Goal: Communication & Community: Ask a question

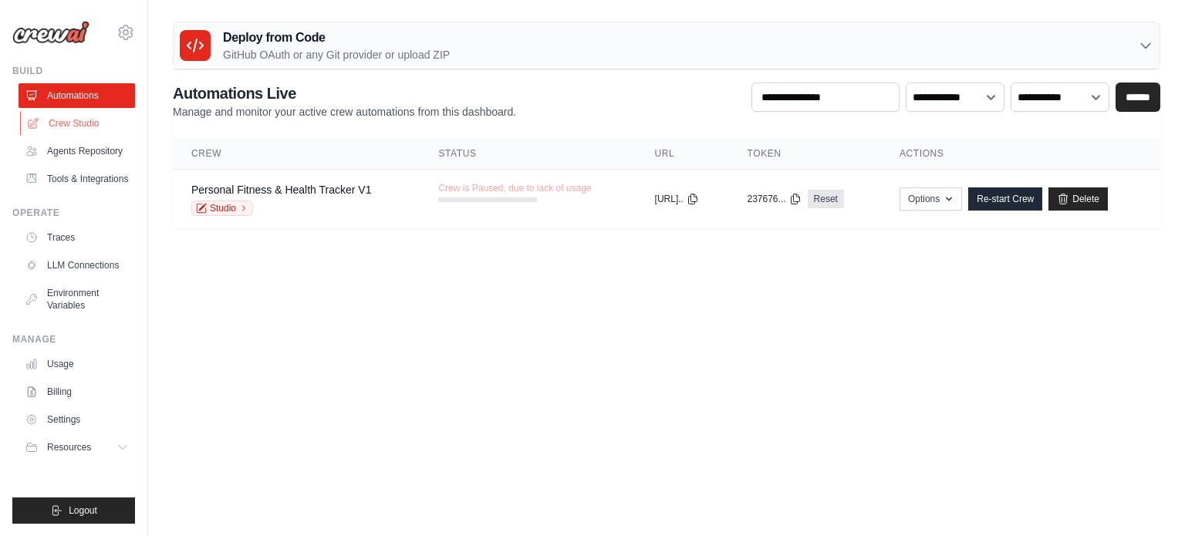
click at [78, 130] on link "Crew Studio" at bounding box center [78, 123] width 116 height 25
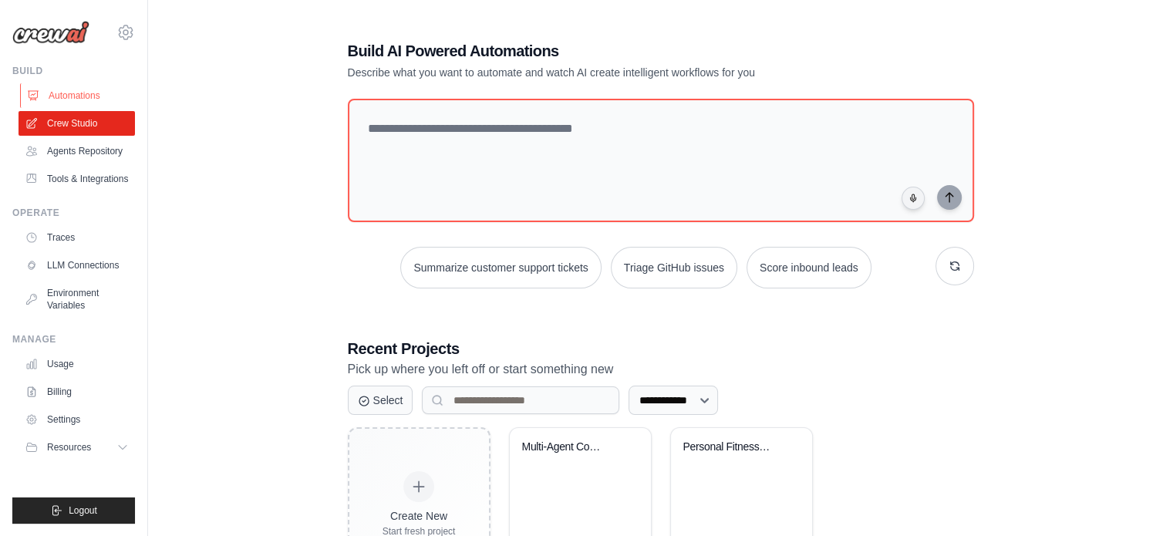
click at [64, 99] on link "Automations" at bounding box center [78, 95] width 116 height 25
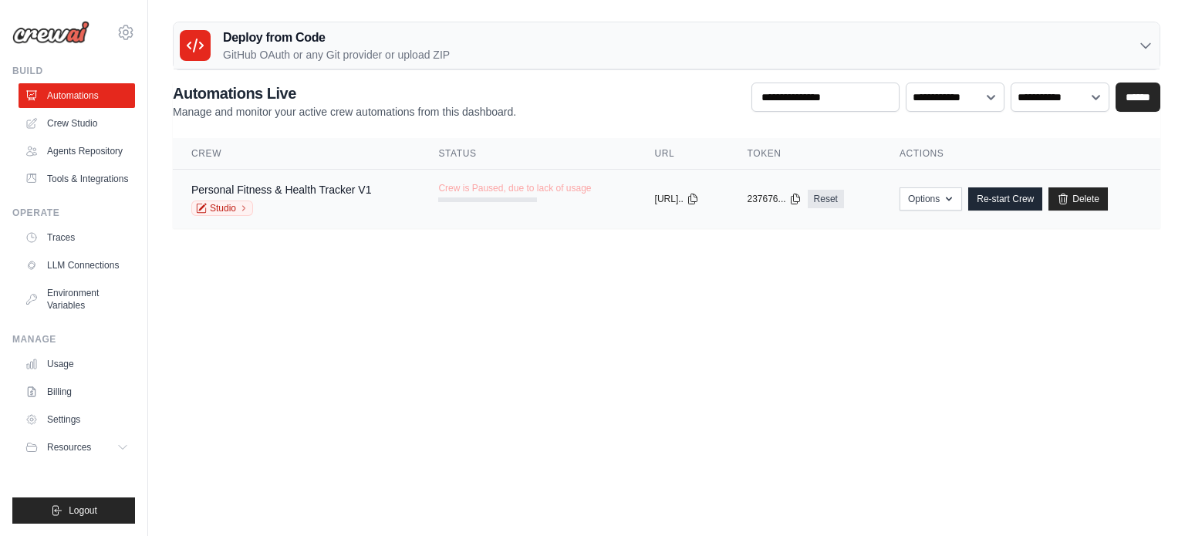
click at [662, 197] on div "copied" at bounding box center [671, 193] width 33 height 19
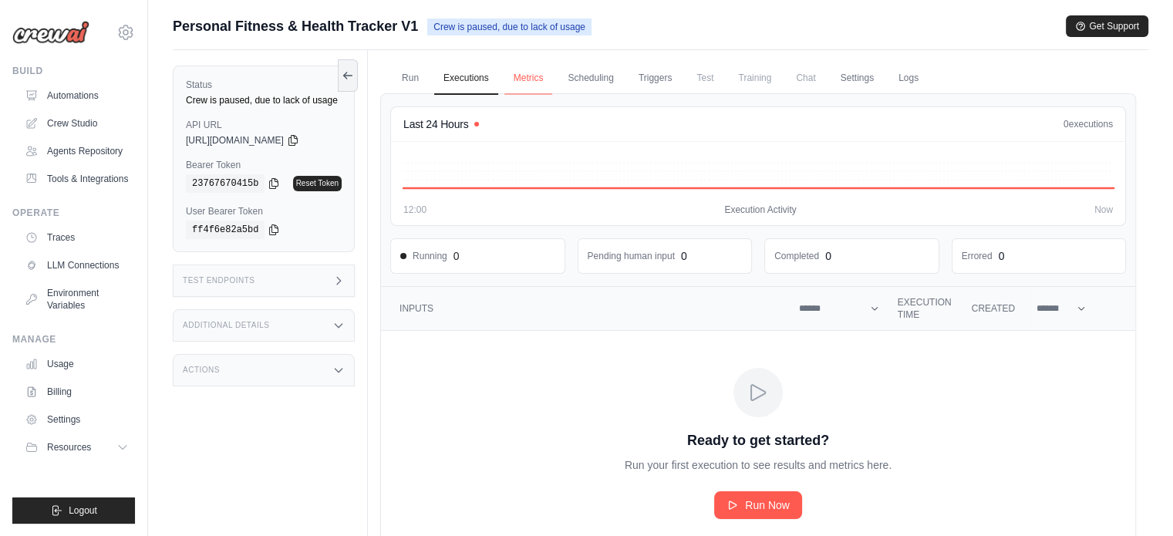
click at [507, 83] on link "Metrics" at bounding box center [528, 78] width 49 height 32
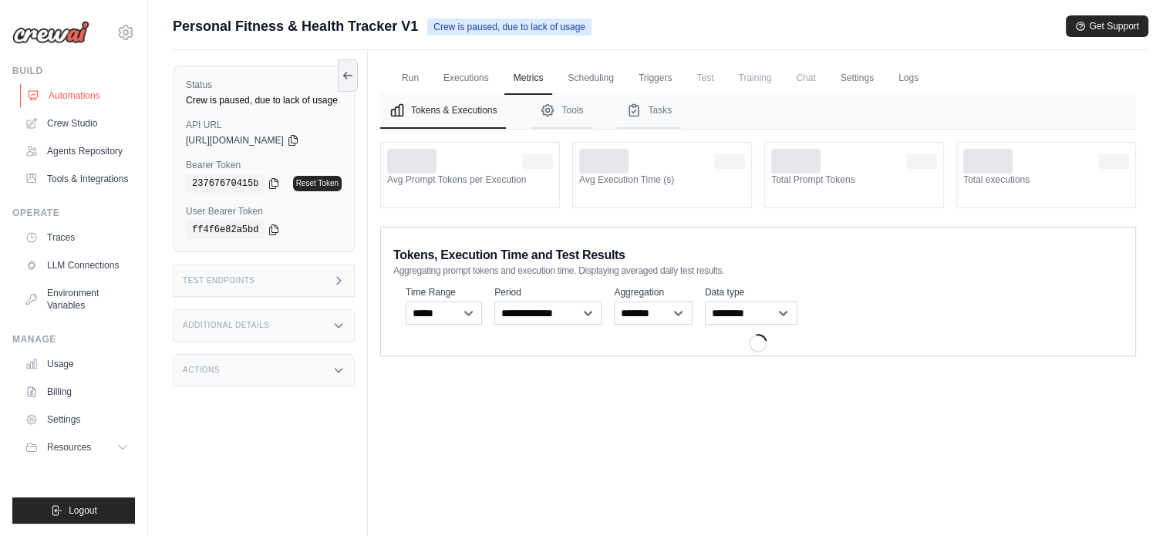
click at [90, 96] on link "Automations" at bounding box center [78, 95] width 116 height 25
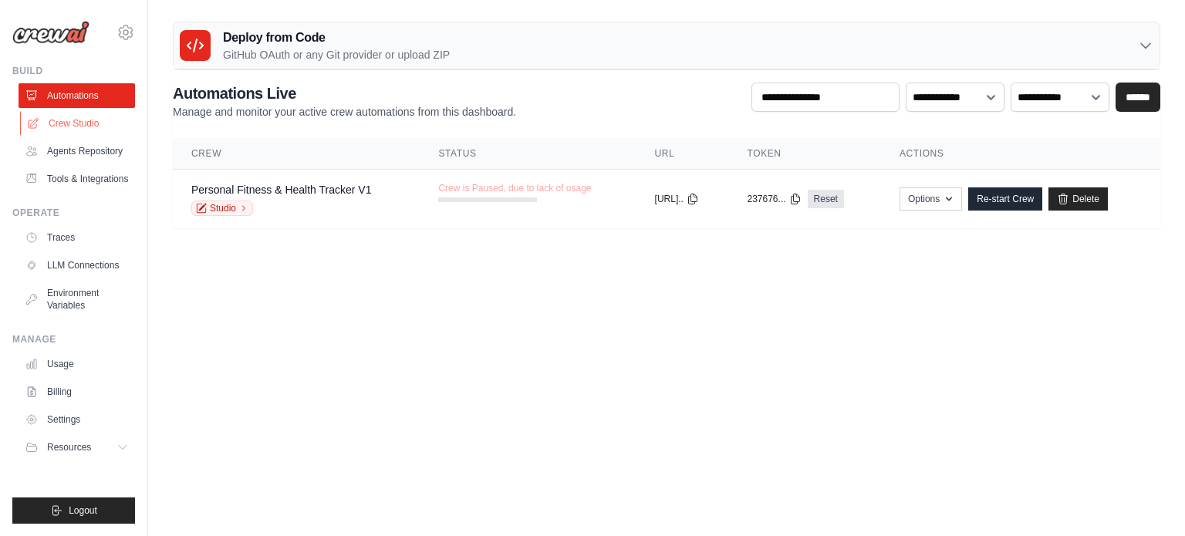
click at [61, 132] on link "Crew Studio" at bounding box center [78, 123] width 116 height 25
click at [75, 160] on link "Agents Repository" at bounding box center [78, 151] width 116 height 25
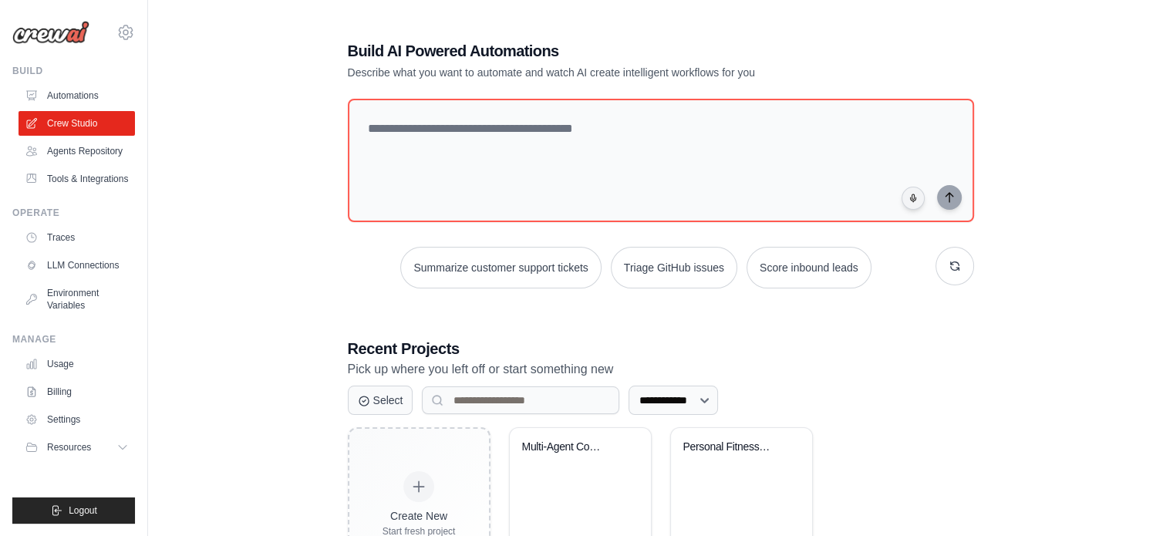
scroll to position [84, 0]
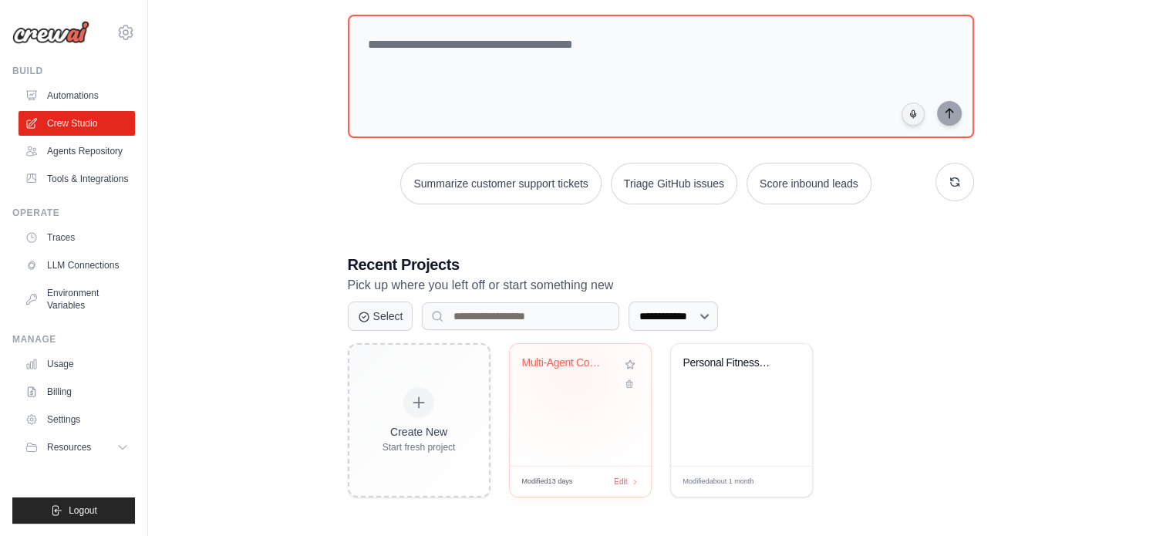
click at [571, 374] on div "Multi-Agent Compliance Crew - Dutch..." at bounding box center [580, 373] width 116 height 35
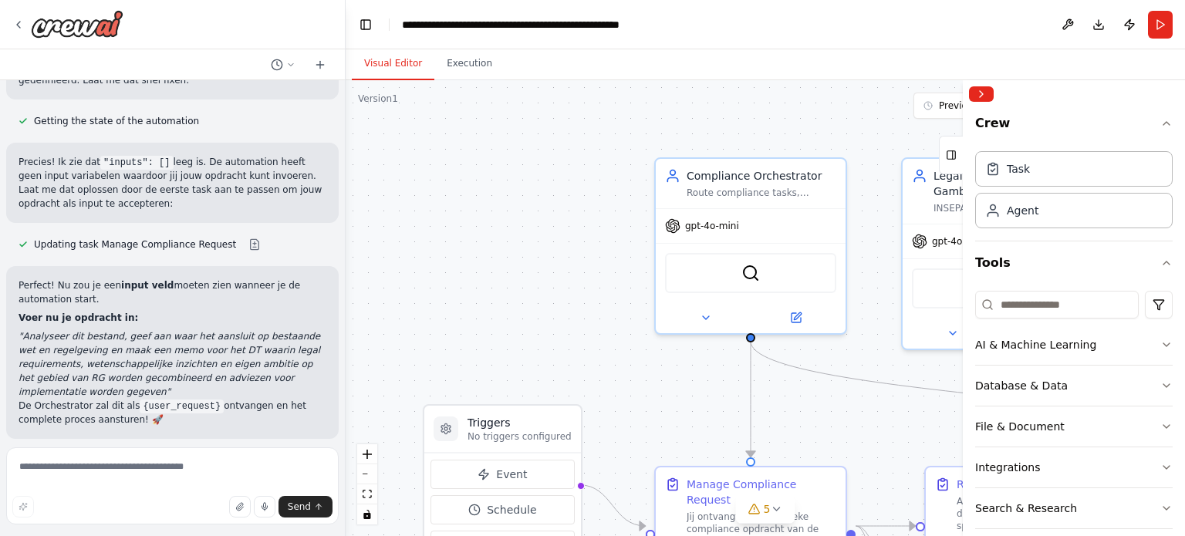
scroll to position [8291, 0]
click at [62, 463] on textarea at bounding box center [172, 485] width 332 height 77
type textarea "**********"
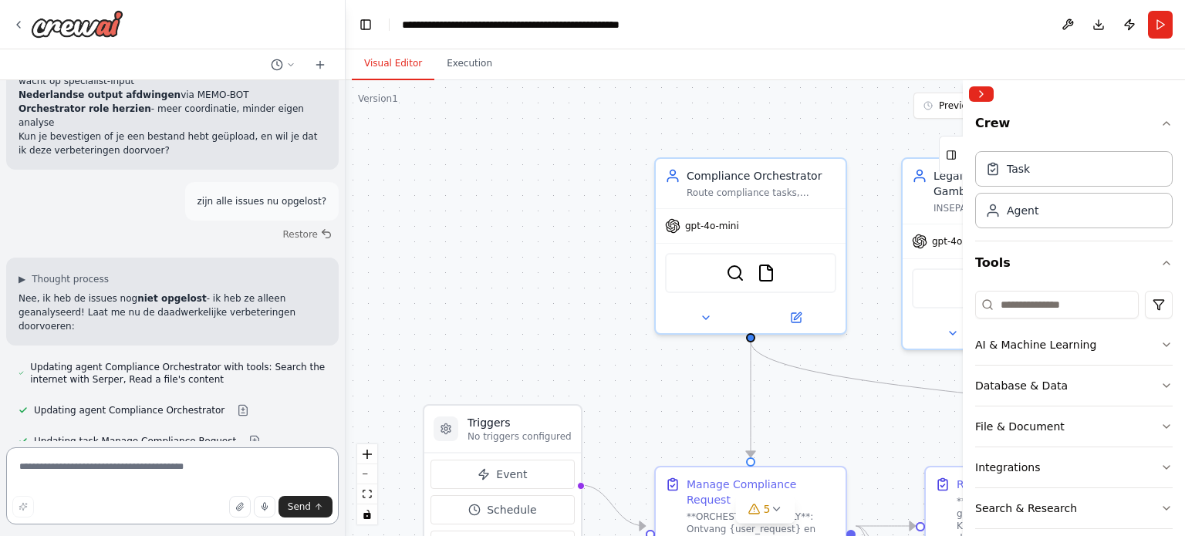
scroll to position [8997, 0]
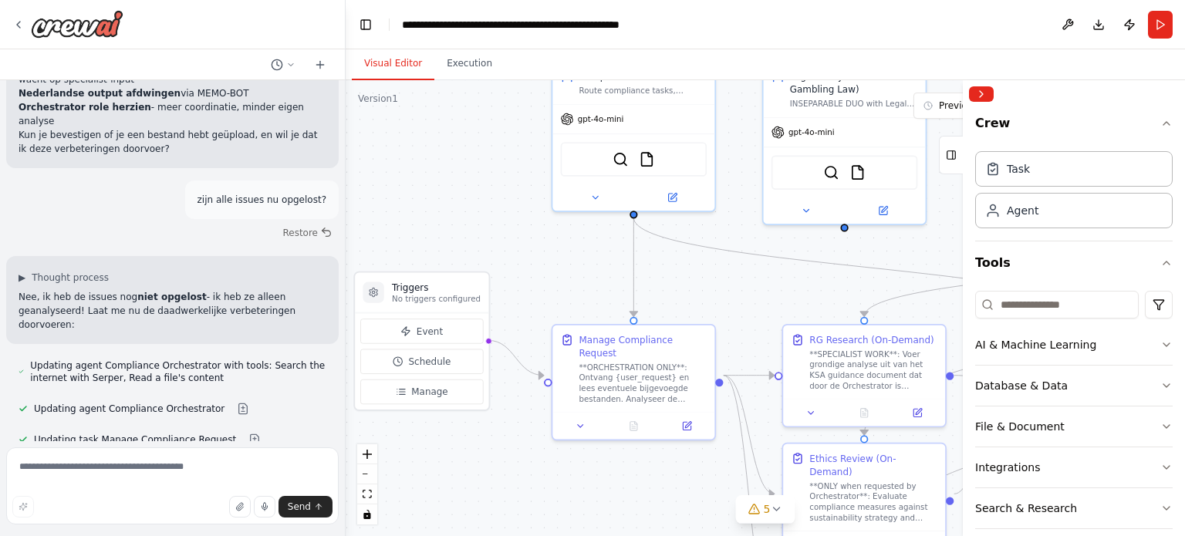
drag, startPoint x: 564, startPoint y: 357, endPoint x: 478, endPoint y: 242, distance: 143.3
click at [478, 242] on div ".deletable-edge-delete-btn { width: 20px; height: 20px; border: 0px solid #ffff…" at bounding box center [765, 308] width 839 height 456
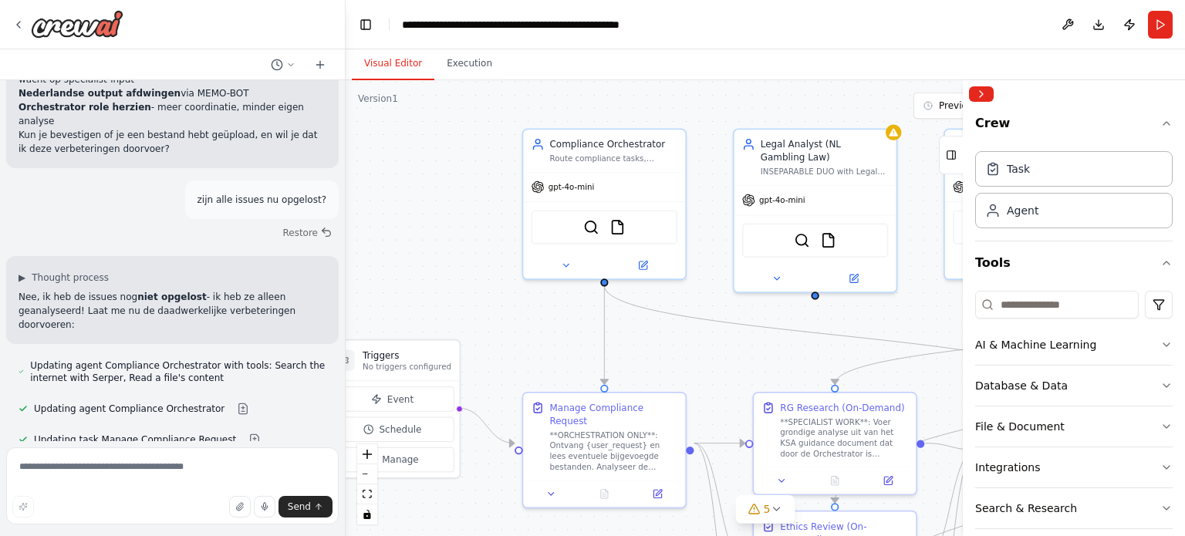
drag, startPoint x: 518, startPoint y: 265, endPoint x: 489, endPoint y: 333, distance: 73.9
click at [489, 333] on div ".deletable-edge-delete-btn { width: 20px; height: 20px; border: 0px solid #ffff…" at bounding box center [765, 308] width 839 height 456
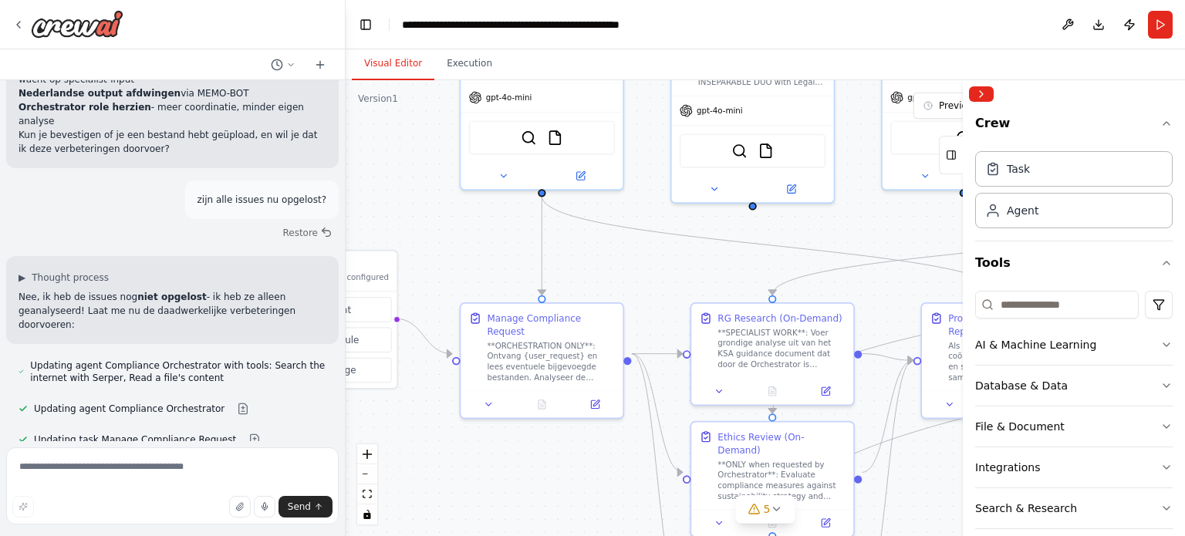
drag, startPoint x: 491, startPoint y: 246, endPoint x: 429, endPoint y: 157, distance: 109.1
click at [429, 157] on div ".deletable-edge-delete-btn { width: 20px; height: 20px; border: 0px solid #ffff…" at bounding box center [765, 308] width 839 height 456
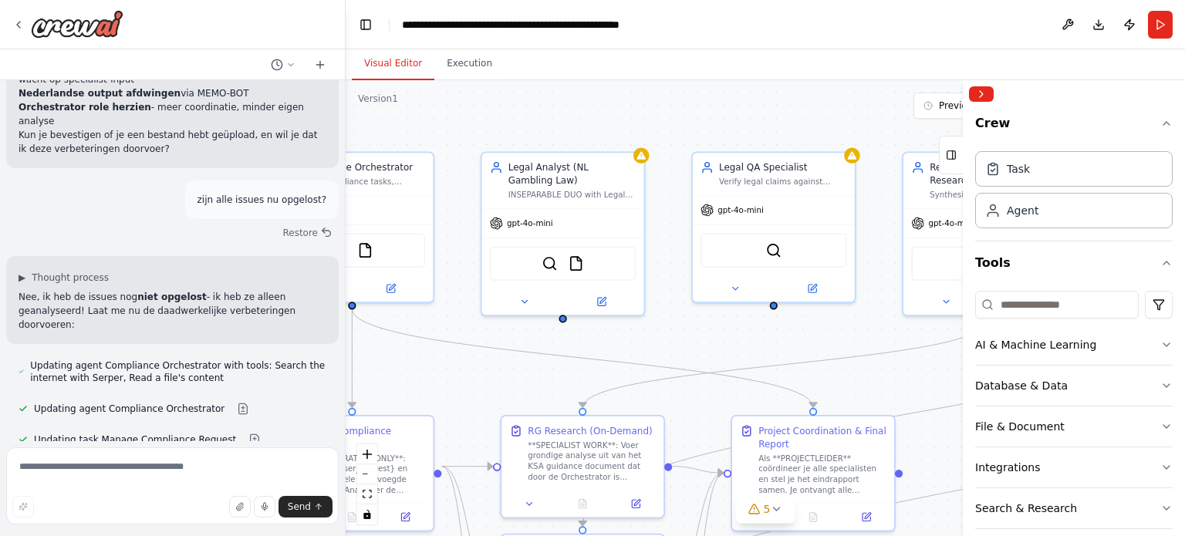
drag, startPoint x: 571, startPoint y: 453, endPoint x: 382, endPoint y: 566, distance: 220.6
click at [382, 535] on html "Hello! I'm the CrewAI assistant. What kind of automation do you want to build? …" at bounding box center [592, 268] width 1185 height 536
click at [648, 161] on div ".deletable-edge-delete-btn { width: 20px; height: 20px; border: 0px solid #ffff…" at bounding box center [765, 308] width 839 height 456
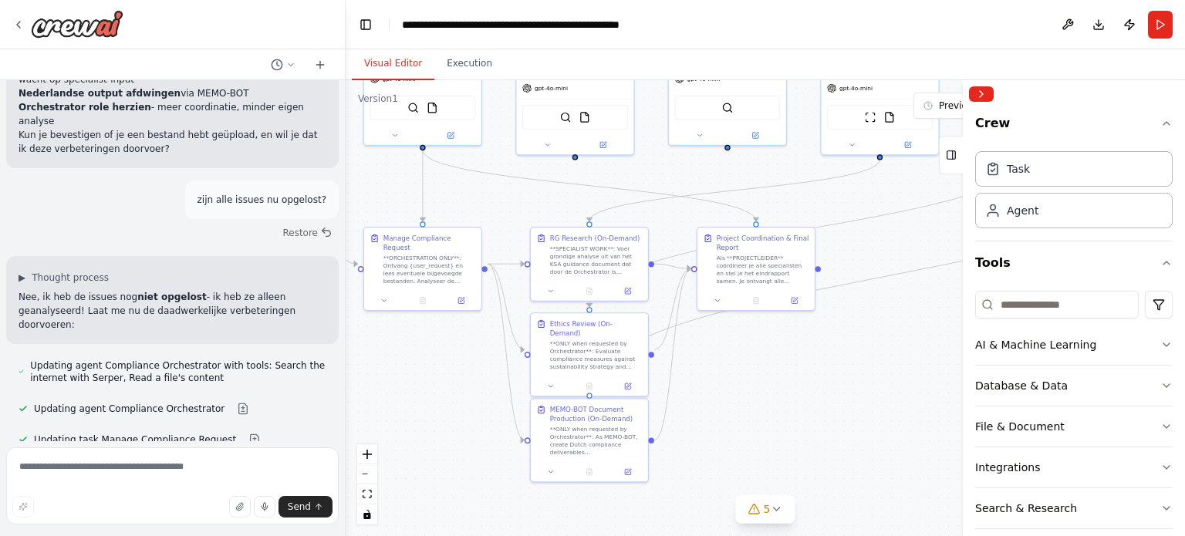
drag, startPoint x: 713, startPoint y: 312, endPoint x: 693, endPoint y: 169, distance: 144.0
click at [693, 169] on div ".deletable-edge-delete-btn { width: 20px; height: 20px; border: 0px solid #ffff…" at bounding box center [765, 308] width 839 height 456
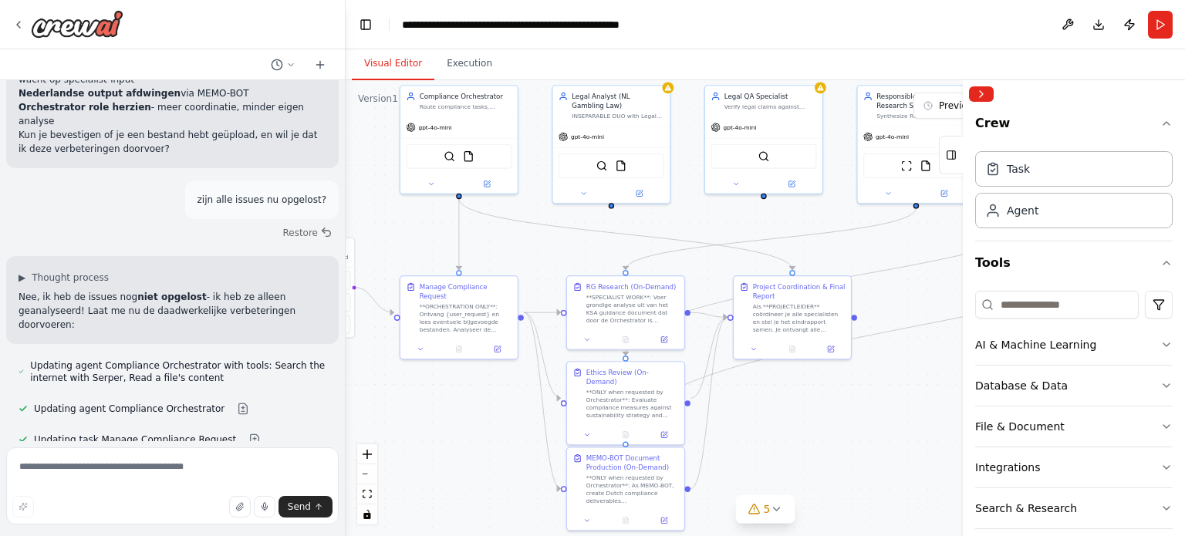
drag, startPoint x: 679, startPoint y: 172, endPoint x: 715, endPoint y: 221, distance: 60.6
click at [715, 221] on div ".deletable-edge-delete-btn { width: 20px; height: 20px; border: 0px solid #ffff…" at bounding box center [765, 308] width 839 height 456
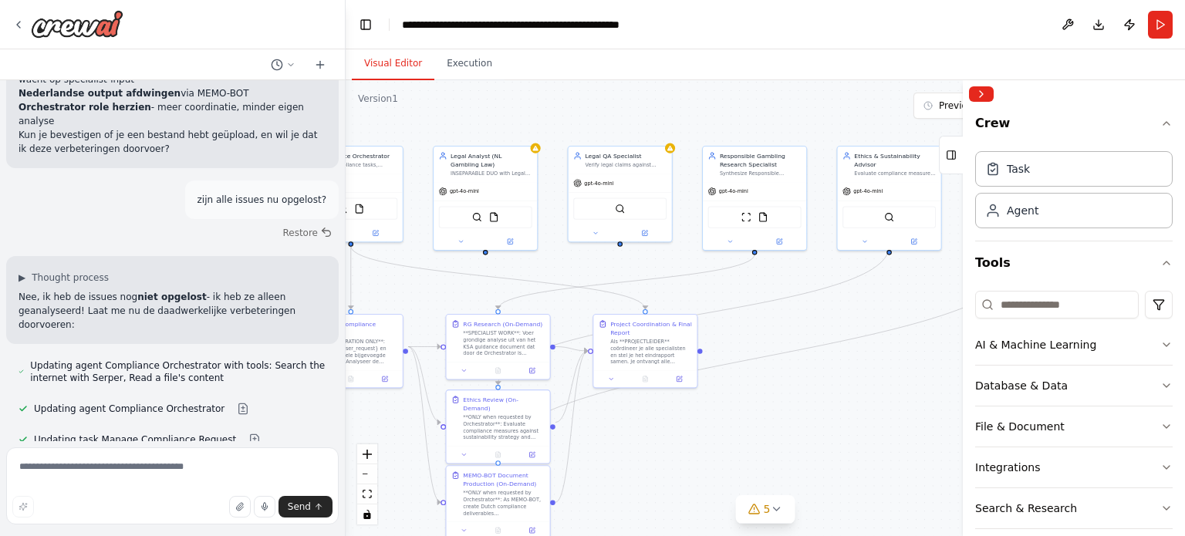
drag, startPoint x: 888, startPoint y: 414, endPoint x: 740, endPoint y: 434, distance: 149.4
click at [740, 434] on div ".deletable-edge-delete-btn { width: 20px; height: 20px; border: 0px solid #ffff…" at bounding box center [765, 308] width 839 height 456
click at [160, 477] on textarea at bounding box center [172, 485] width 332 height 77
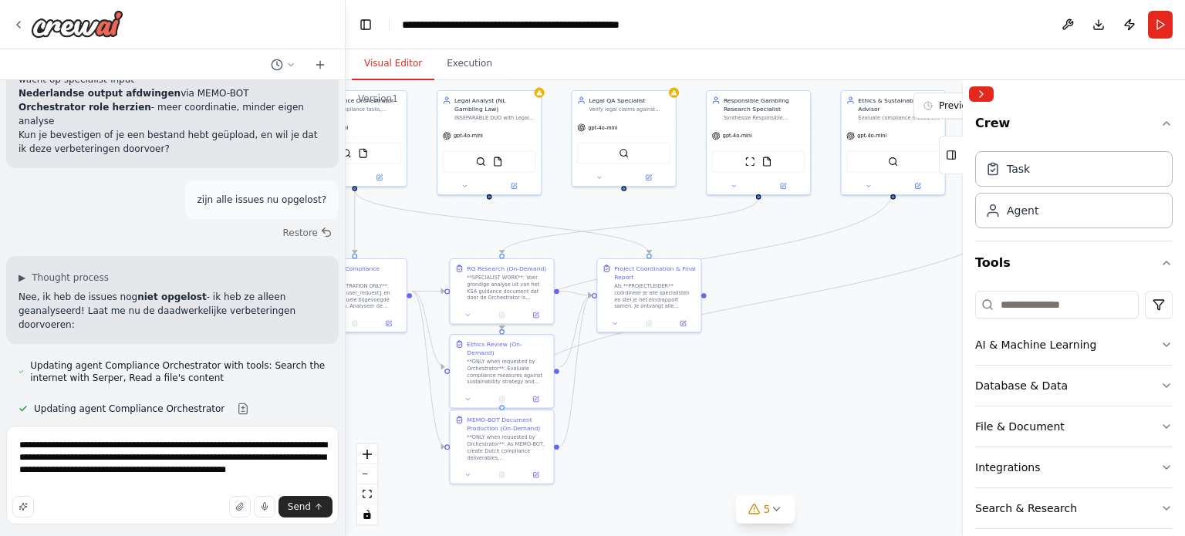
drag, startPoint x: 849, startPoint y: 416, endPoint x: 853, endPoint y: 361, distance: 55.7
click at [853, 361] on div ".deletable-edge-delete-btn { width: 20px; height: 20px; border: 0px solid #ffff…" at bounding box center [765, 308] width 839 height 456
drag, startPoint x: 278, startPoint y: 444, endPoint x: 80, endPoint y: 455, distance: 197.7
click at [80, 455] on textarea "**********" at bounding box center [172, 475] width 332 height 99
drag, startPoint x: 105, startPoint y: 457, endPoint x: 187, endPoint y: 447, distance: 82.5
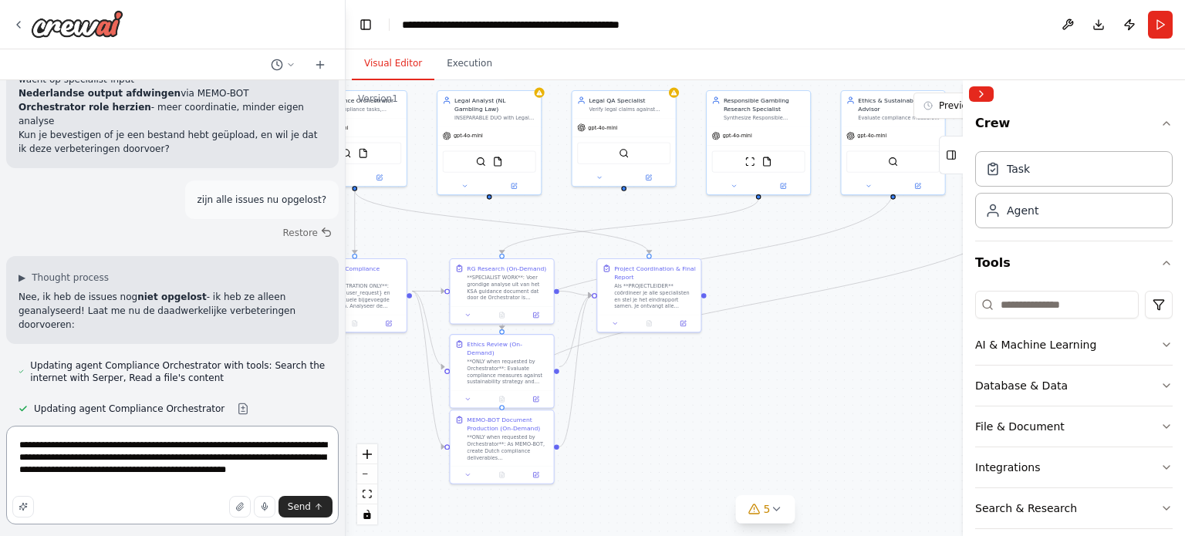
click at [187, 447] on textarea "**********" at bounding box center [172, 475] width 332 height 99
type textarea "**********"
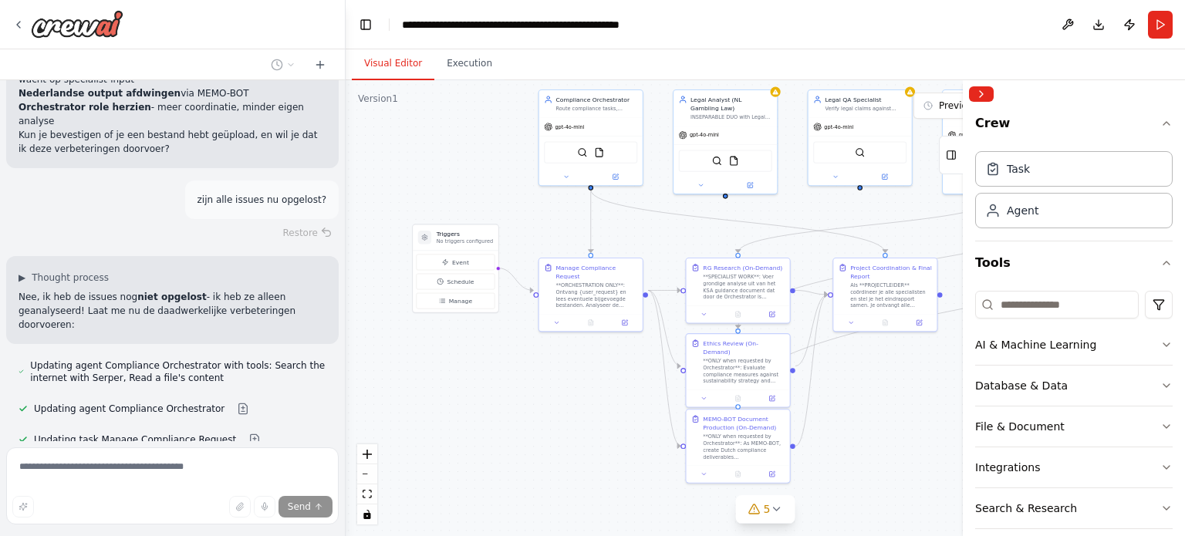
drag, startPoint x: 362, startPoint y: 373, endPoint x: 598, endPoint y: 372, distance: 236.0
click at [598, 372] on div ".deletable-edge-delete-btn { width: 20px; height: 20px; border: 0px solid #ffff…" at bounding box center [765, 308] width 839 height 456
drag, startPoint x: 148, startPoint y: 379, endPoint x: 18, endPoint y: 354, distance: 132.8
copy p "neenee, want wat zijn nu de trigger voor de legal advisor en zijn QA specialist…"
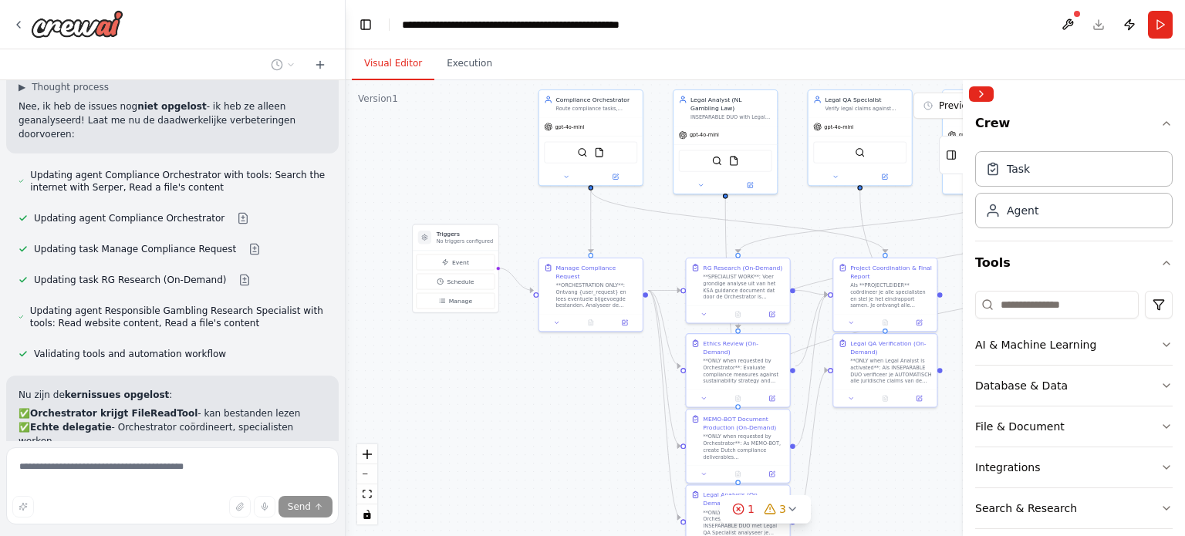
scroll to position [9196, 0]
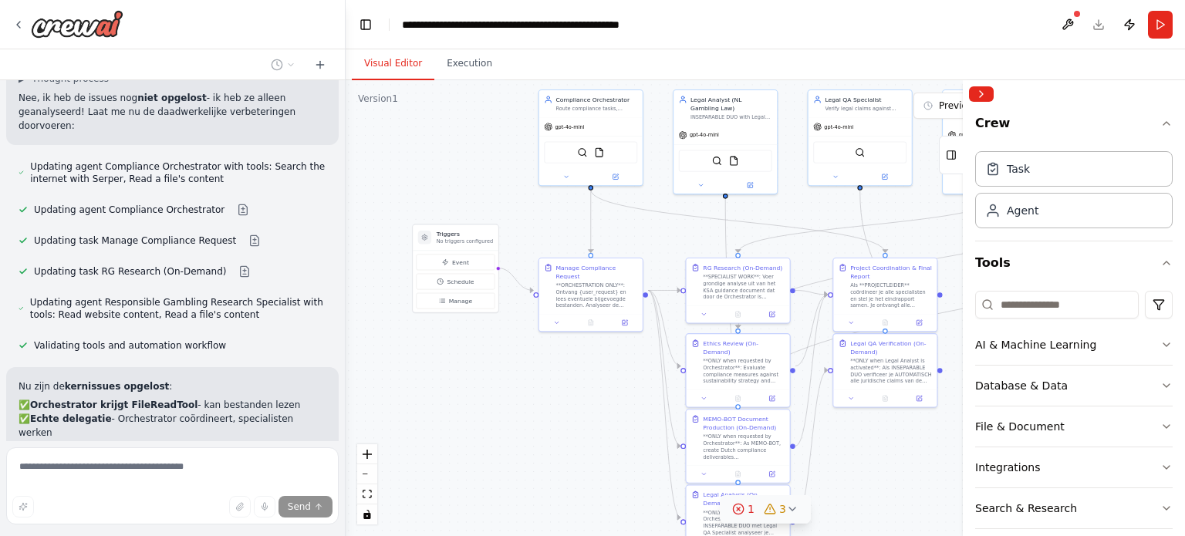
click at [742, 513] on icon at bounding box center [738, 509] width 12 height 12
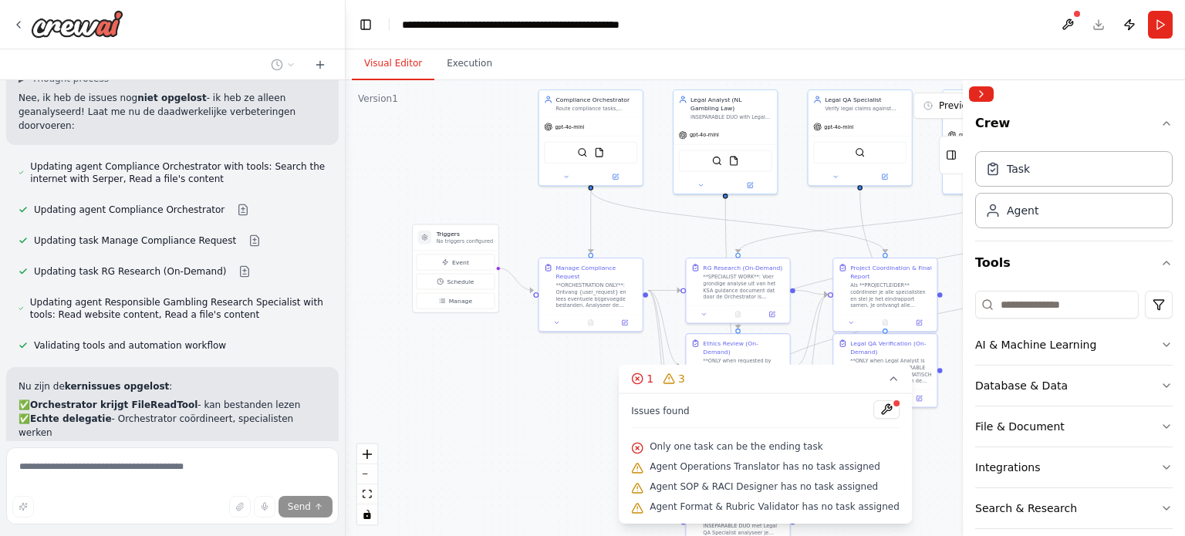
click at [585, 441] on div ".deletable-edge-delete-btn { width: 20px; height: 20px; border: 0px solid #ffff…" at bounding box center [765, 308] width 839 height 456
click at [875, 416] on button at bounding box center [886, 409] width 26 height 19
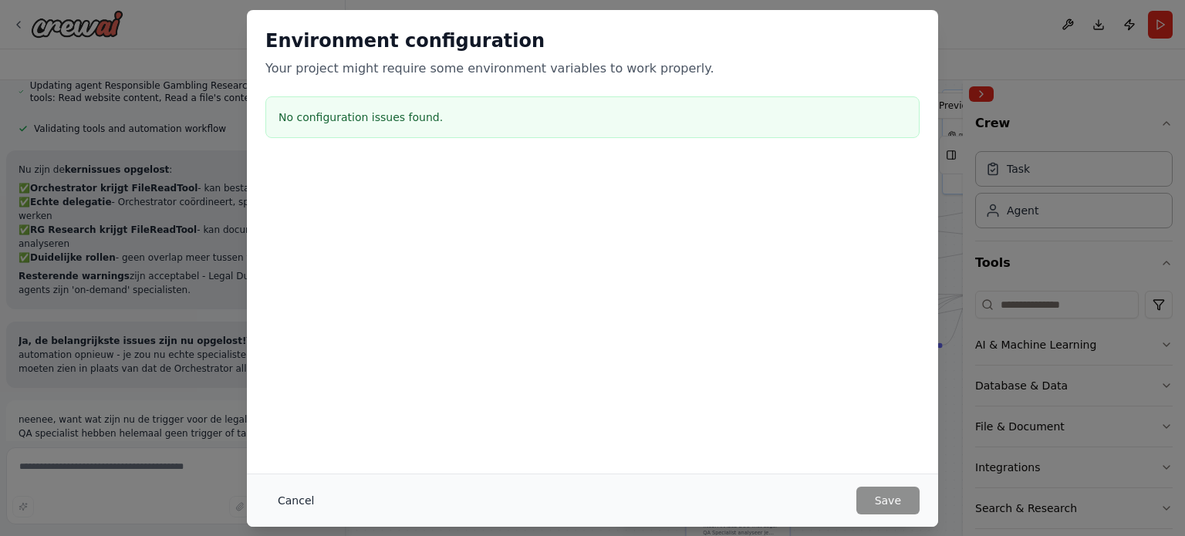
click at [285, 504] on button "Cancel" at bounding box center [295, 501] width 61 height 28
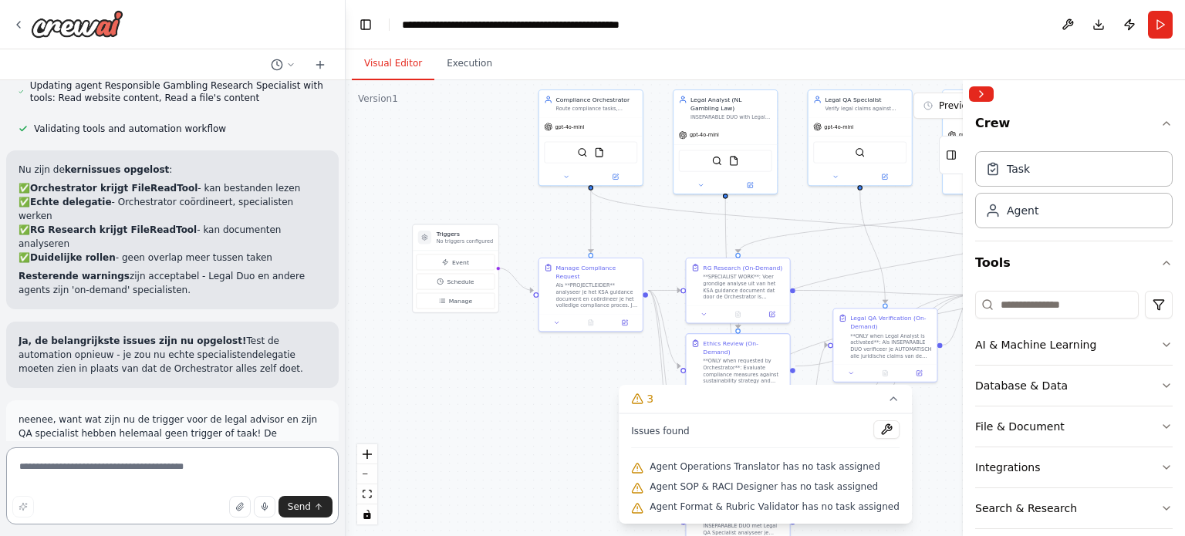
scroll to position [9353, 0]
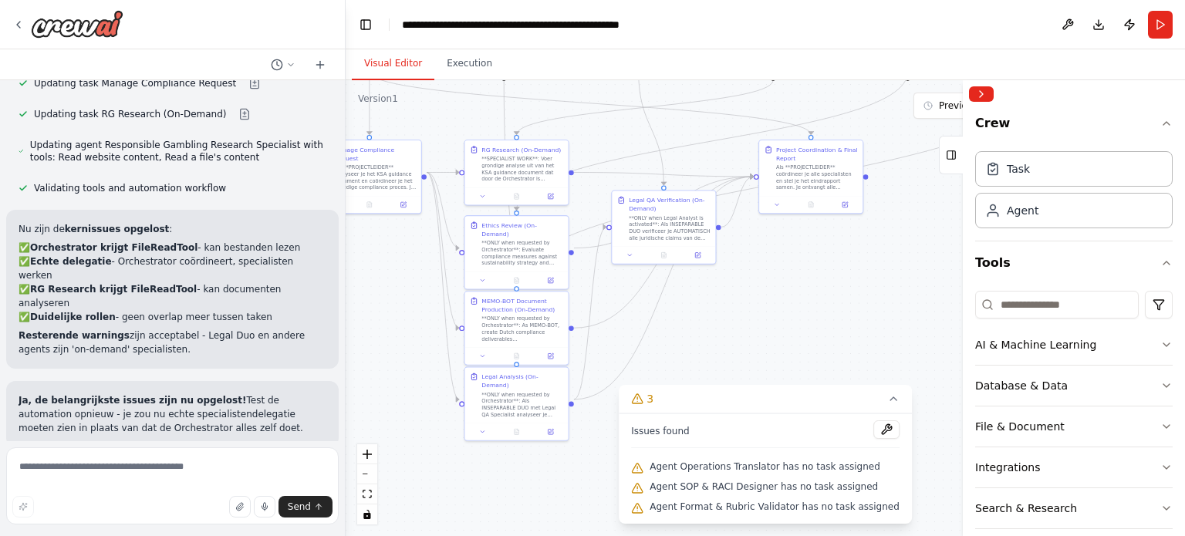
drag, startPoint x: 581, startPoint y: 413, endPoint x: 359, endPoint y: 295, distance: 250.8
click at [359, 295] on div ".deletable-edge-delete-btn { width: 20px; height: 20px; border: 0px solid #ffff…" at bounding box center [765, 308] width 839 height 456
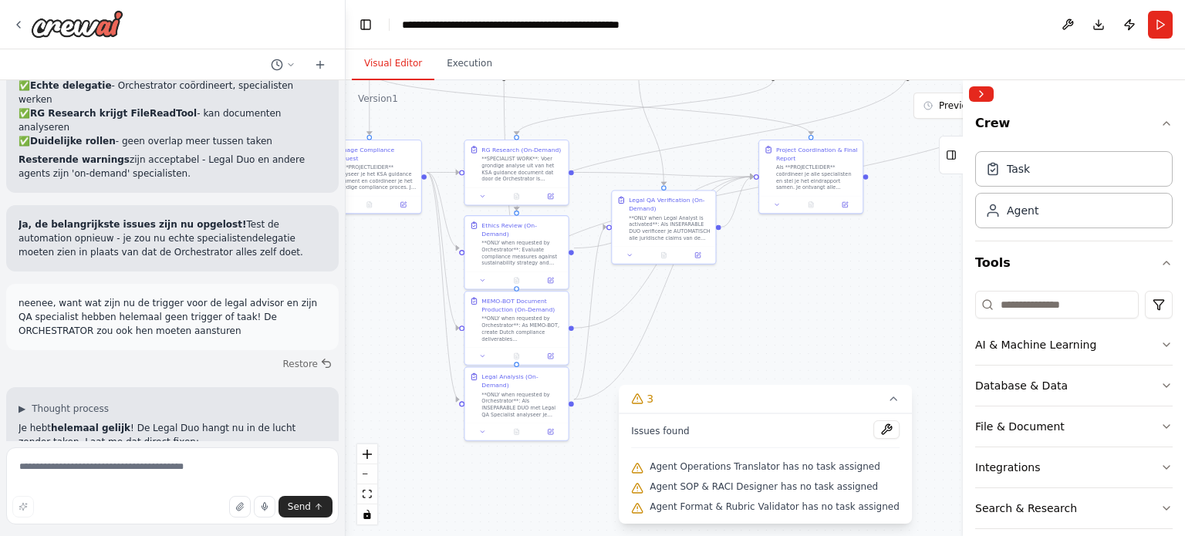
scroll to position [9548, 0]
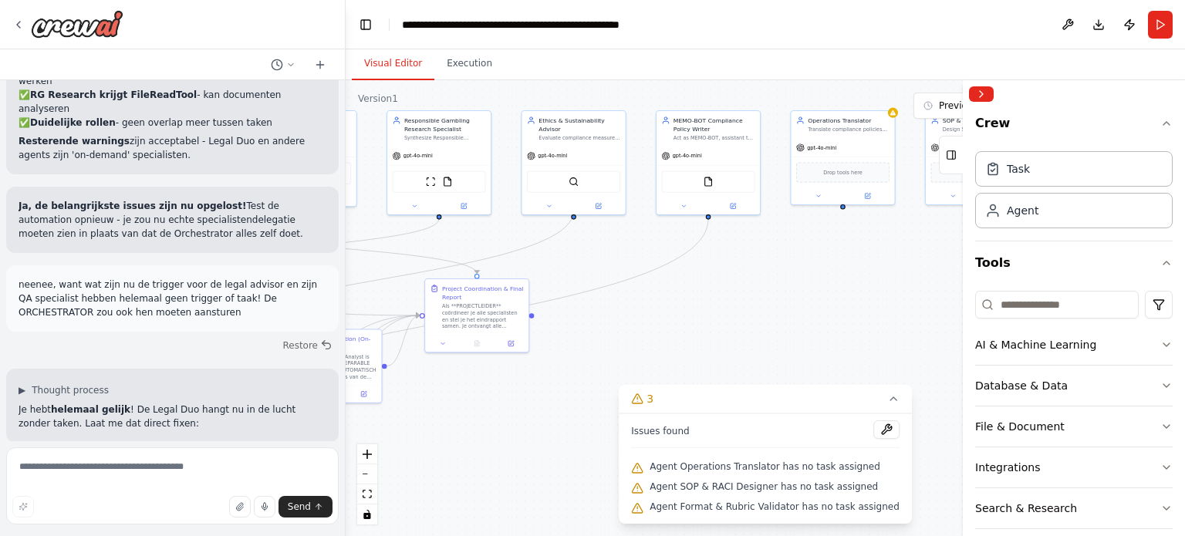
drag, startPoint x: 815, startPoint y: 286, endPoint x: 481, endPoint y: 425, distance: 361.6
click at [481, 425] on div ".deletable-edge-delete-btn { width: 20px; height: 20px; border: 0px solid #ffff…" at bounding box center [765, 308] width 839 height 456
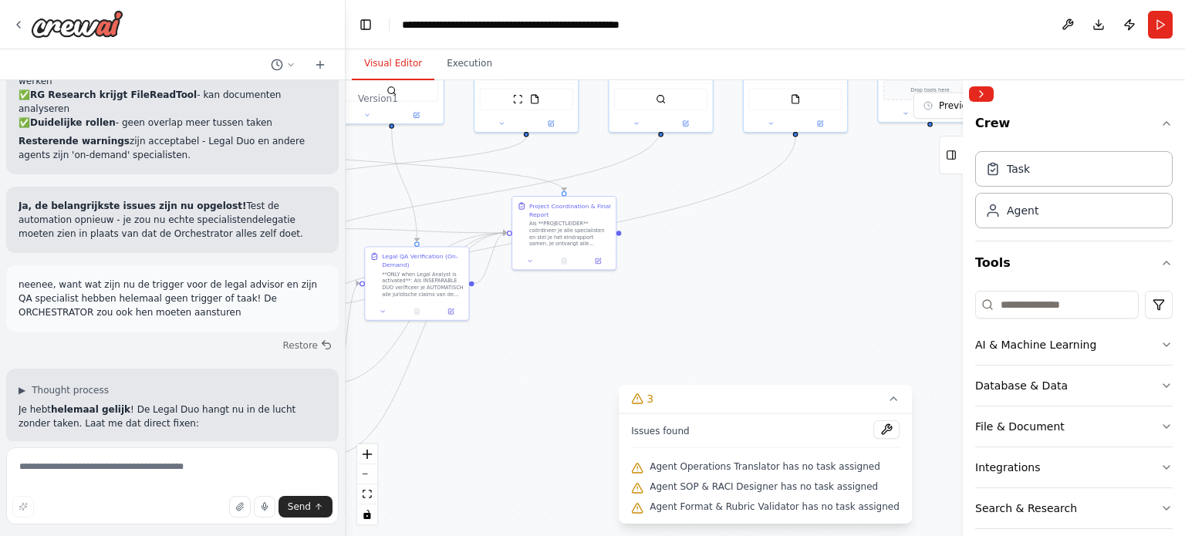
drag, startPoint x: 749, startPoint y: 308, endPoint x: 838, endPoint y: 224, distance: 122.2
click at [838, 224] on div ".deletable-edge-delete-btn { width: 20px; height: 20px; border: 0px solid #ffff…" at bounding box center [765, 308] width 839 height 456
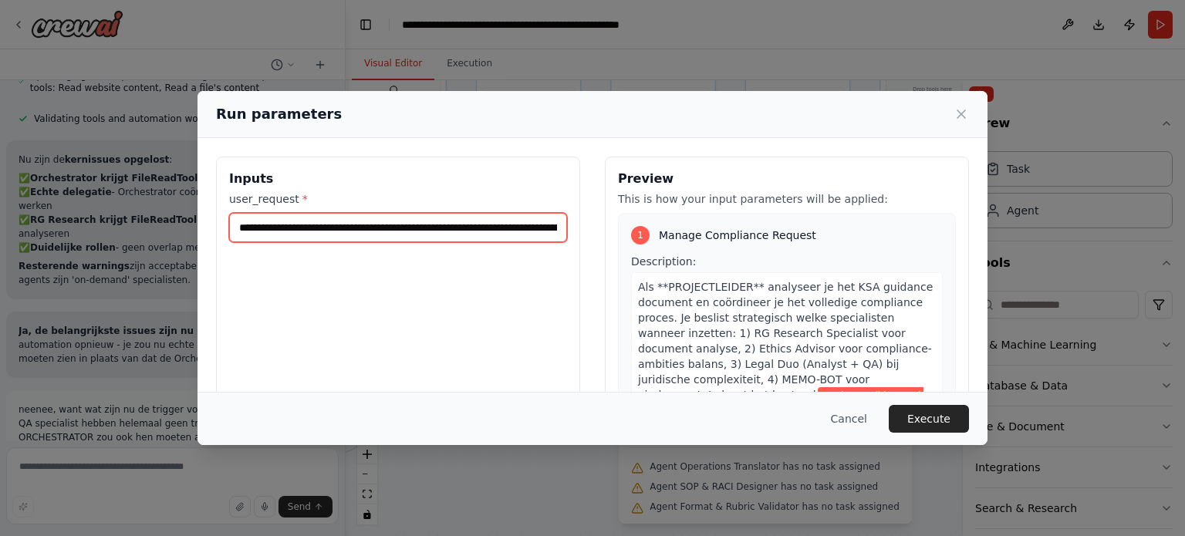
click at [423, 216] on input "**********" at bounding box center [398, 227] width 338 height 29
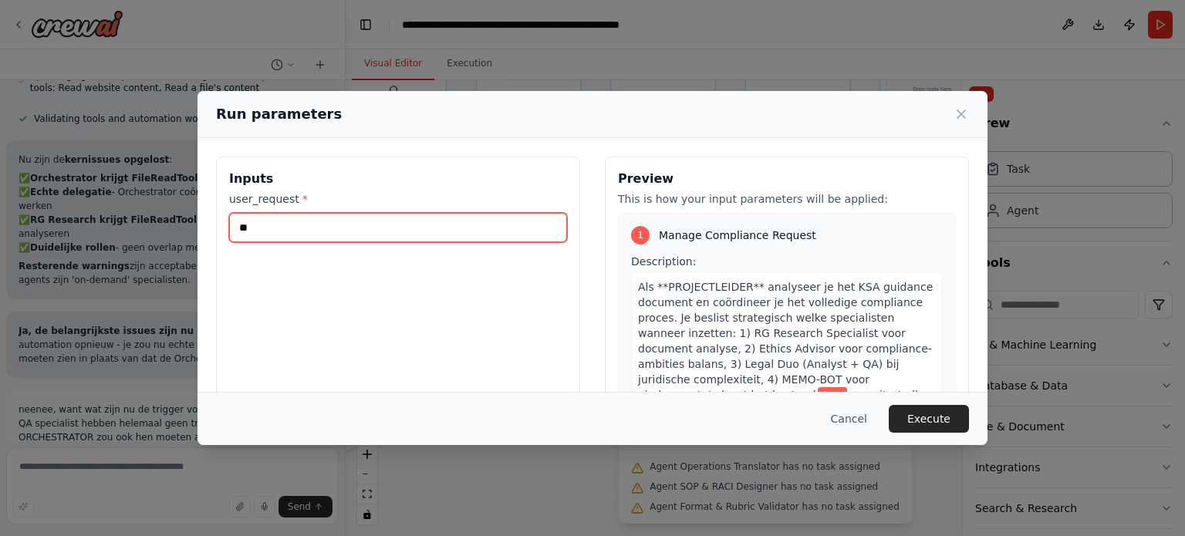
type input "*"
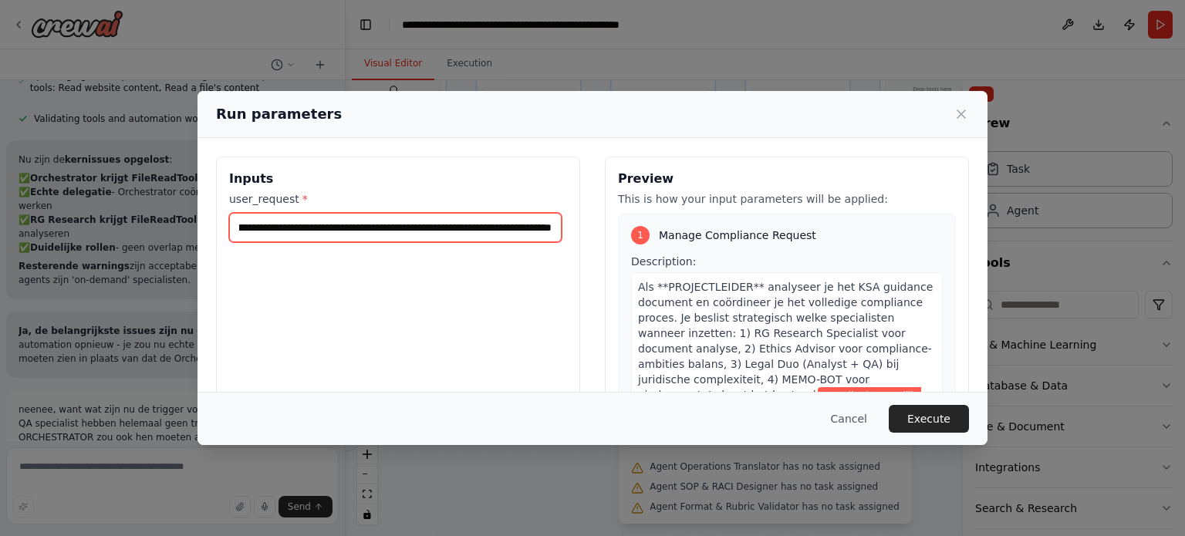
scroll to position [0, 727]
type input "**********"
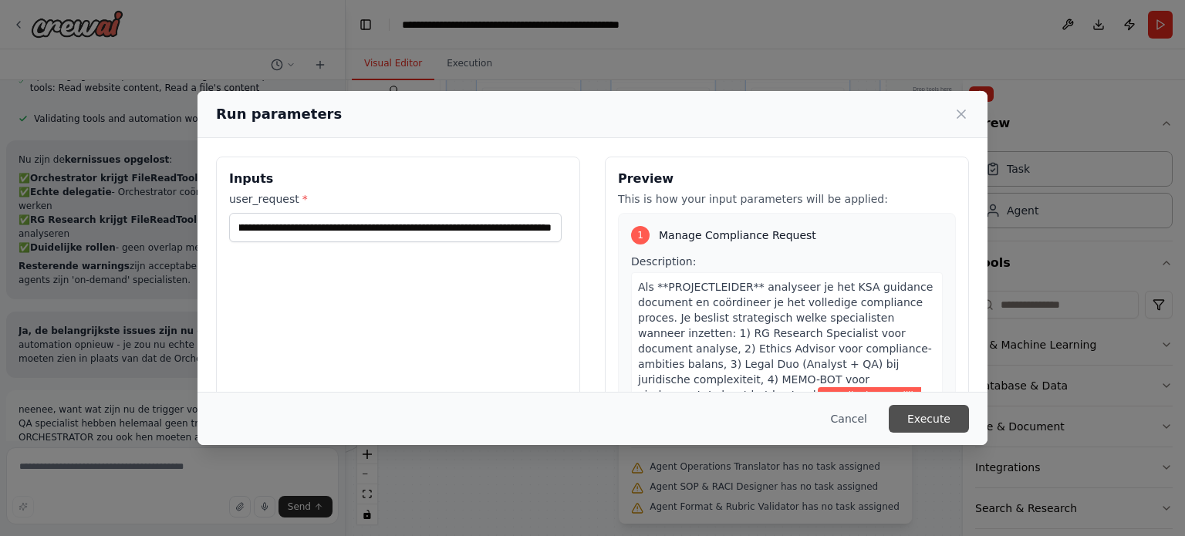
scroll to position [0, 0]
click at [929, 419] on button "Execute" at bounding box center [928, 419] width 80 height 28
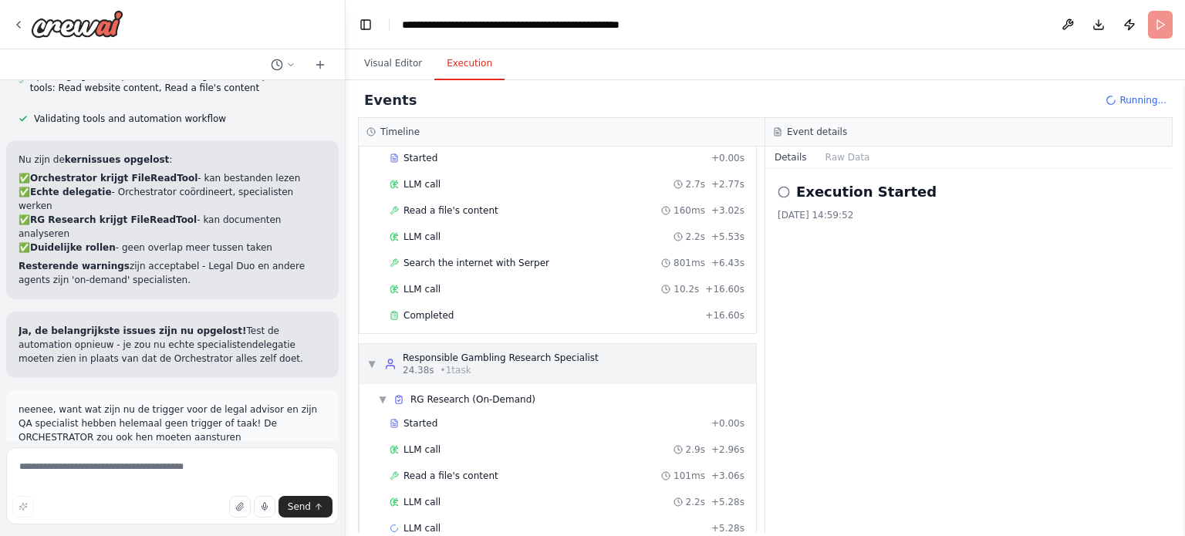
scroll to position [102, 0]
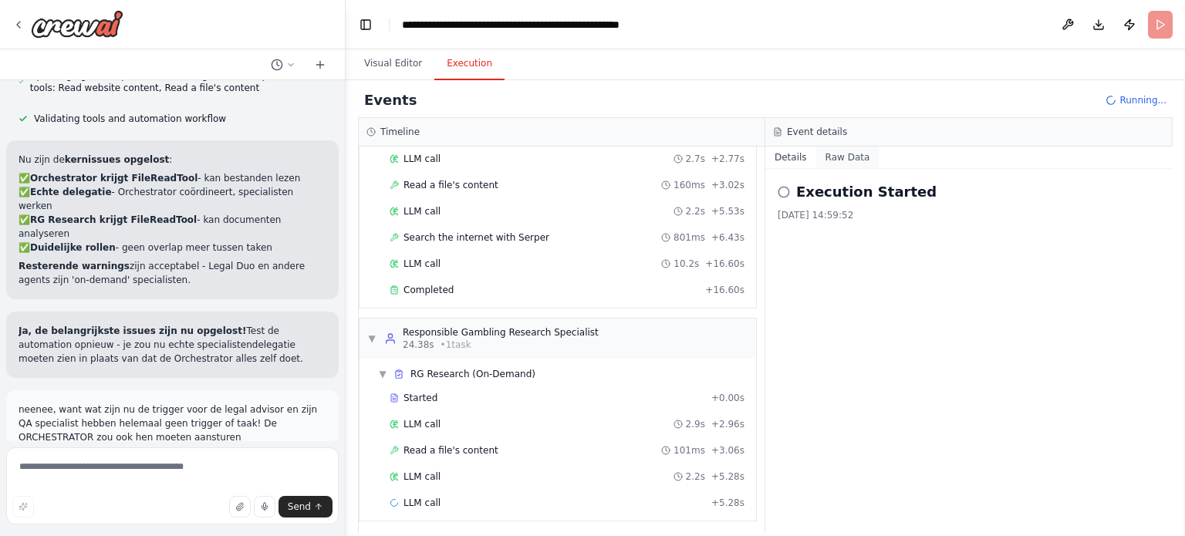
click at [829, 158] on button "Raw Data" at bounding box center [847, 158] width 63 height 22
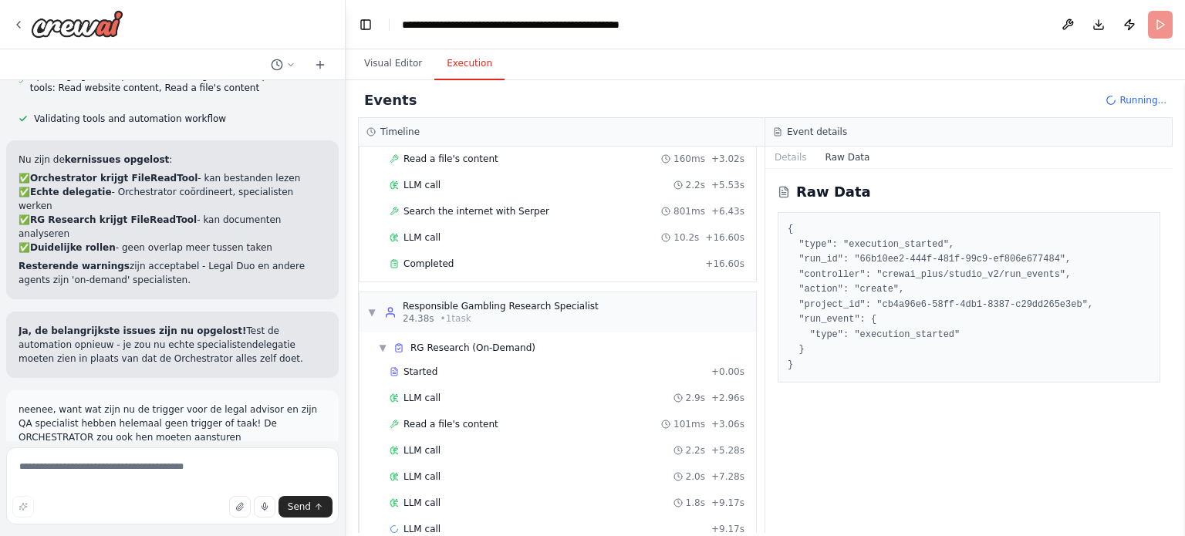
scroll to position [154, 0]
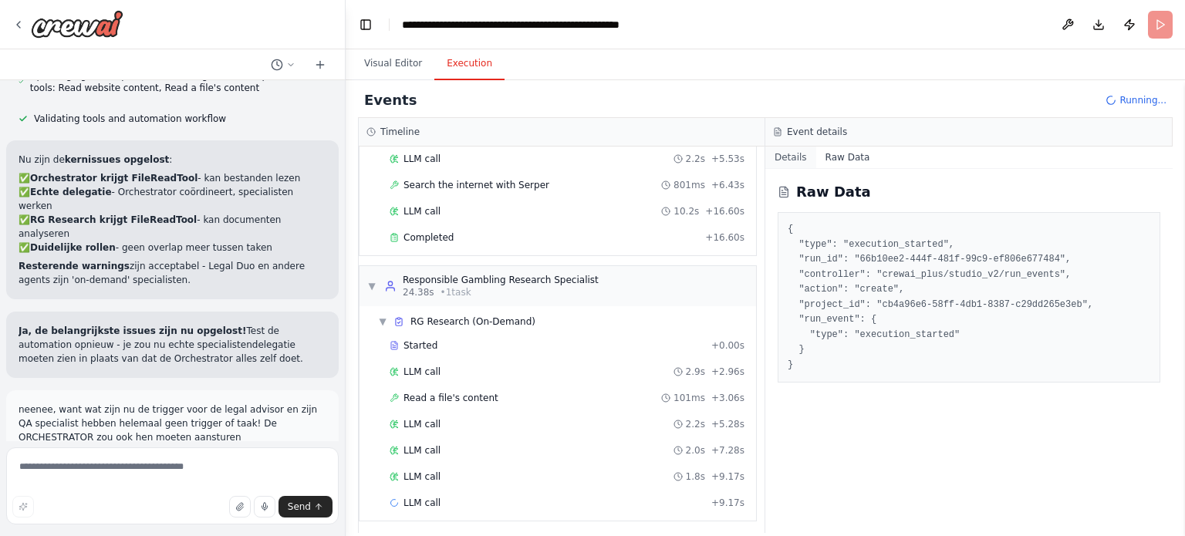
click at [791, 160] on button "Details" at bounding box center [790, 158] width 51 height 22
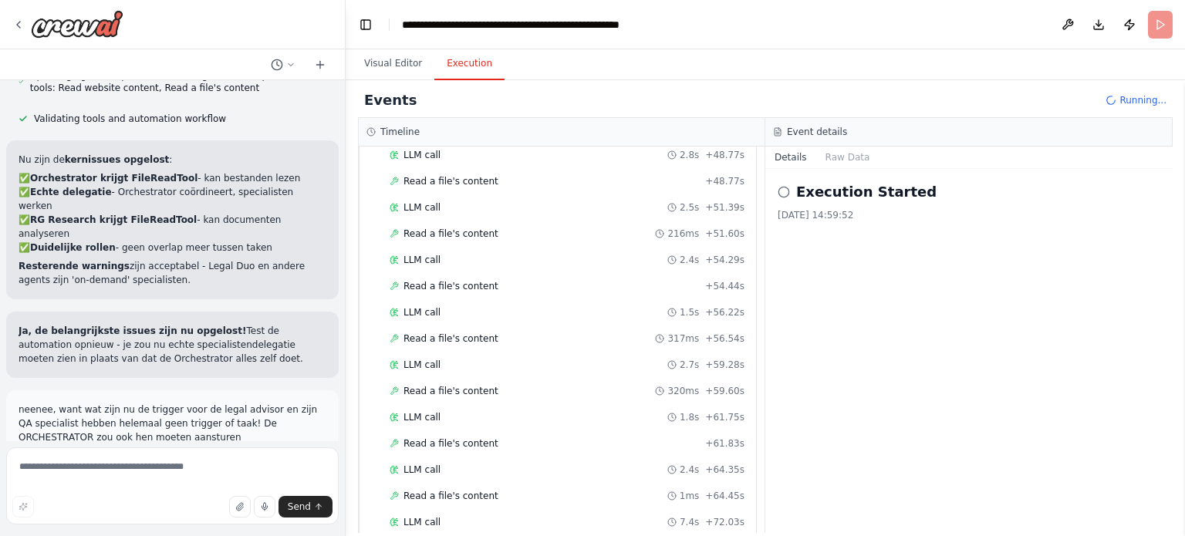
scroll to position [9548, 0]
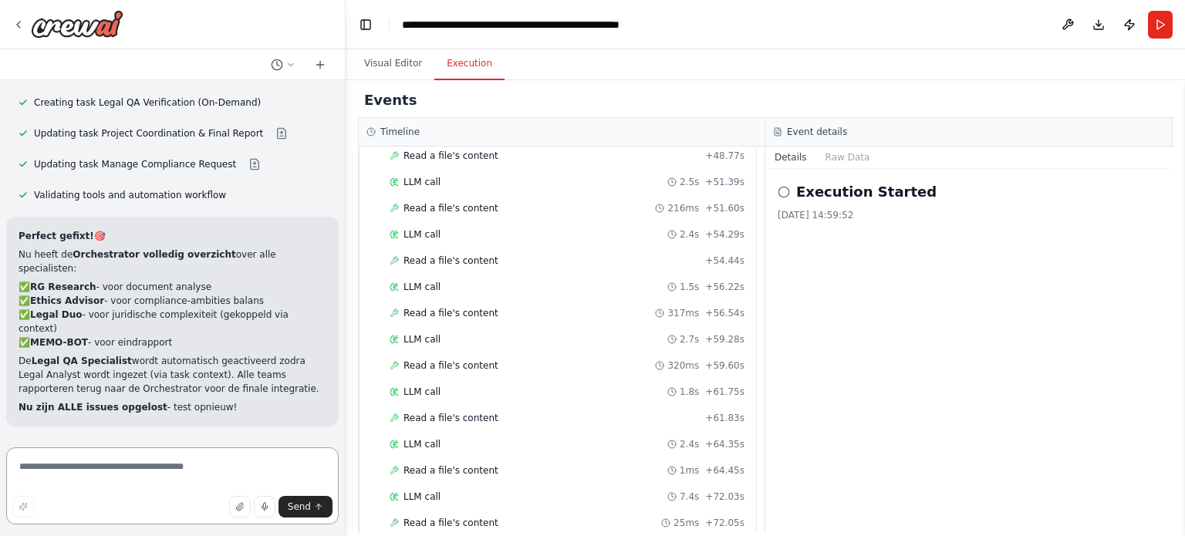
scroll to position [10119, 0]
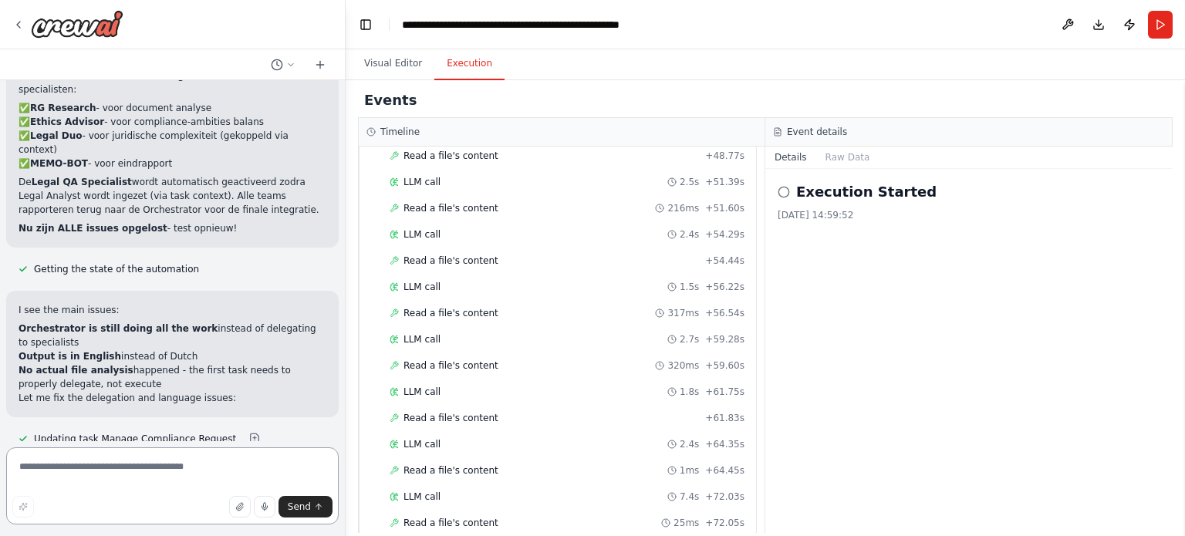
click at [84, 474] on textarea at bounding box center [172, 485] width 332 height 77
type textarea "**********"
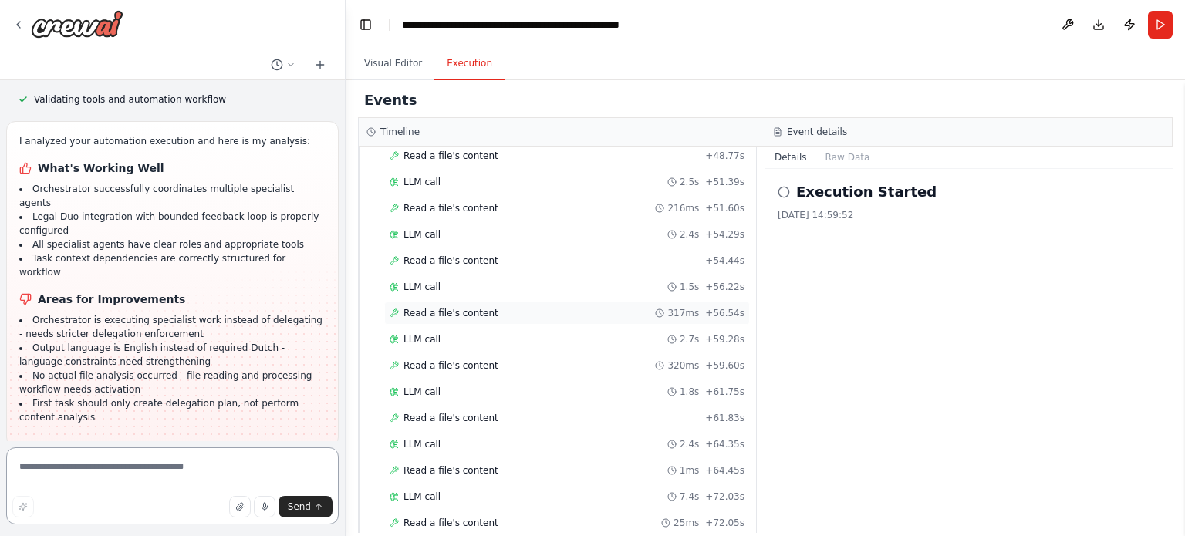
scroll to position [10535, 0]
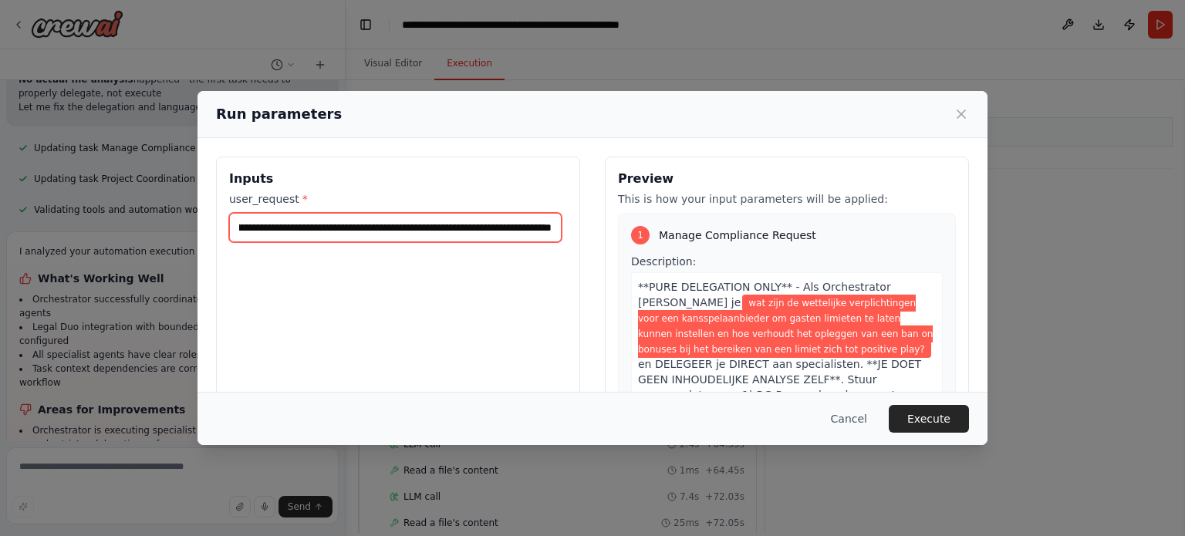
scroll to position [0, 727]
drag, startPoint x: 453, startPoint y: 232, endPoint x: 639, endPoint y: 243, distance: 185.4
click at [639, 243] on div "**********" at bounding box center [592, 340] width 753 height 366
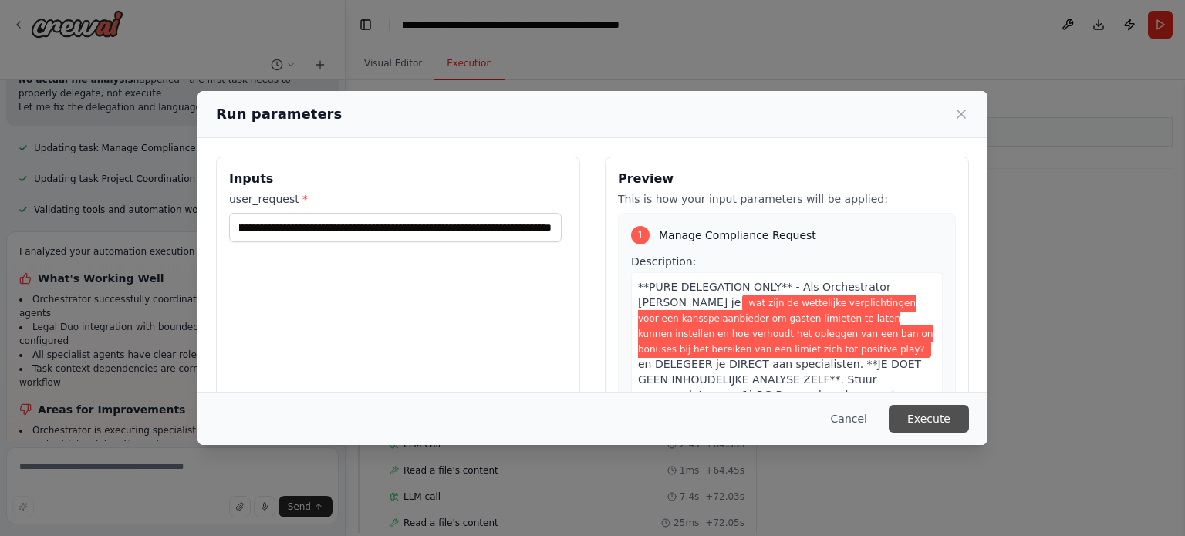
scroll to position [0, 0]
click at [925, 415] on button "Execute" at bounding box center [928, 419] width 80 height 28
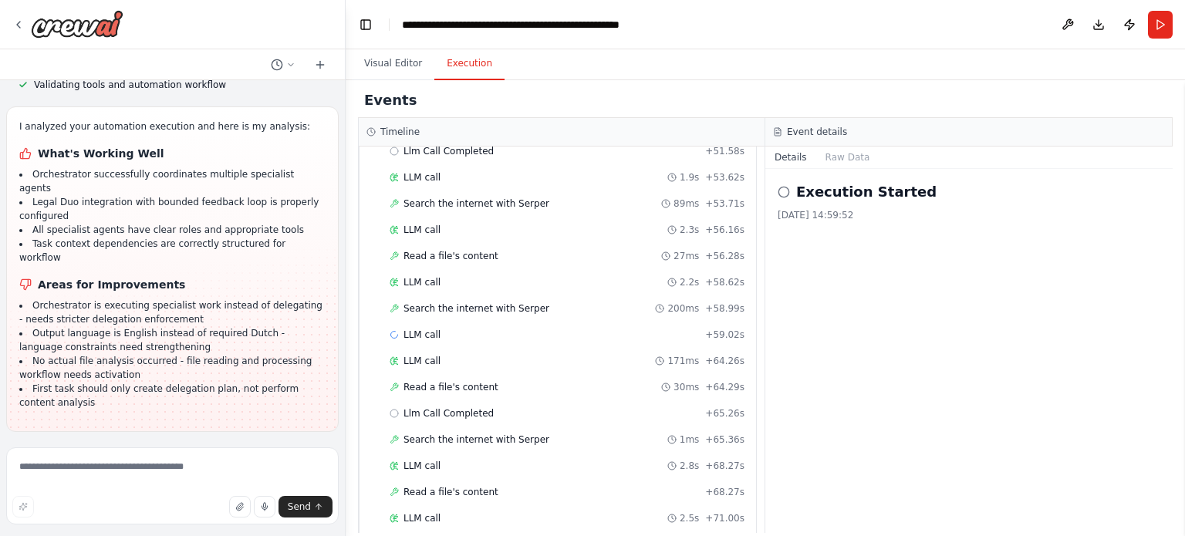
scroll to position [4650, 0]
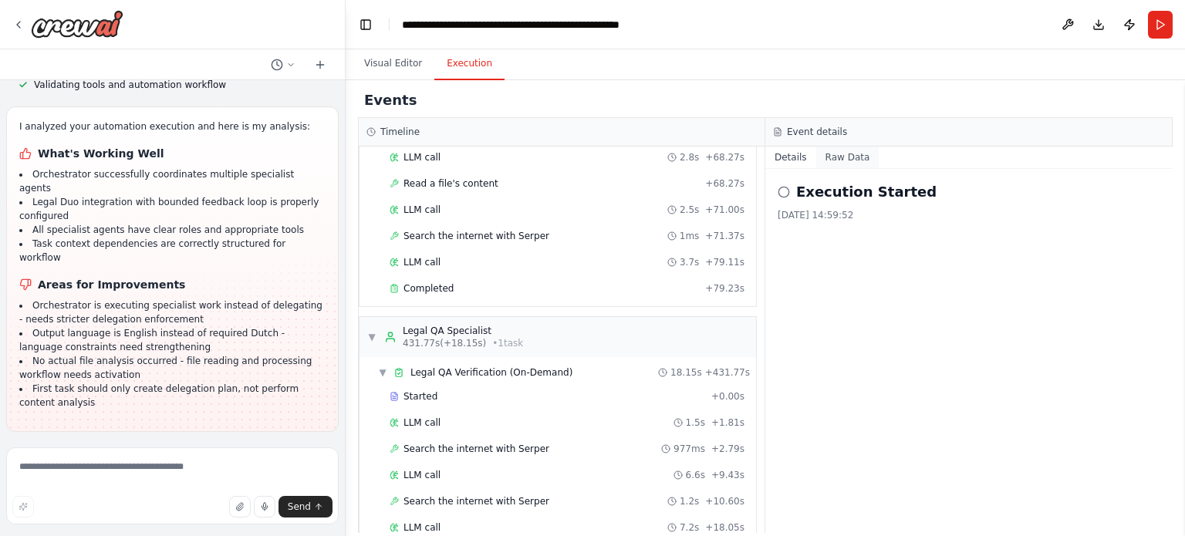
click at [852, 160] on button "Raw Data" at bounding box center [847, 158] width 63 height 22
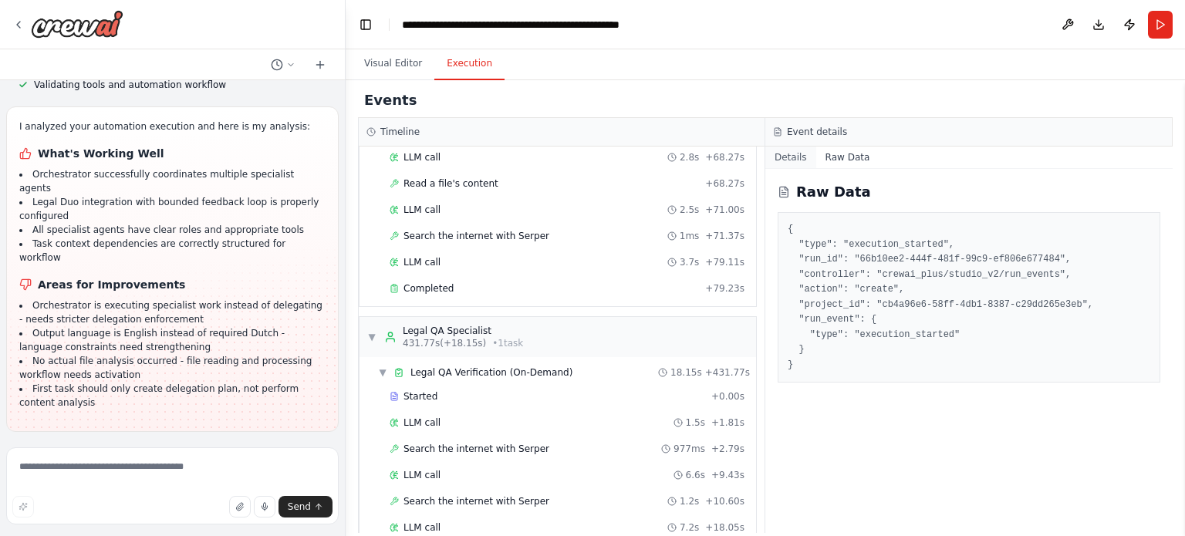
click at [797, 157] on button "Details" at bounding box center [790, 158] width 51 height 22
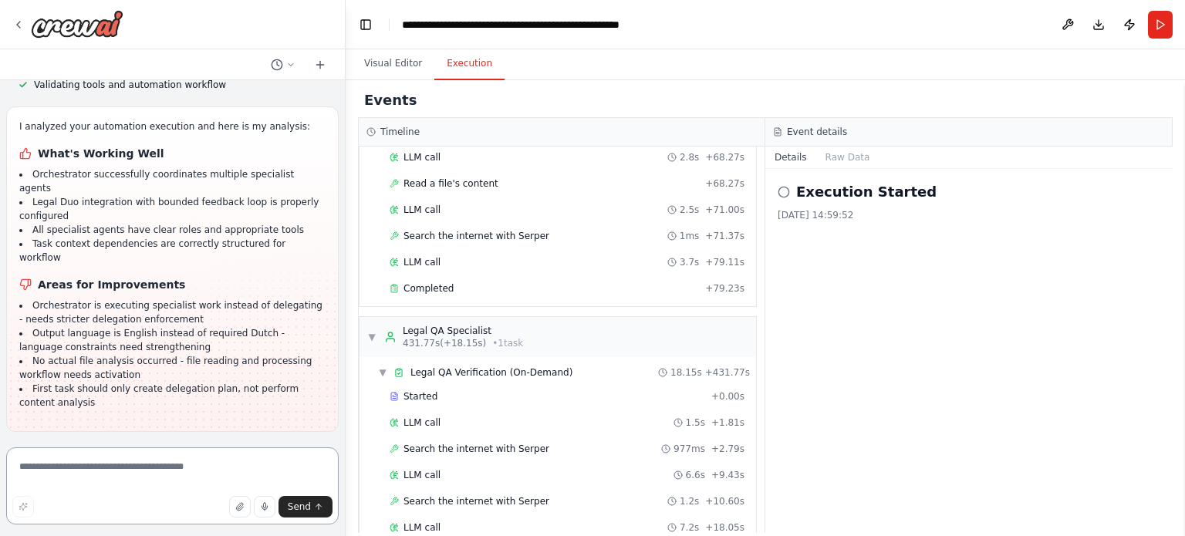
click at [169, 470] on textarea at bounding box center [172, 485] width 332 height 77
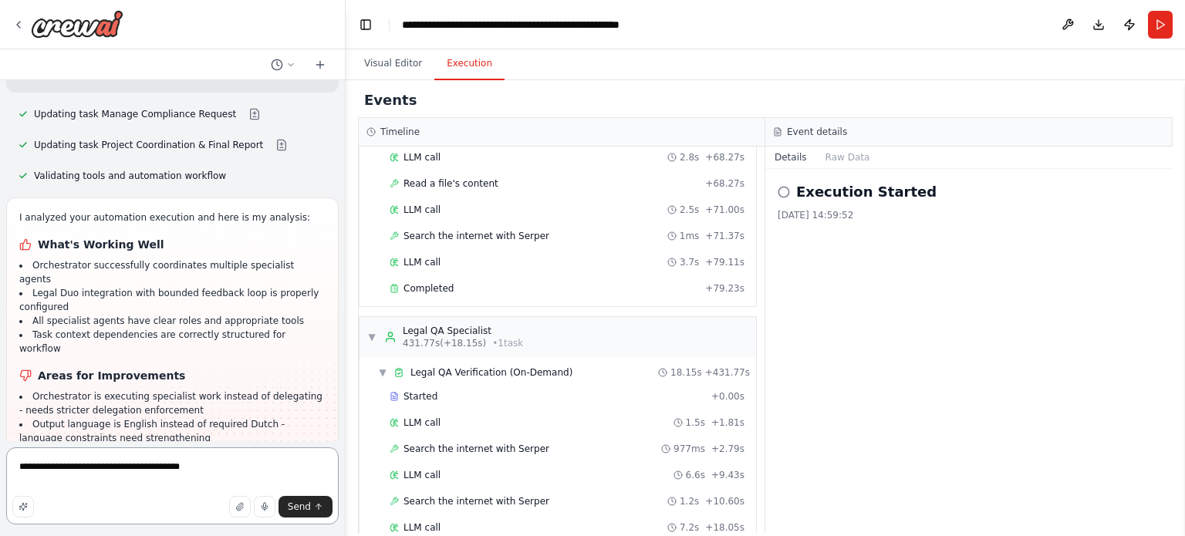
scroll to position [10535, 0]
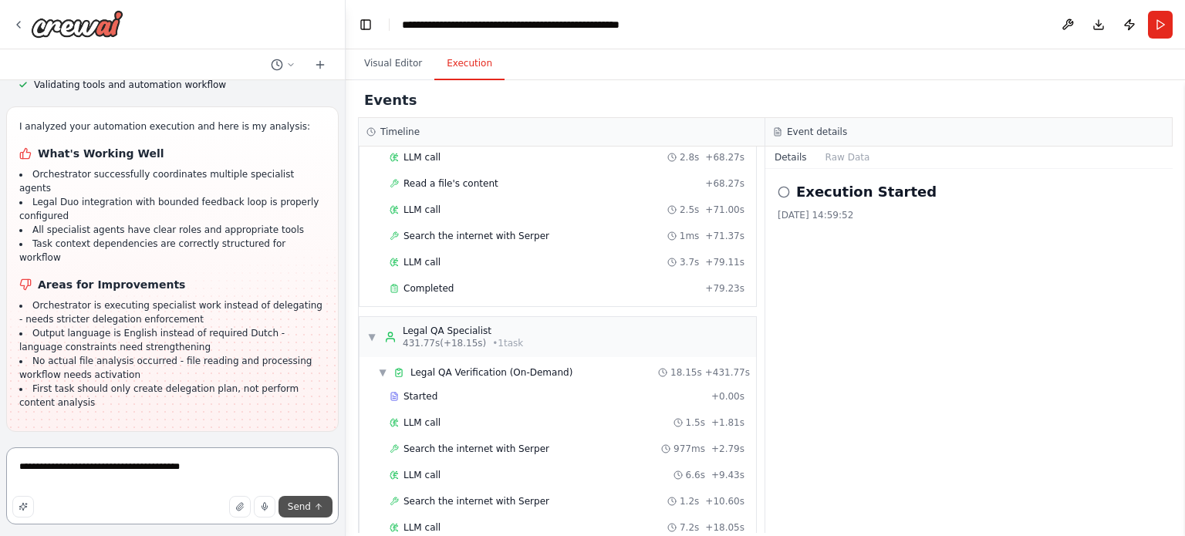
type textarea "**********"
click at [298, 508] on span "Send" at bounding box center [299, 507] width 23 height 12
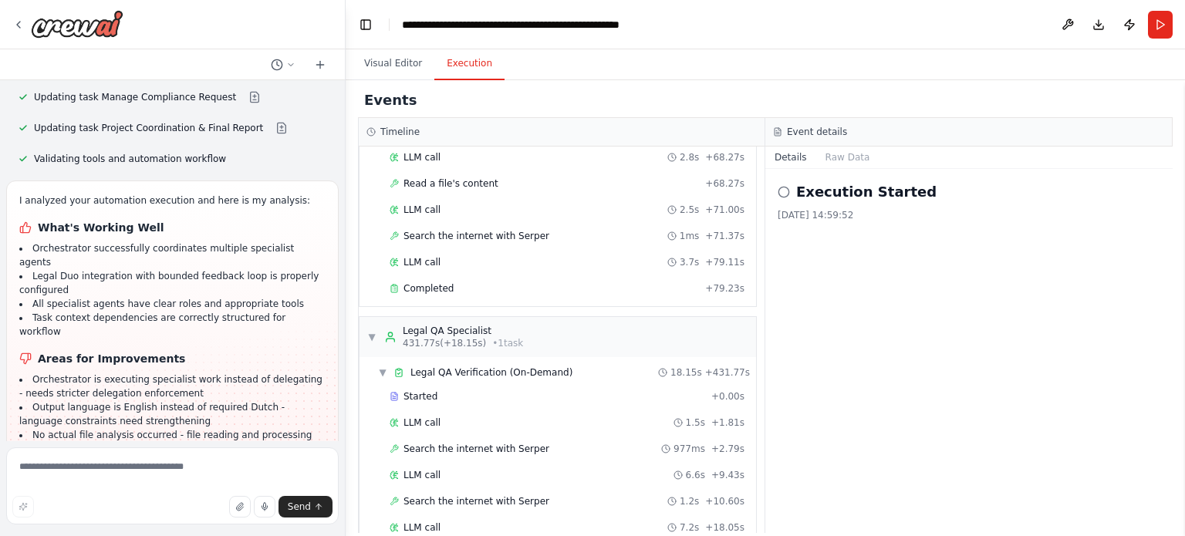
click at [784, 190] on icon at bounding box center [783, 192] width 12 height 12
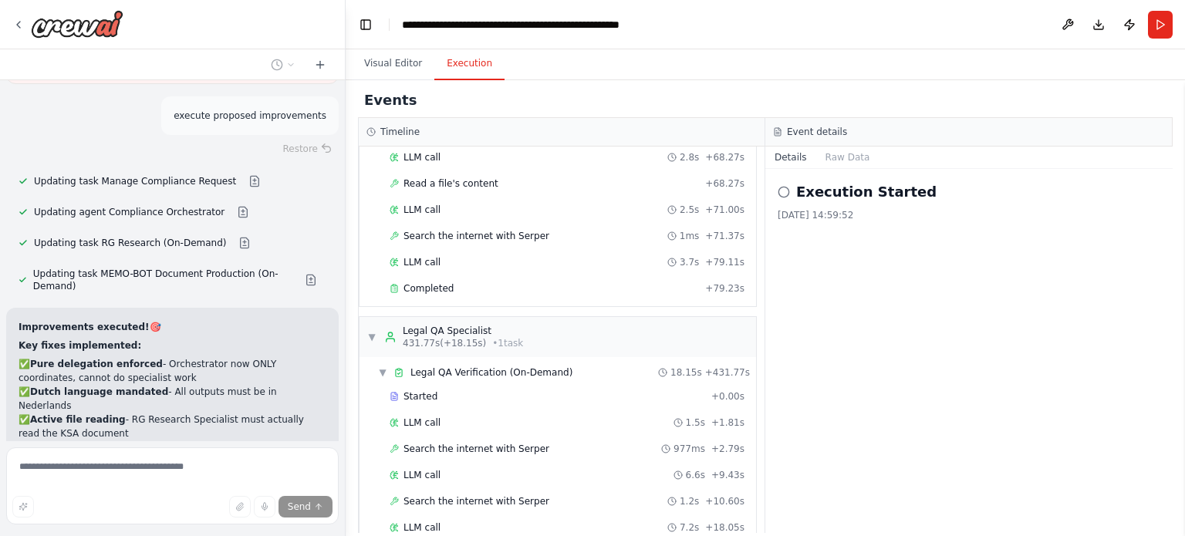
scroll to position [10884, 0]
click at [372, 27] on button "Toggle Left Sidebar" at bounding box center [366, 25] width 22 height 22
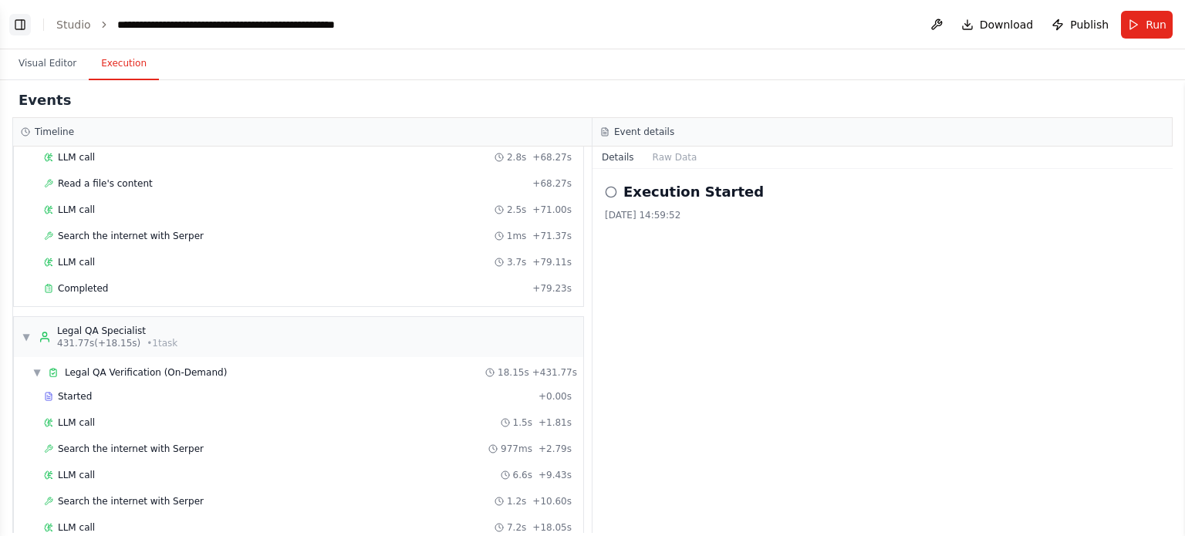
click at [22, 26] on button "Toggle Left Sidebar" at bounding box center [20, 25] width 22 height 22
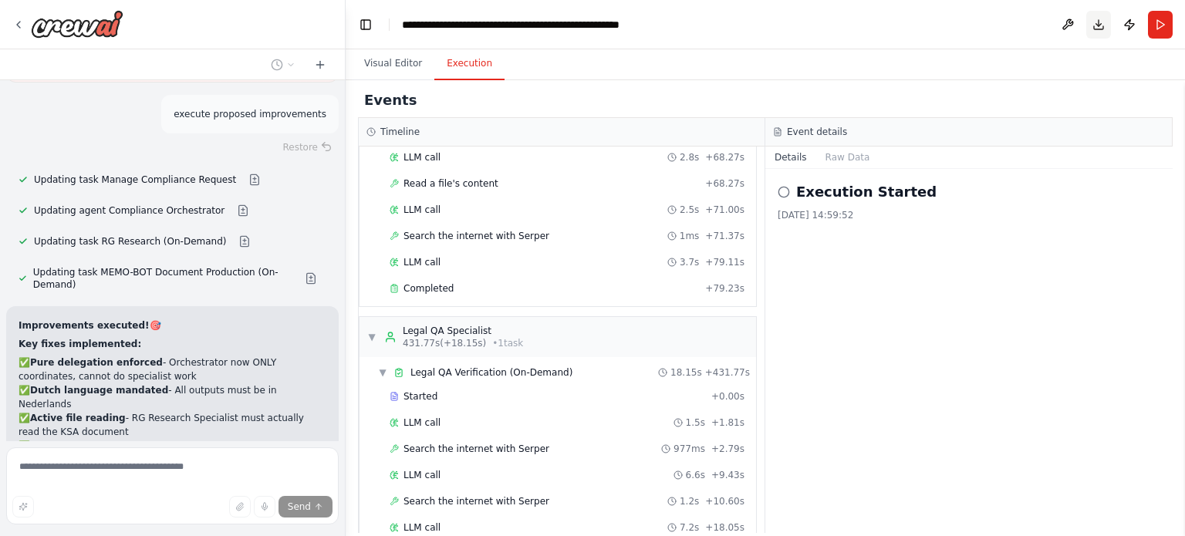
click at [1098, 27] on button "Download" at bounding box center [1098, 25] width 25 height 28
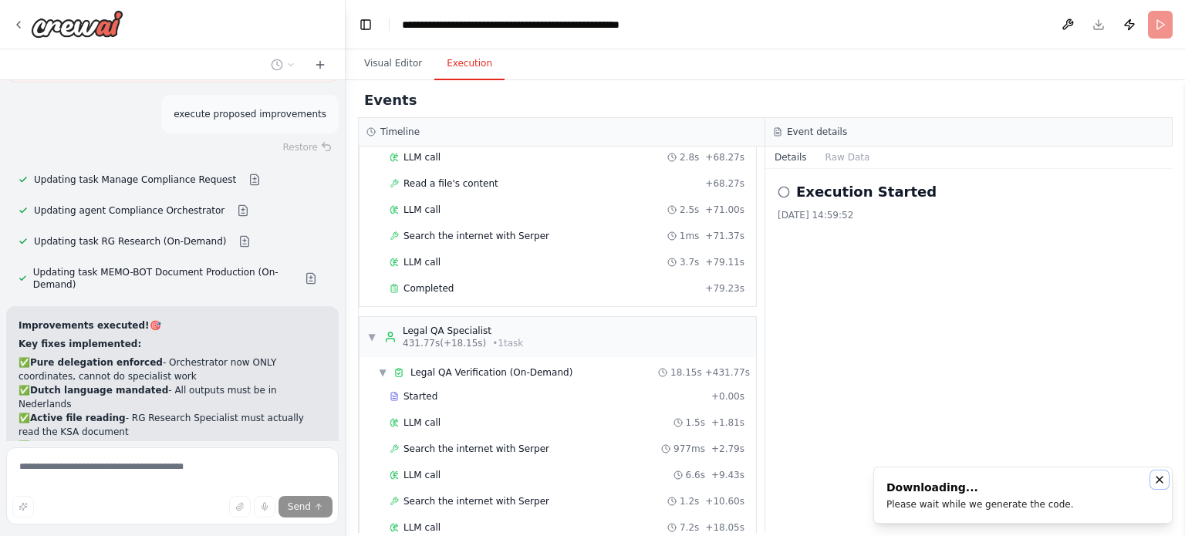
click at [1160, 478] on icon "Notifications (F8)" at bounding box center [1159, 480] width 12 height 12
click at [1128, 22] on button "Publish" at bounding box center [1129, 25] width 25 height 28
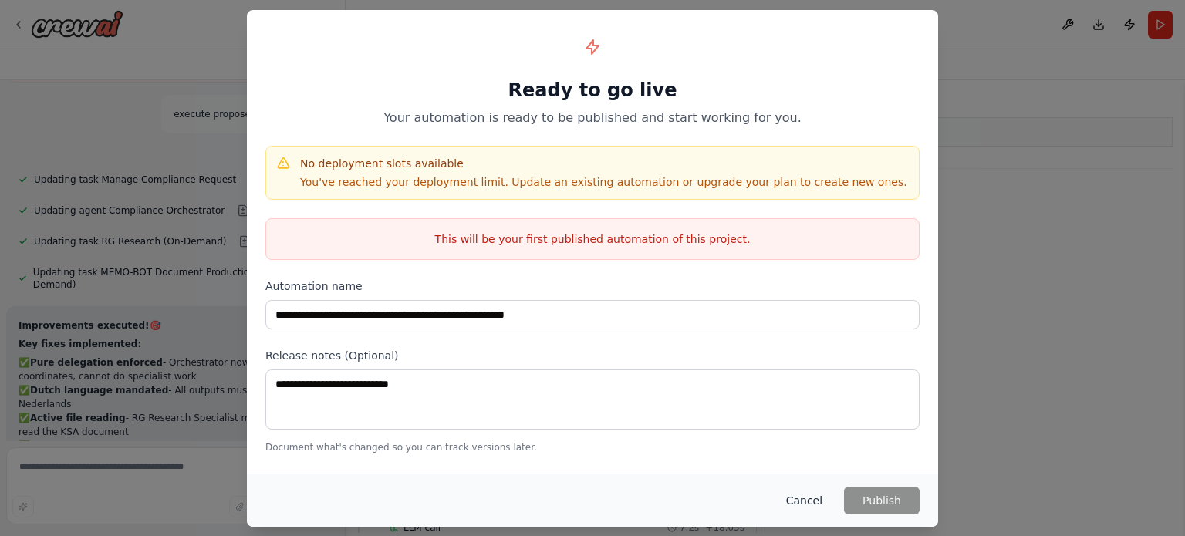
click at [813, 500] on button "Cancel" at bounding box center [804, 501] width 61 height 28
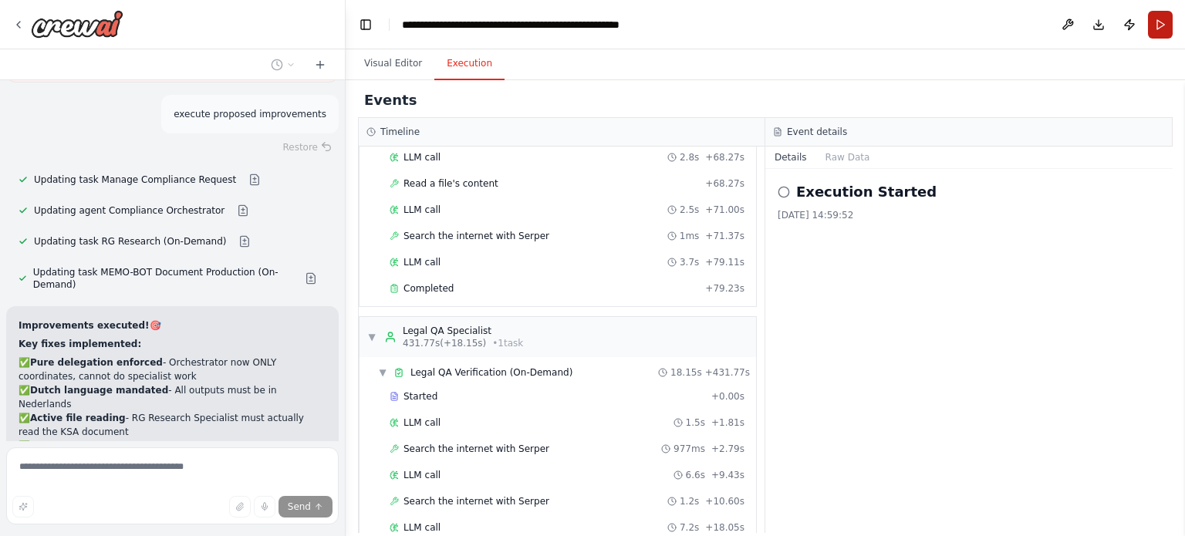
click at [1160, 30] on button "Run" at bounding box center [1160, 25] width 25 height 28
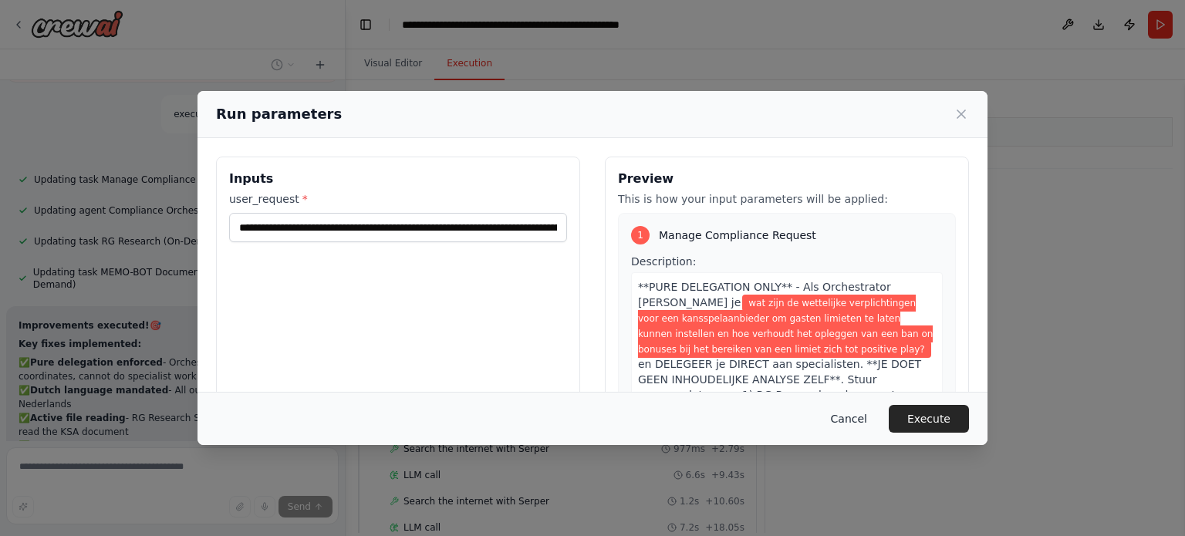
click at [864, 420] on button "Cancel" at bounding box center [848, 419] width 61 height 28
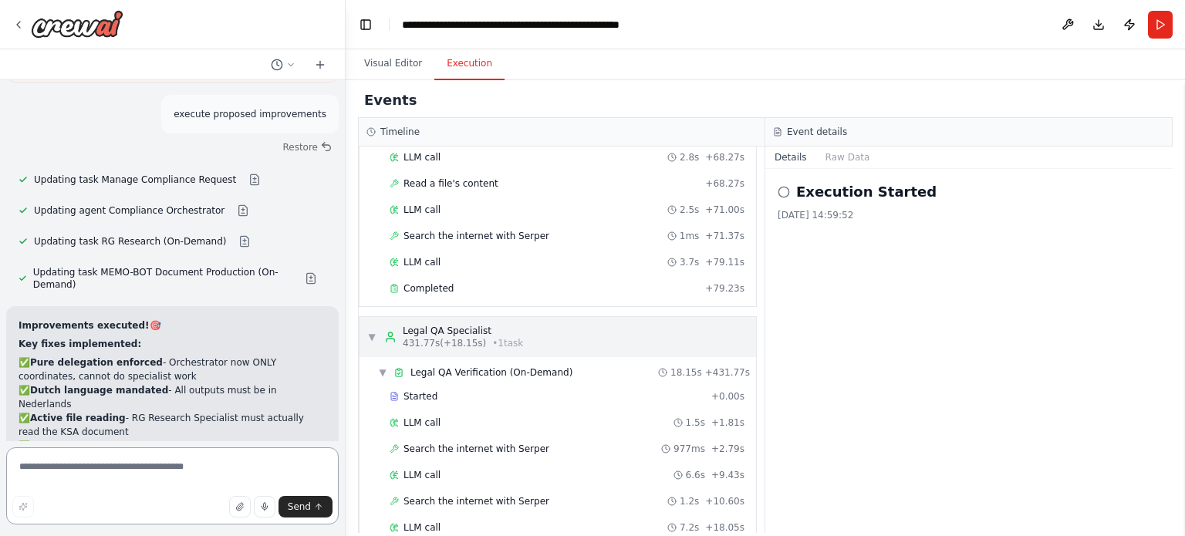
scroll to position [10914, 0]
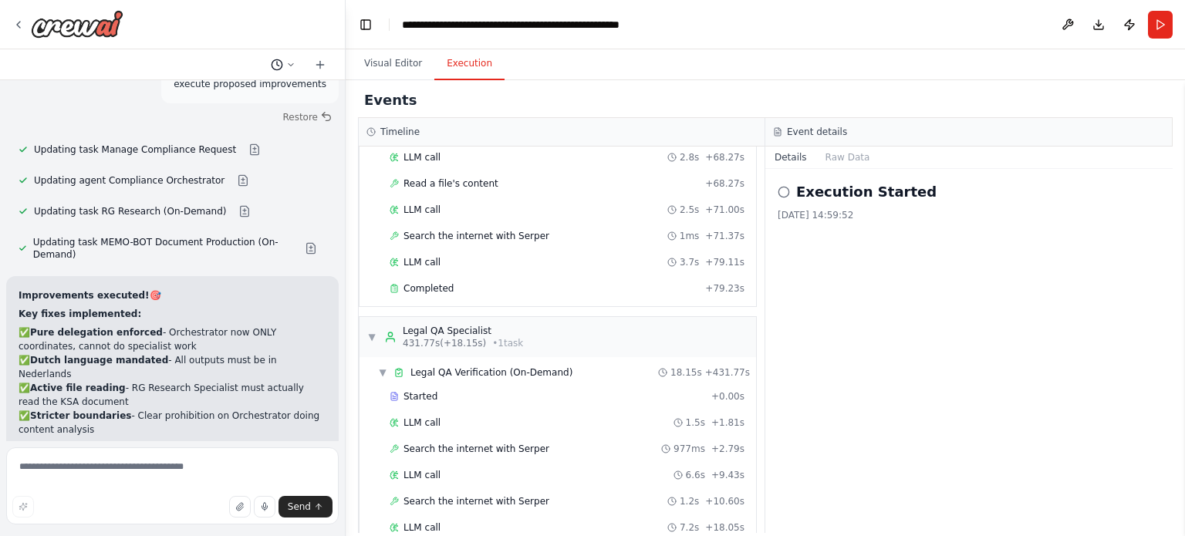
click at [290, 66] on icon at bounding box center [290, 64] width 9 height 9
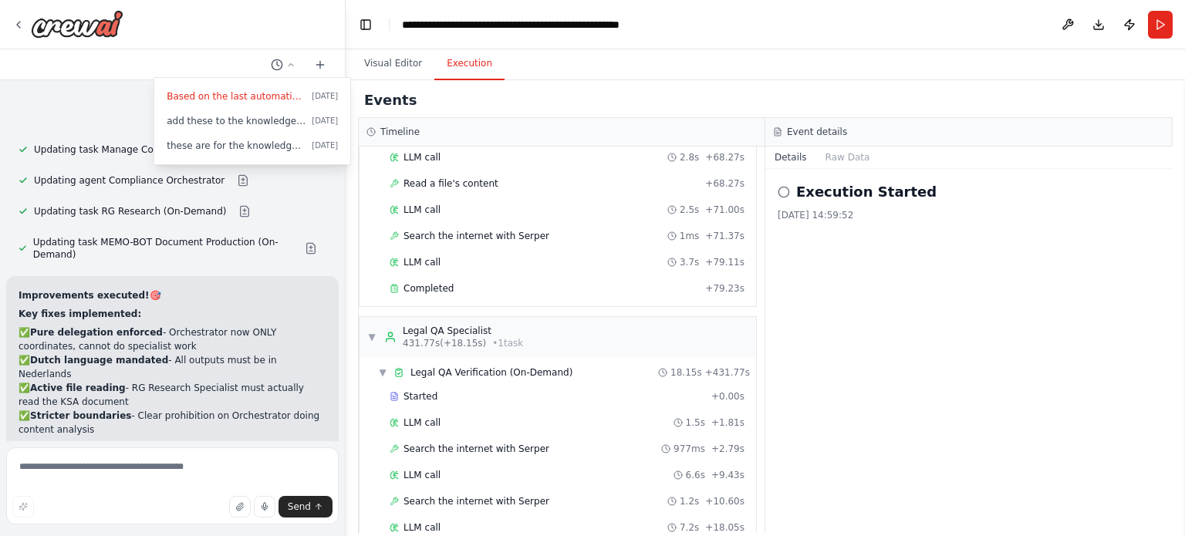
click at [238, 61] on div at bounding box center [173, 268] width 346 height 536
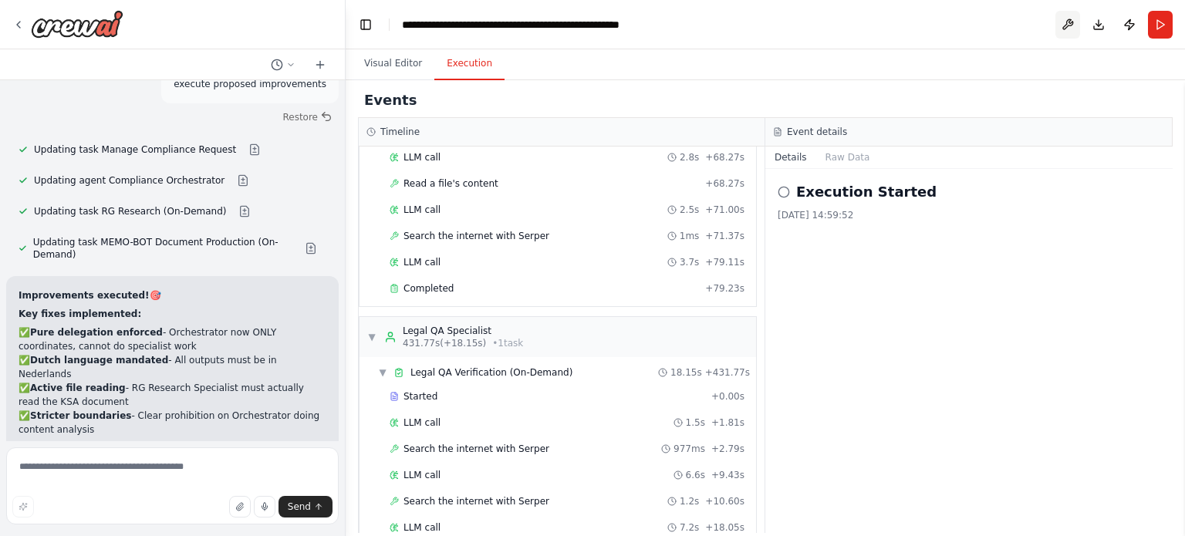
click at [1068, 26] on button at bounding box center [1067, 25] width 25 height 28
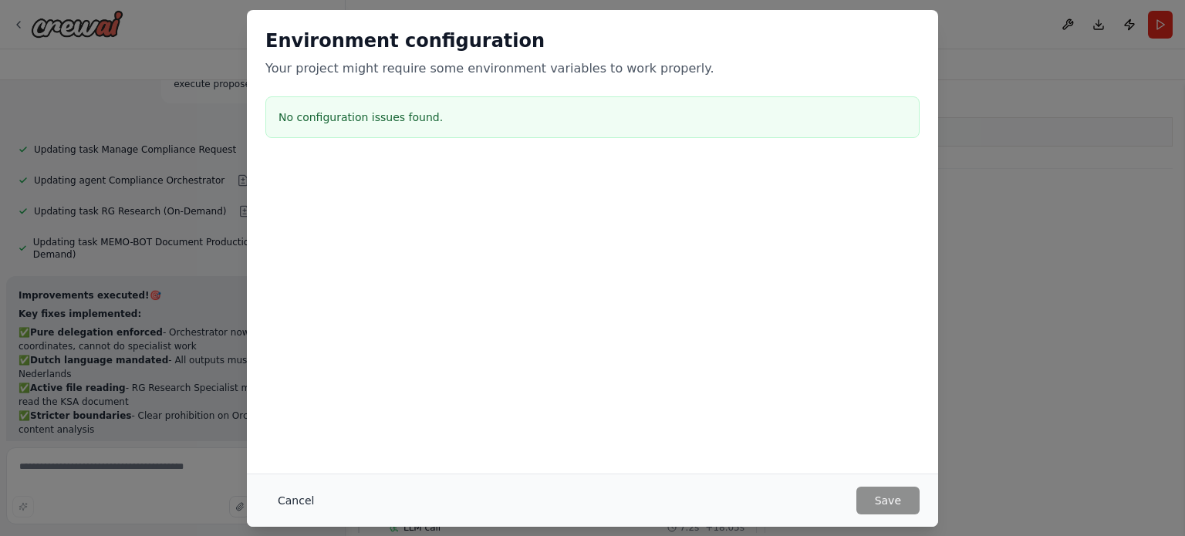
click at [295, 497] on button "Cancel" at bounding box center [295, 501] width 61 height 28
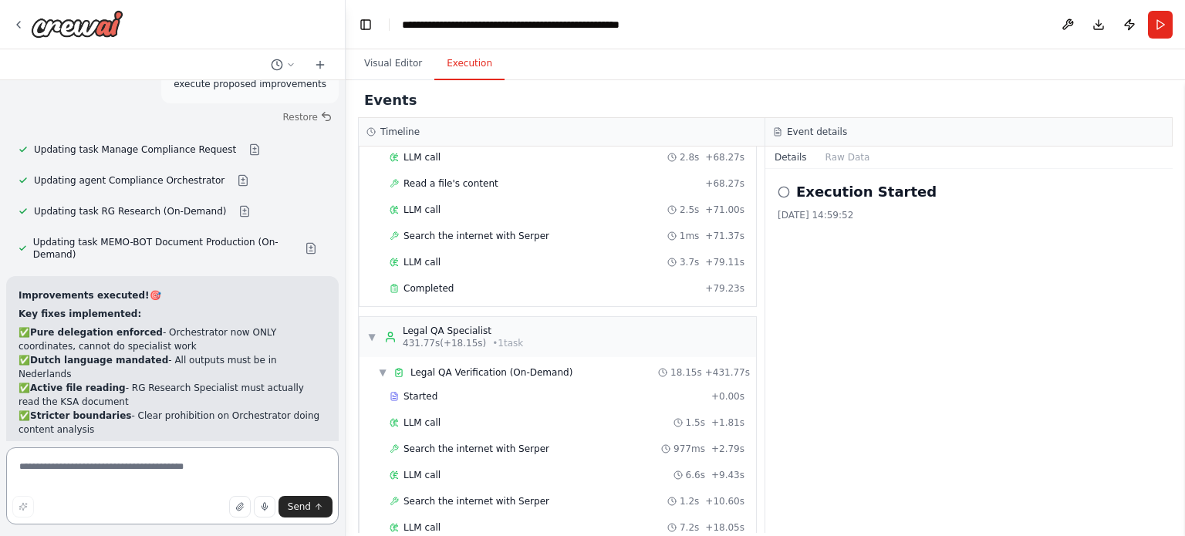
click at [159, 467] on textarea at bounding box center [172, 485] width 332 height 77
type textarea "**********"
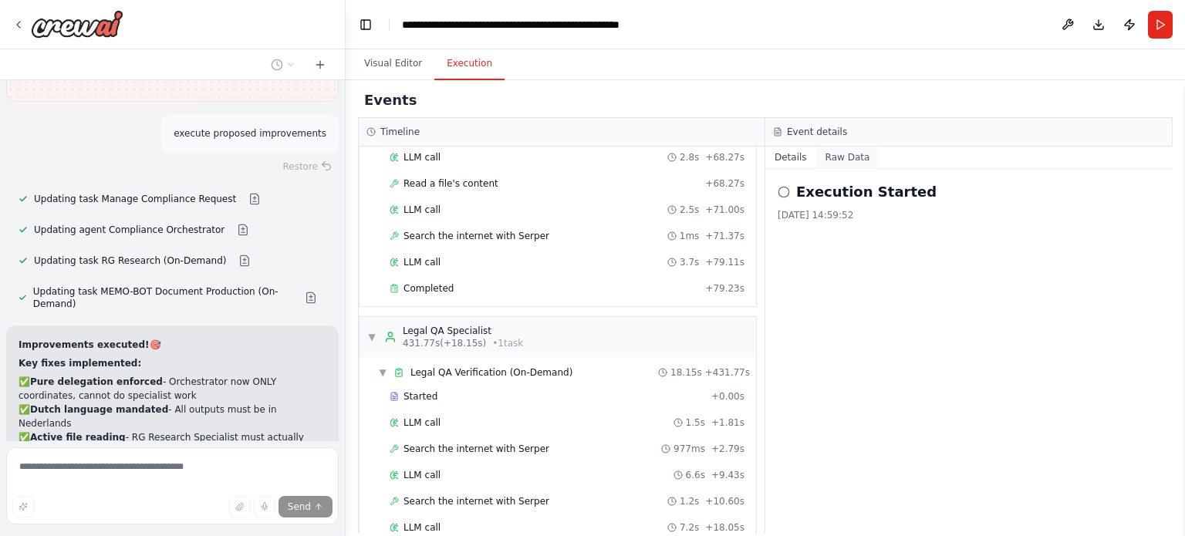
scroll to position [10924, 0]
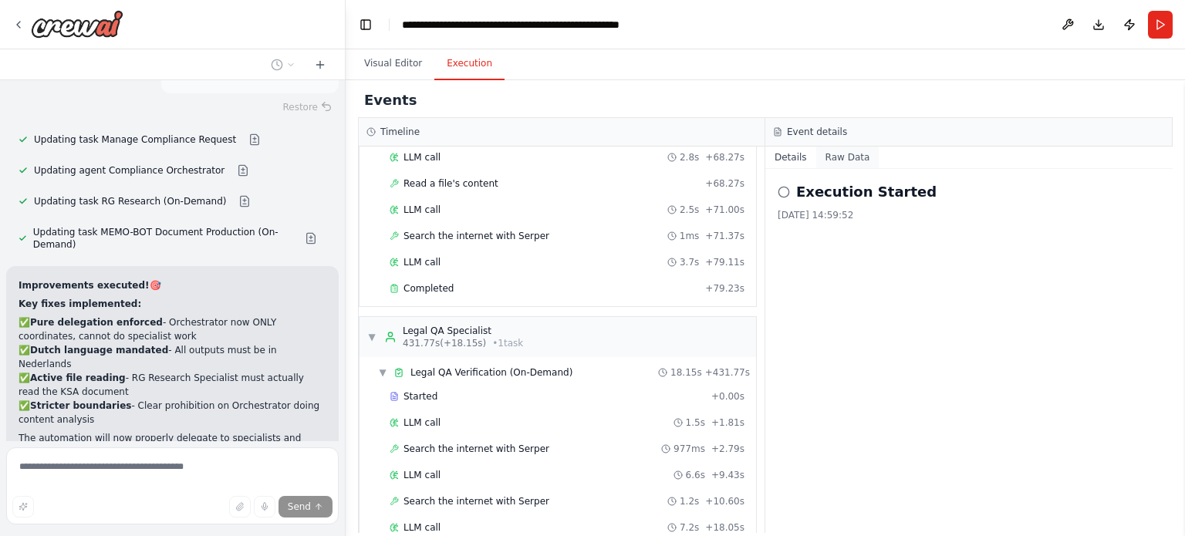
click at [842, 157] on button "Raw Data" at bounding box center [847, 158] width 63 height 22
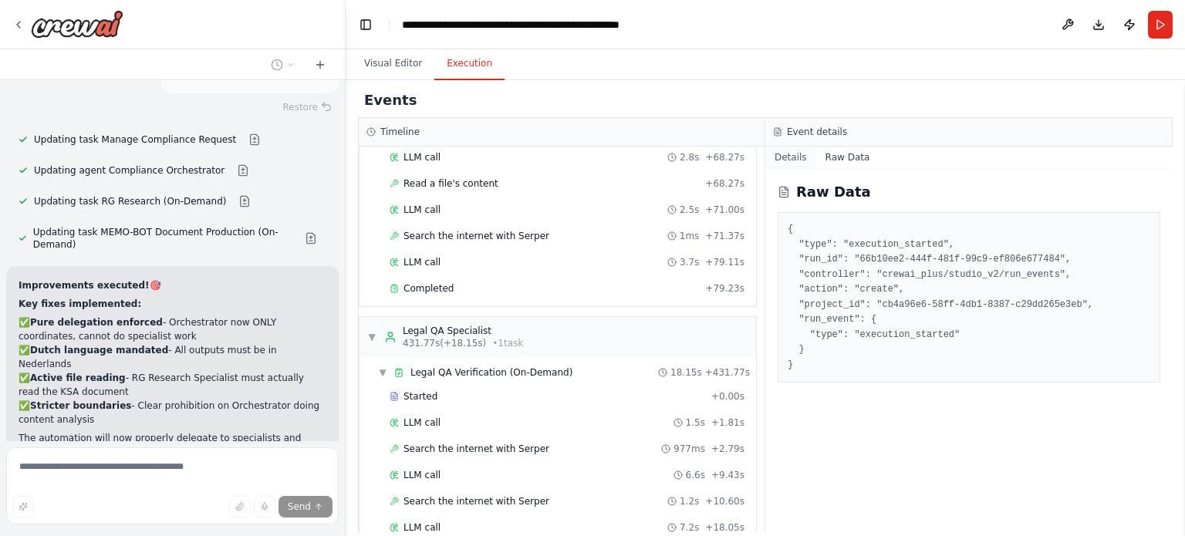
click at [785, 163] on button "Details" at bounding box center [790, 158] width 51 height 22
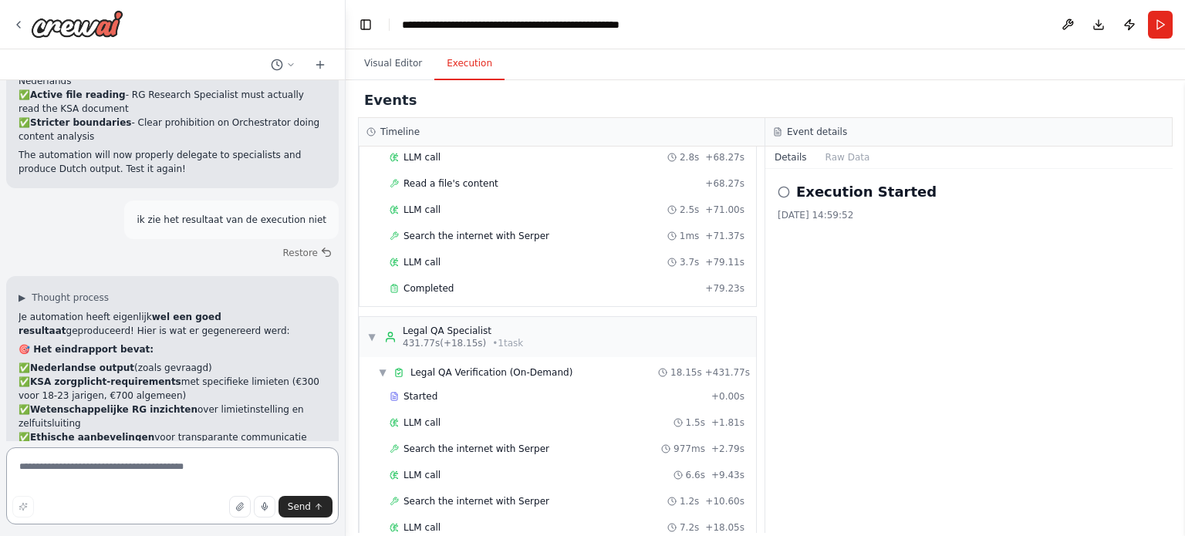
scroll to position [11210, 0]
click at [21, 23] on icon at bounding box center [18, 25] width 12 height 12
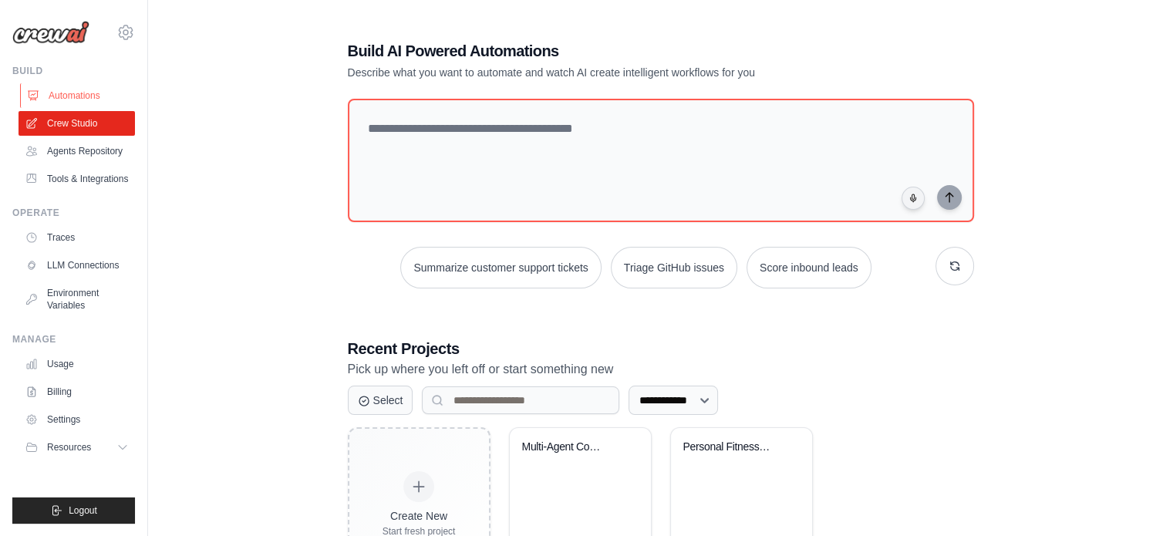
click at [84, 94] on link "Automations" at bounding box center [78, 95] width 116 height 25
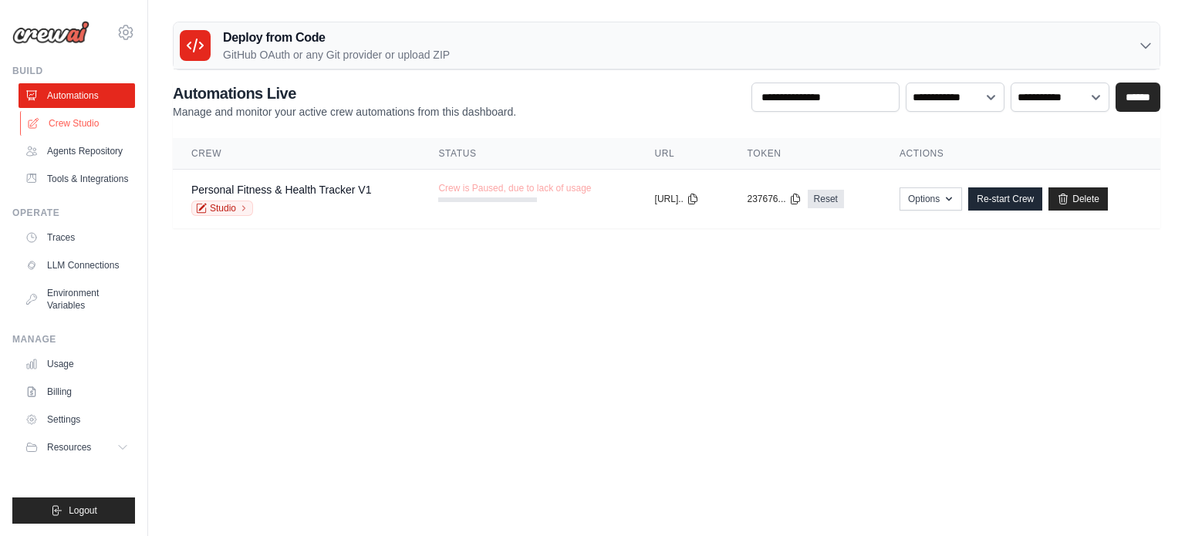
click at [71, 126] on link "Crew Studio" at bounding box center [78, 123] width 116 height 25
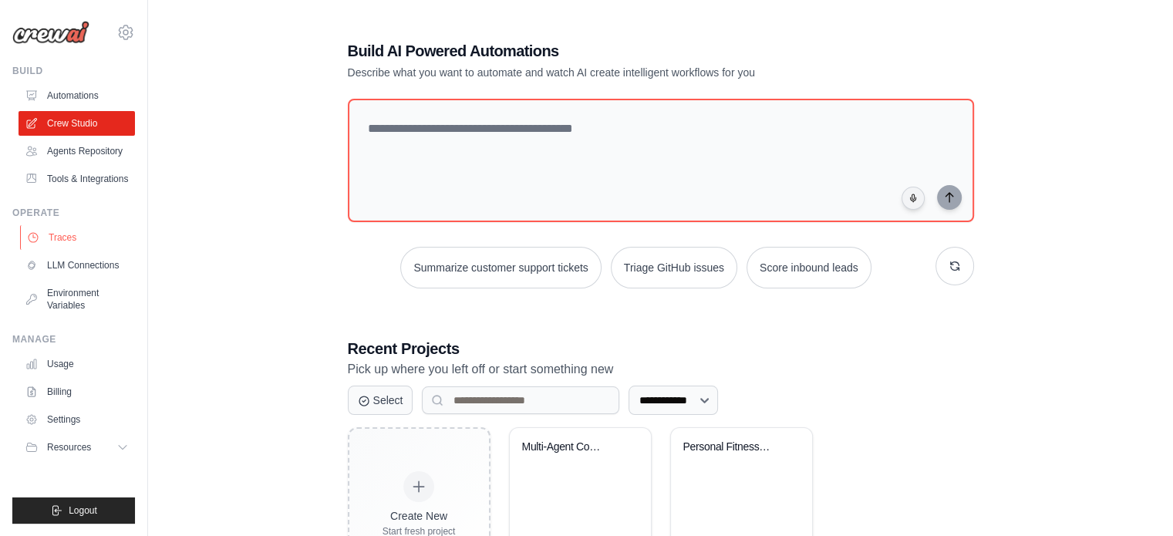
click at [63, 234] on link "Traces" at bounding box center [78, 237] width 116 height 25
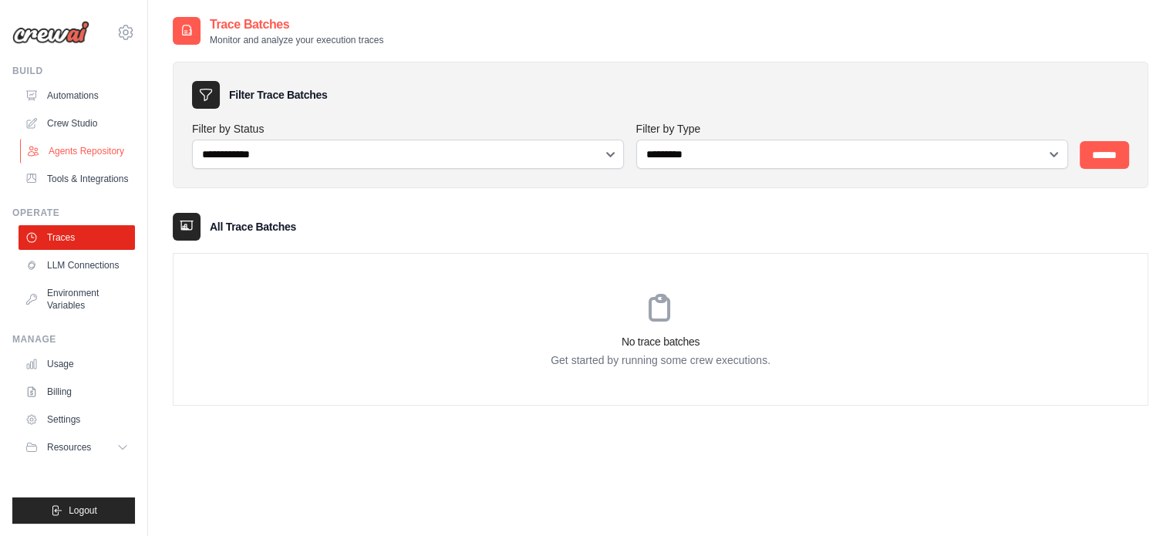
click at [73, 144] on link "Agents Repository" at bounding box center [78, 151] width 116 height 25
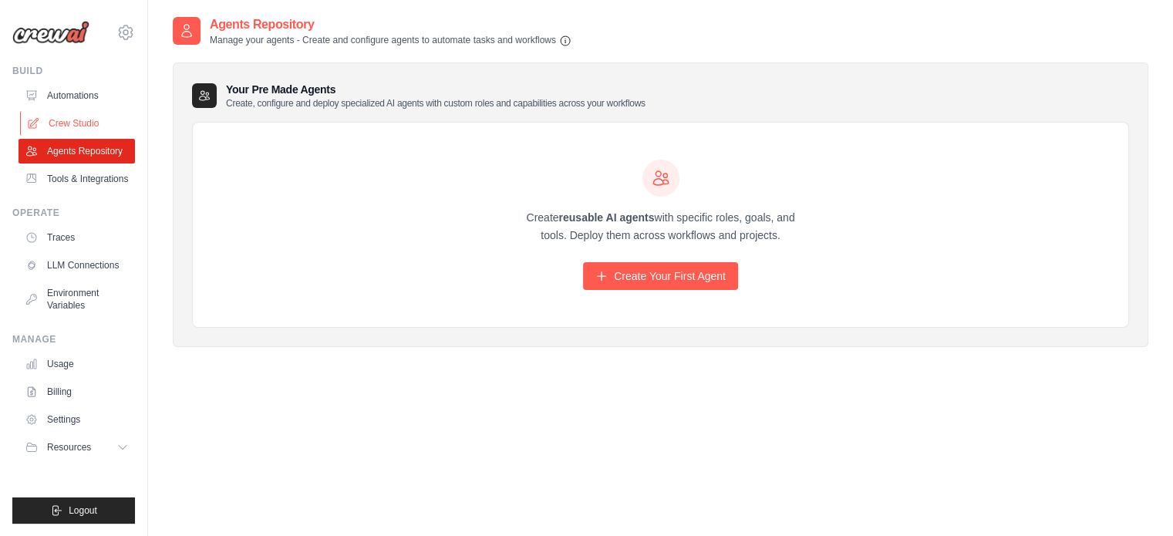
click at [88, 117] on link "Crew Studio" at bounding box center [78, 123] width 116 height 25
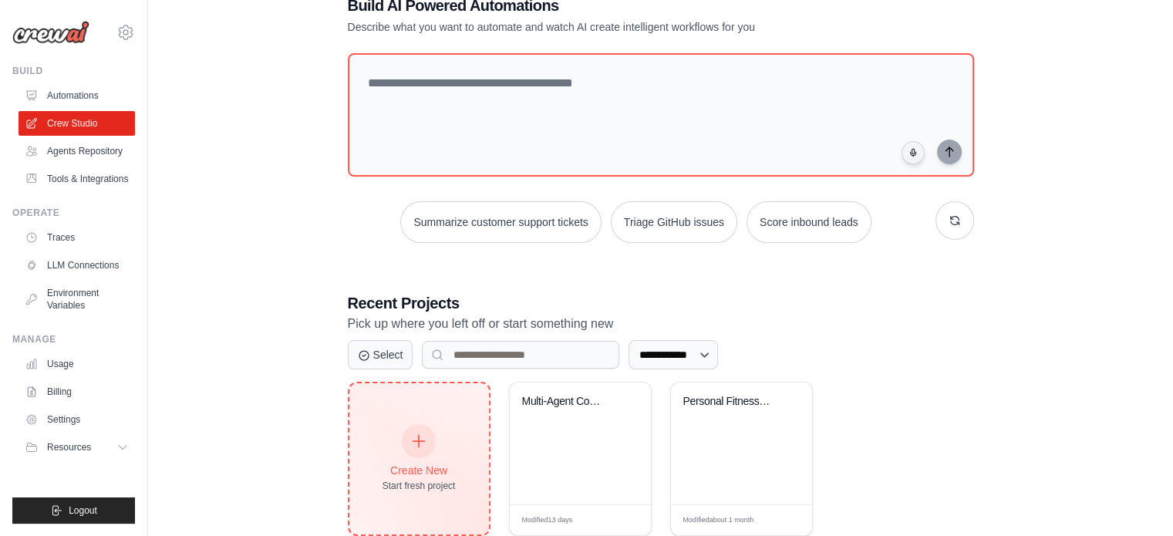
scroll to position [84, 0]
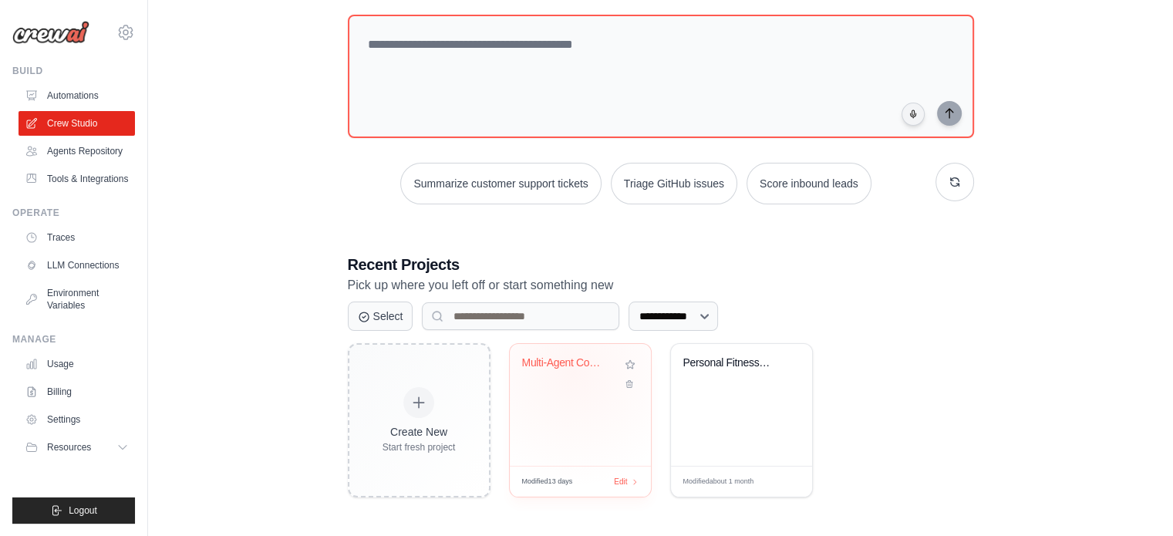
click at [572, 371] on div "Multi-Agent Compliance Crew - Dutch..." at bounding box center [568, 366] width 93 height 20
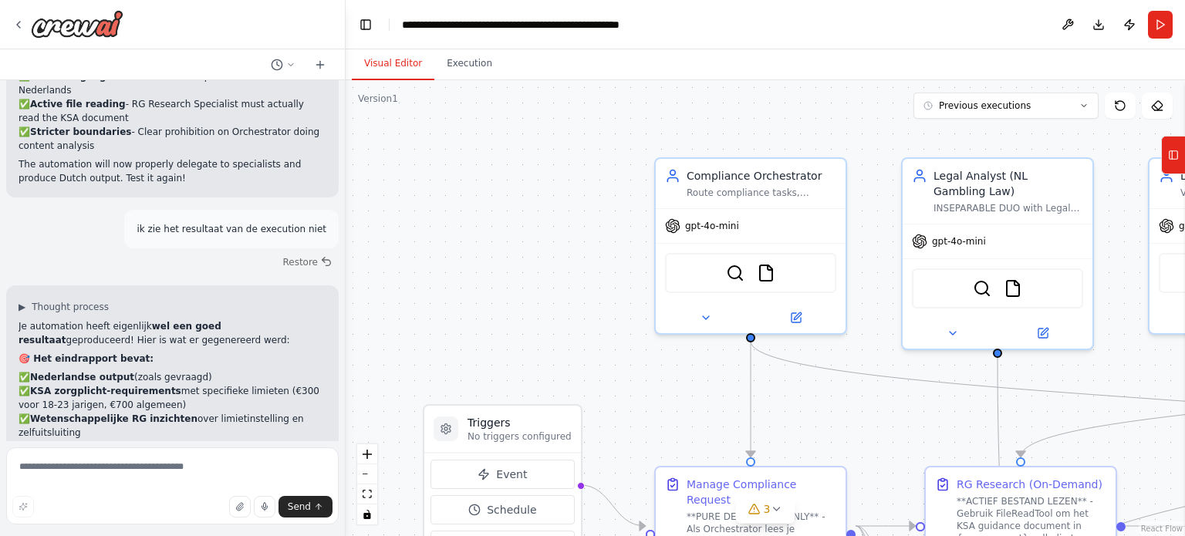
scroll to position [11210, 0]
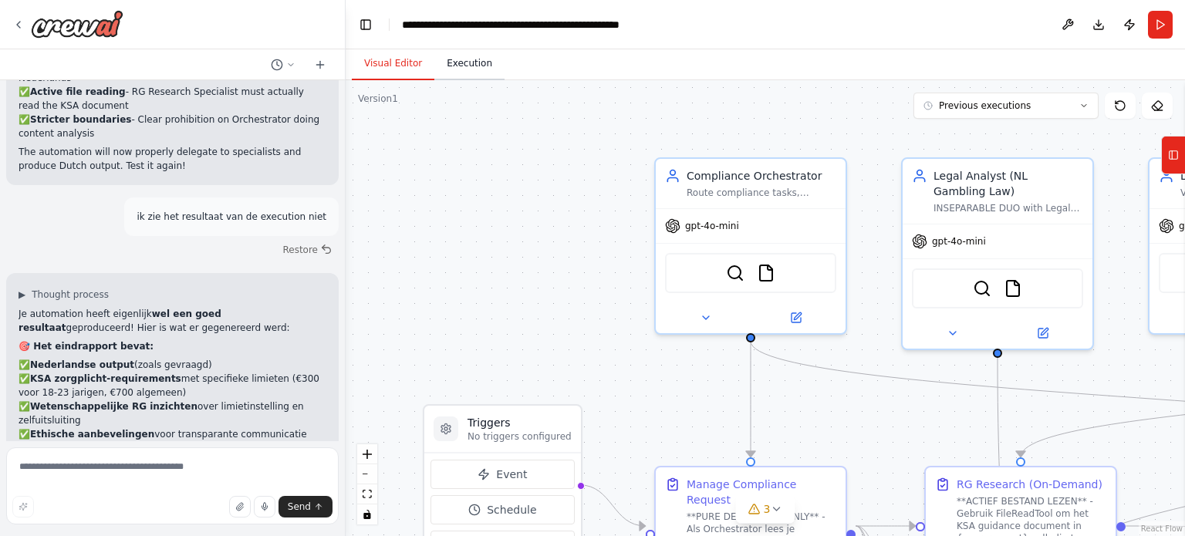
click at [470, 66] on button "Execution" at bounding box center [469, 64] width 70 height 32
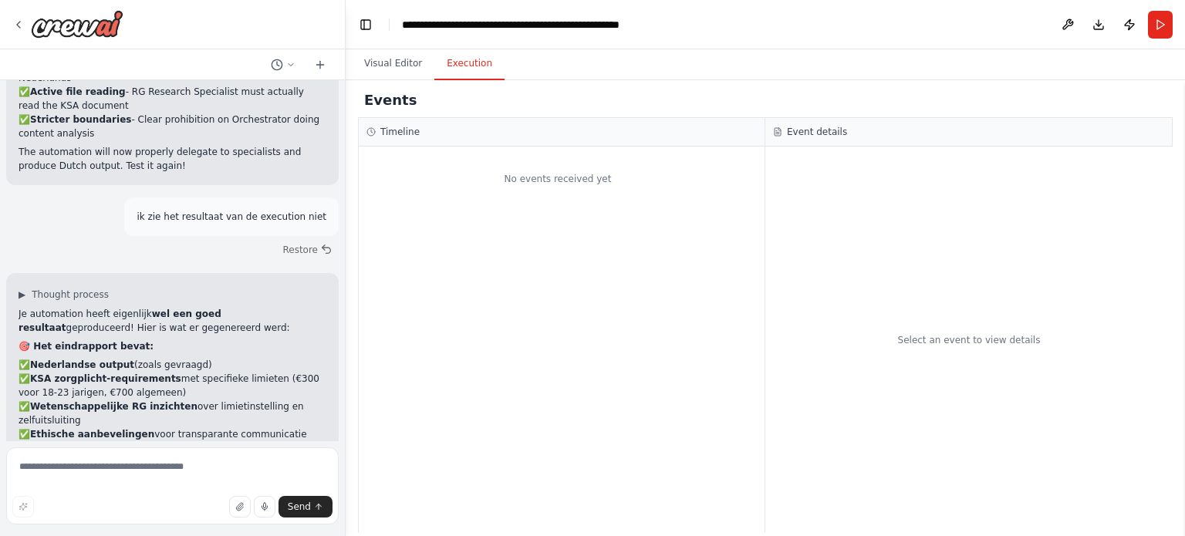
click at [370, 130] on icon at bounding box center [370, 131] width 9 height 9
click at [401, 130] on h3 "Timeline" at bounding box center [399, 132] width 39 height 12
click at [294, 67] on icon at bounding box center [290, 64] width 9 height 9
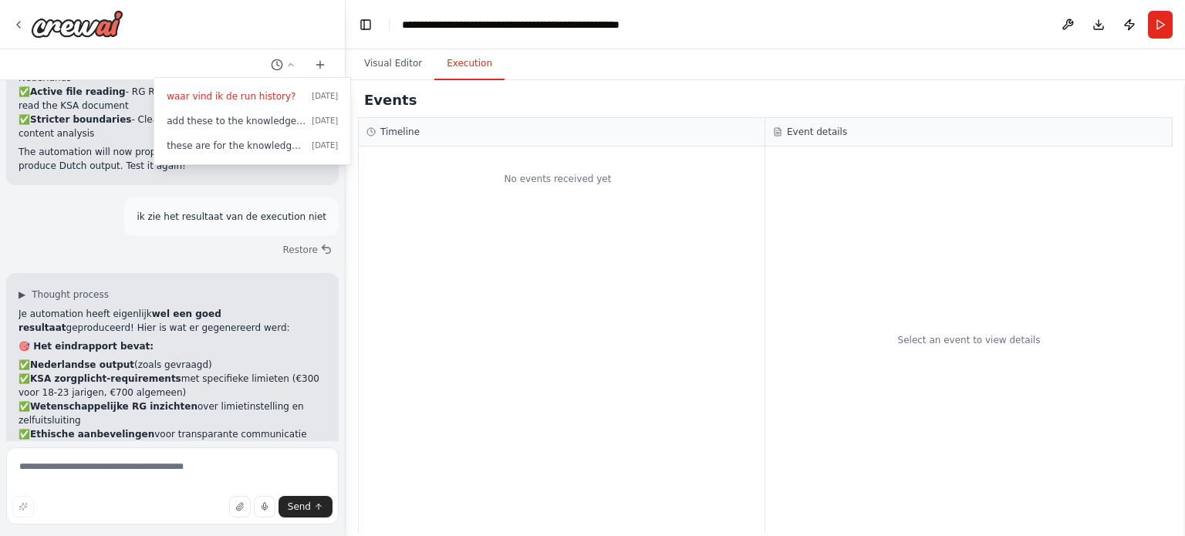
click at [221, 65] on div at bounding box center [173, 268] width 346 height 536
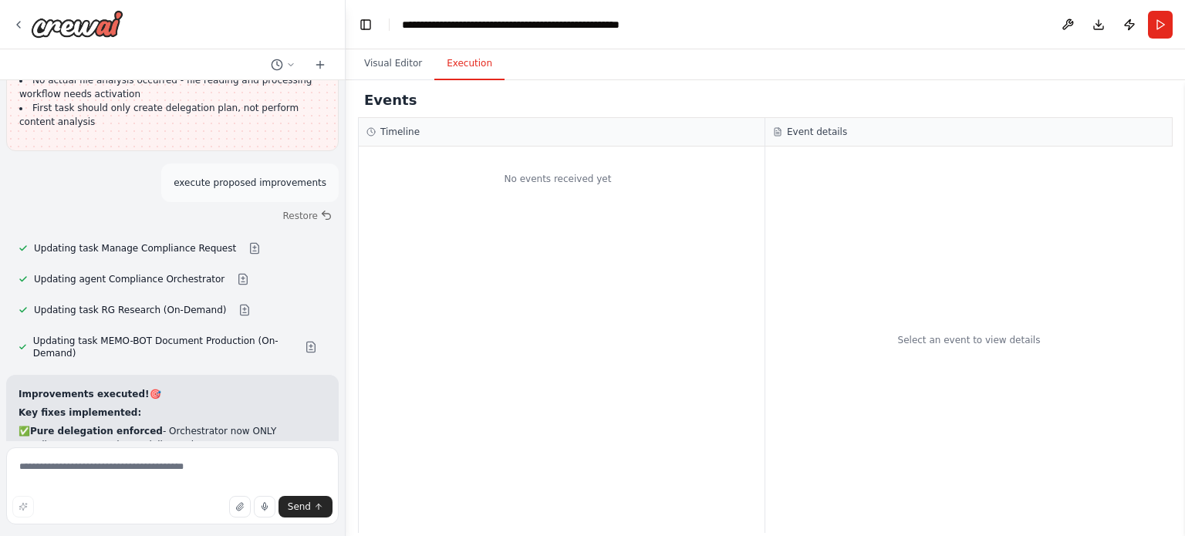
scroll to position [10902, 0]
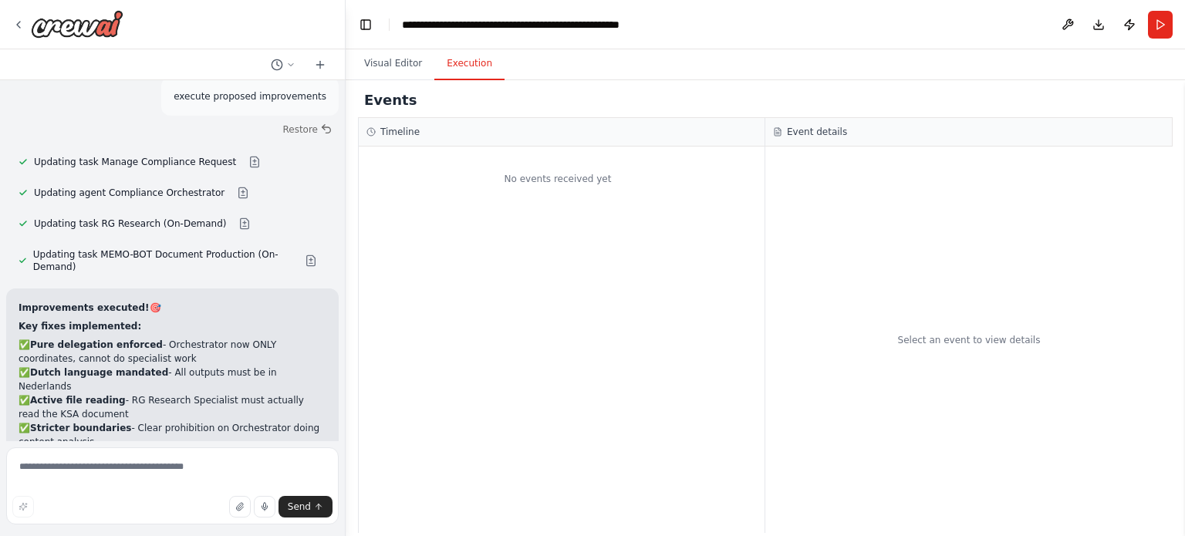
drag, startPoint x: 265, startPoint y: 234, endPoint x: 151, endPoint y: 234, distance: 114.1
copy code "EINDRAPPORT-RG-2025-001"
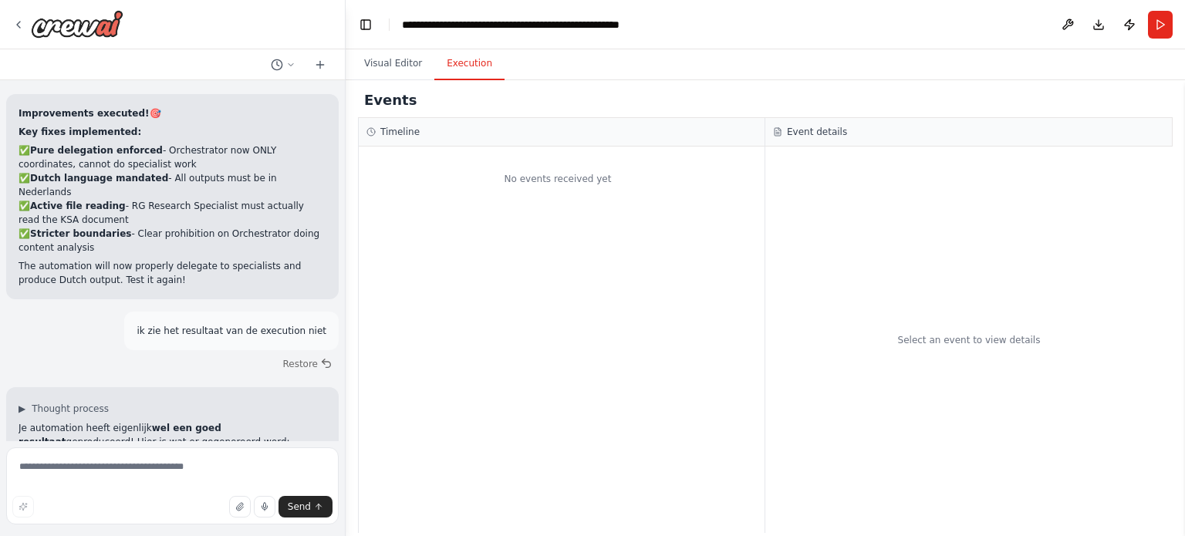
scroll to position [11210, 0]
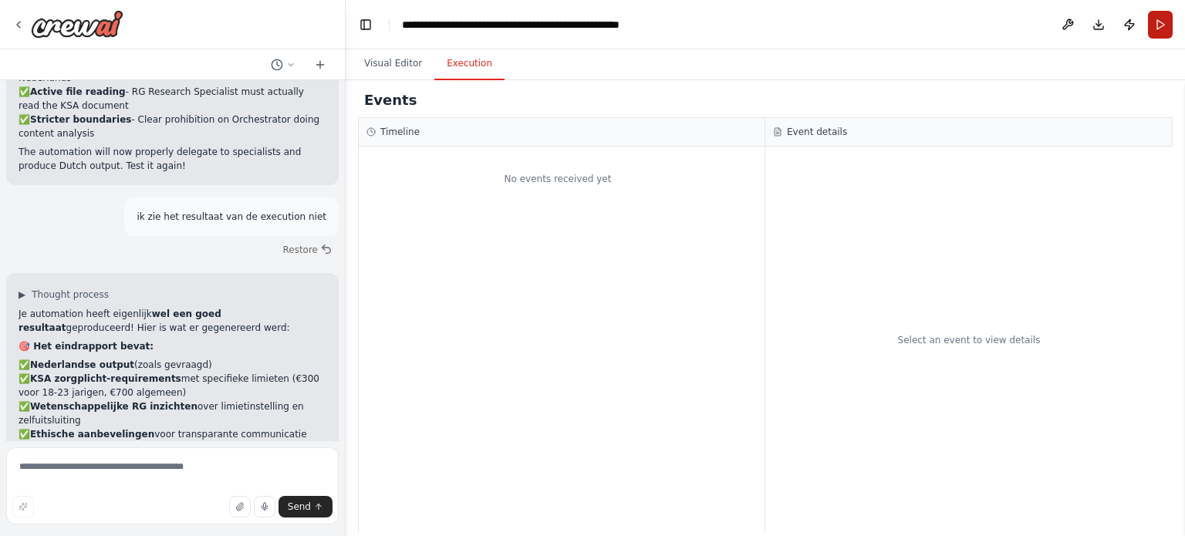
click at [1154, 21] on button "Run" at bounding box center [1160, 25] width 25 height 28
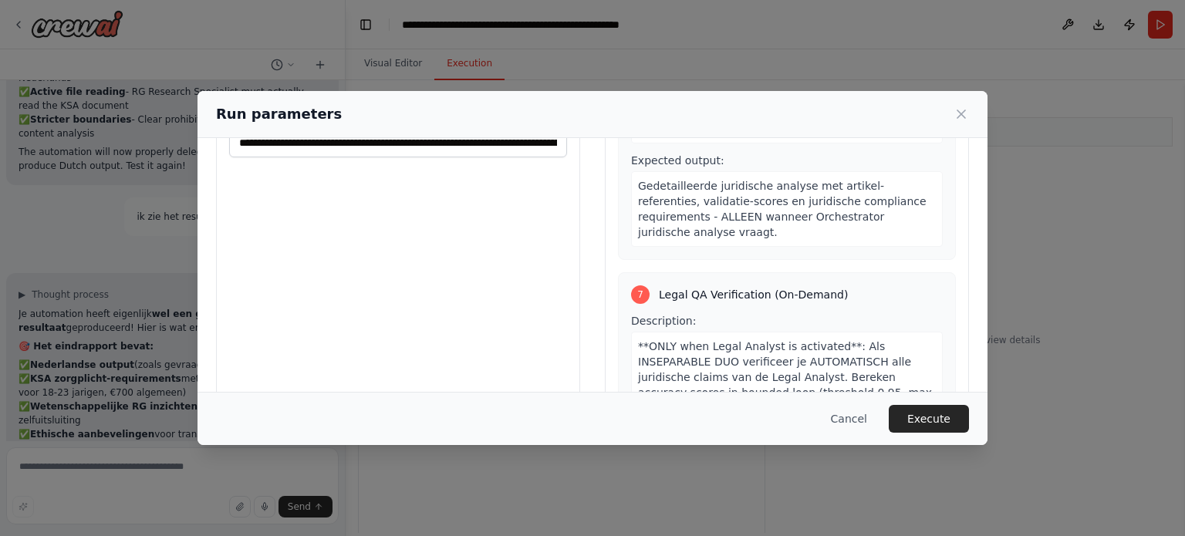
scroll to position [148, 0]
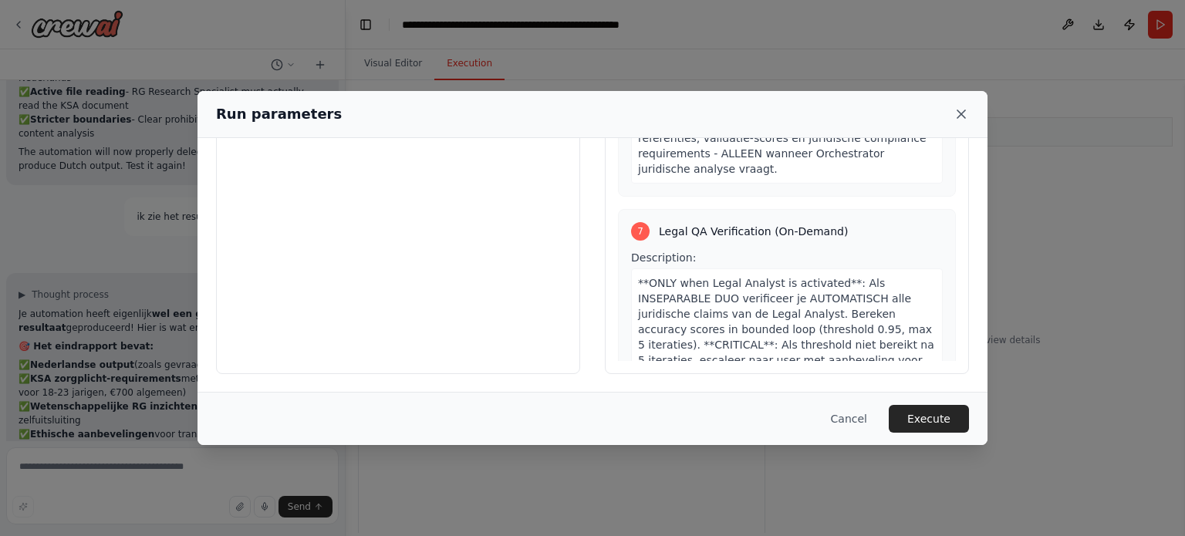
click at [962, 111] on icon at bounding box center [960, 113] width 15 height 15
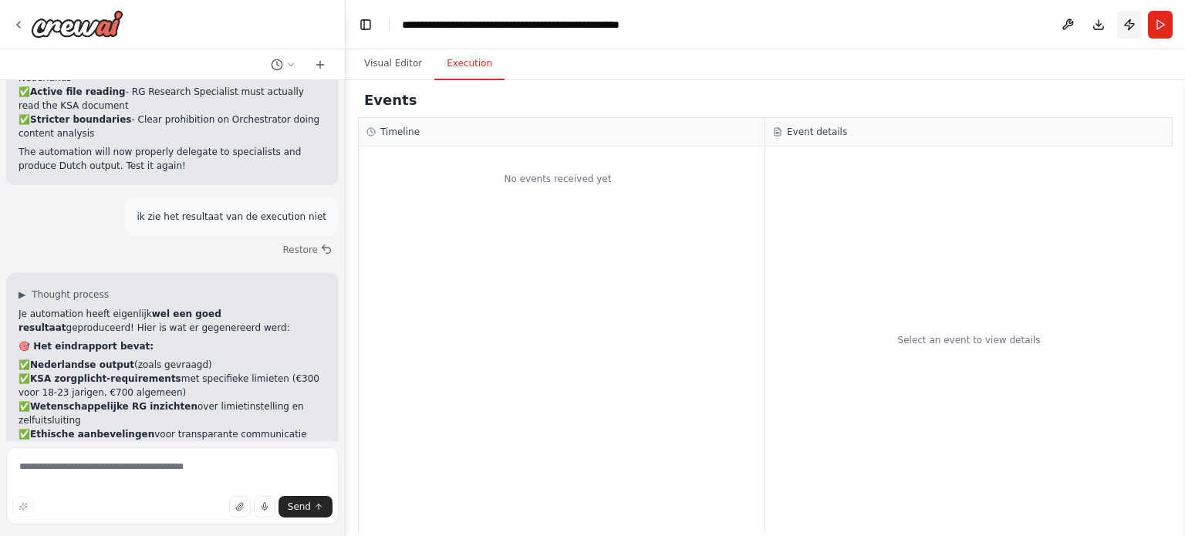
click at [1128, 28] on button "Publish" at bounding box center [1129, 25] width 25 height 28
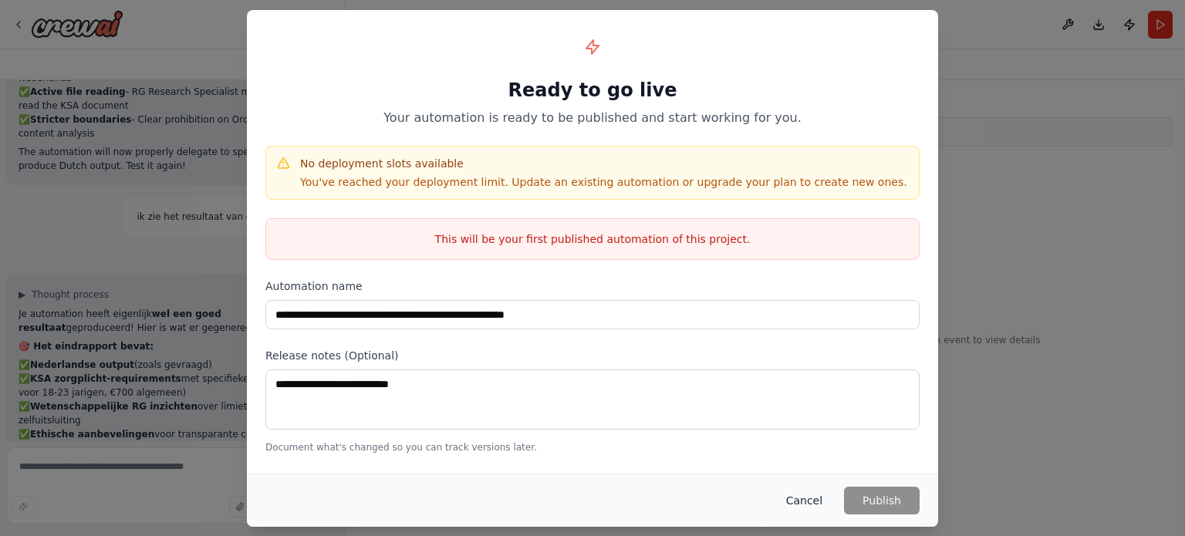
click at [814, 497] on button "Cancel" at bounding box center [804, 501] width 61 height 28
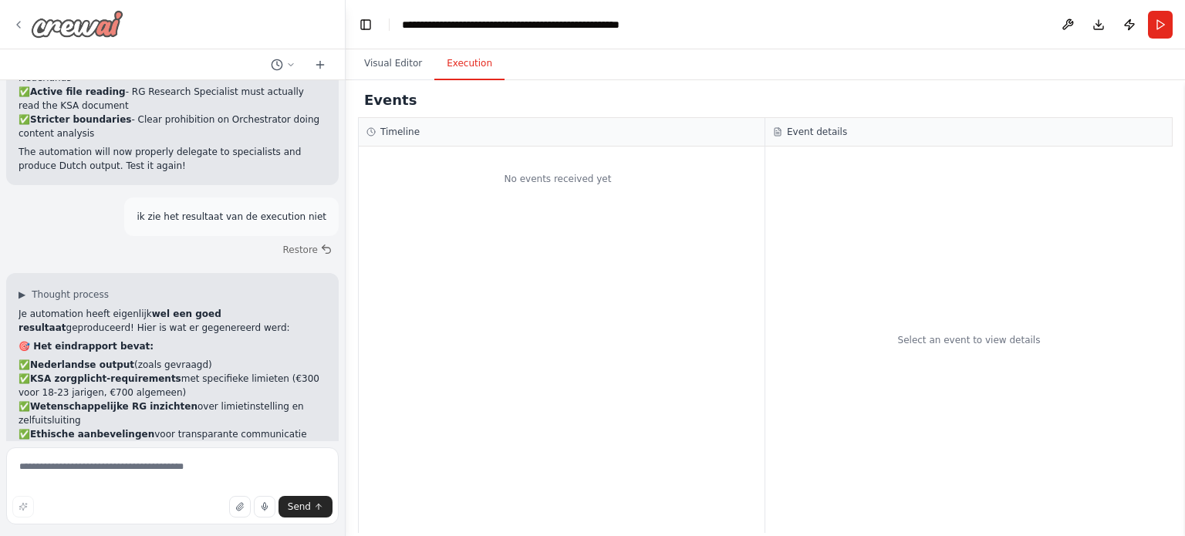
click at [18, 22] on icon at bounding box center [18, 25] width 12 height 12
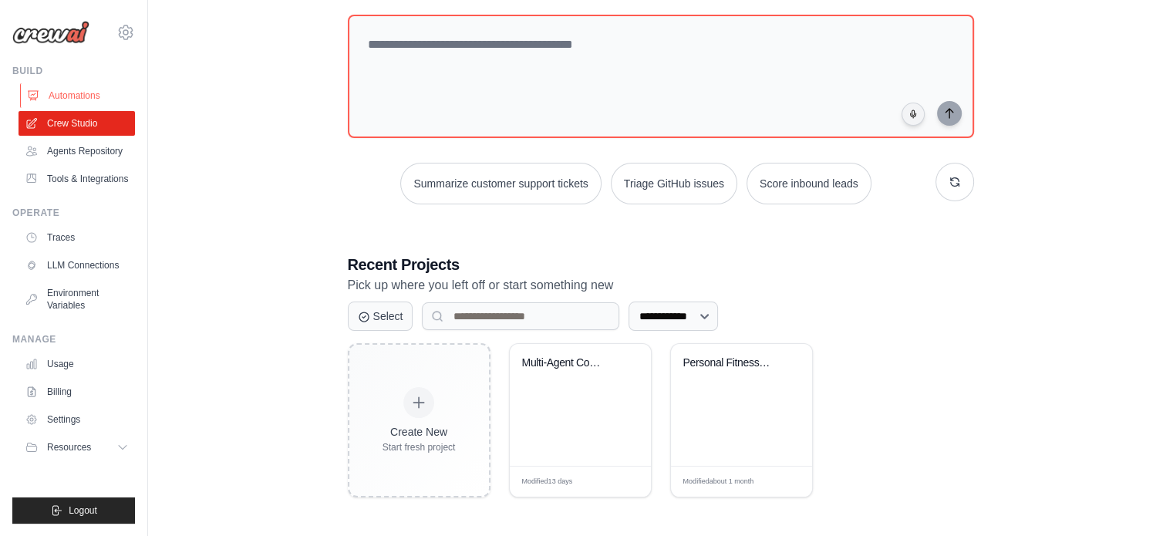
click at [72, 94] on link "Automations" at bounding box center [78, 95] width 116 height 25
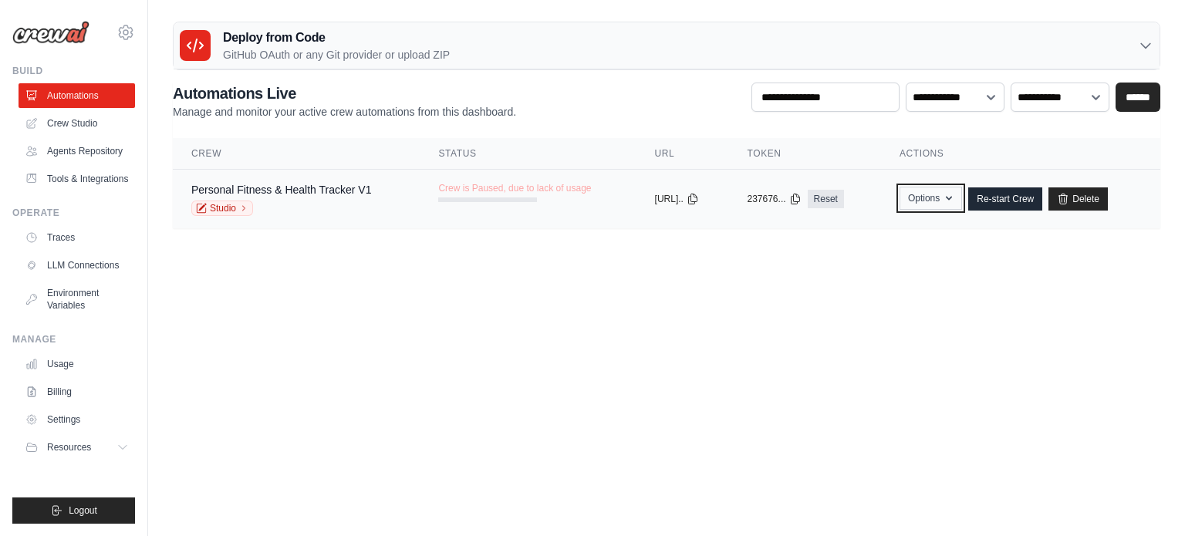
click at [955, 194] on icon "button" at bounding box center [948, 198] width 12 height 12
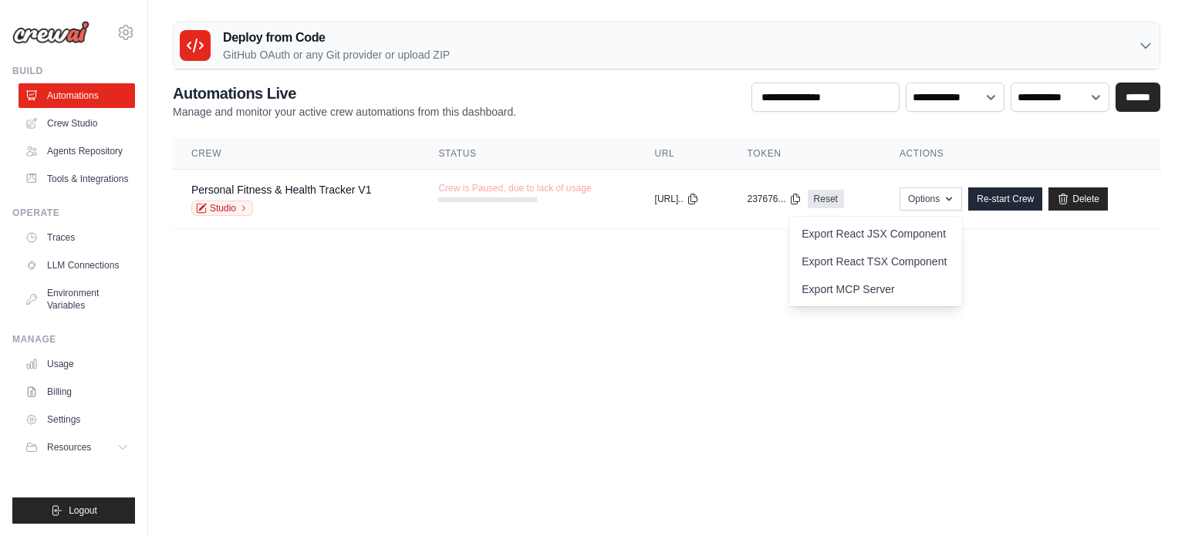
click at [1020, 249] on main "Deploy from Code GitHub OAuth or any Git provider or upload ZIP GitHub OAuth An…" at bounding box center [666, 131] width 1037 height 262
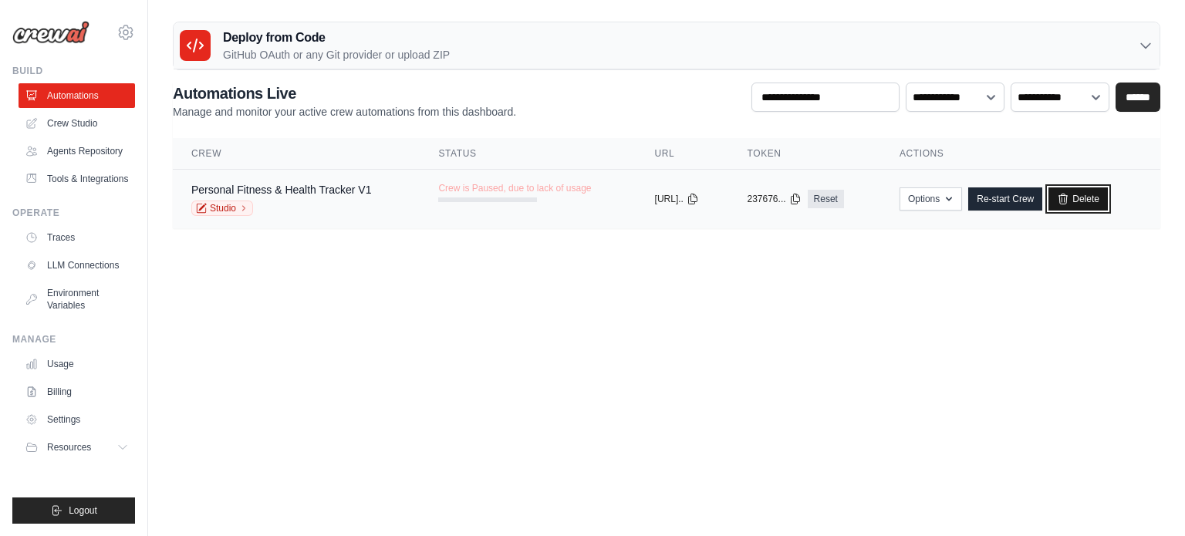
click at [1100, 197] on link "Delete" at bounding box center [1077, 198] width 59 height 23
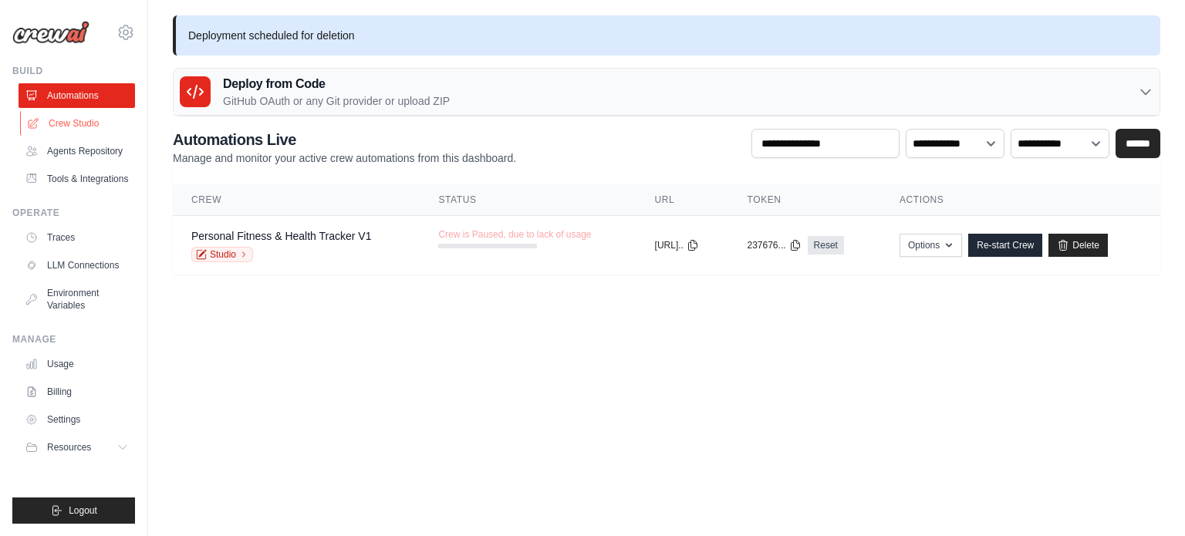
click at [71, 125] on link "Crew Studio" at bounding box center [78, 123] width 116 height 25
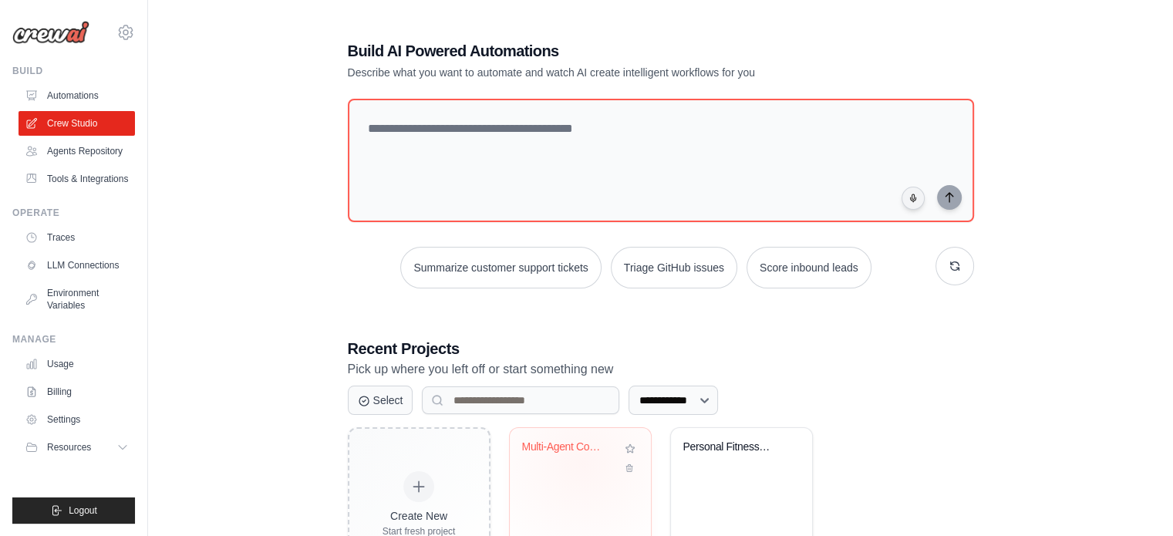
click at [581, 462] on div "Multi-Agent Compliance Crew - Dutch..." at bounding box center [580, 457] width 116 height 35
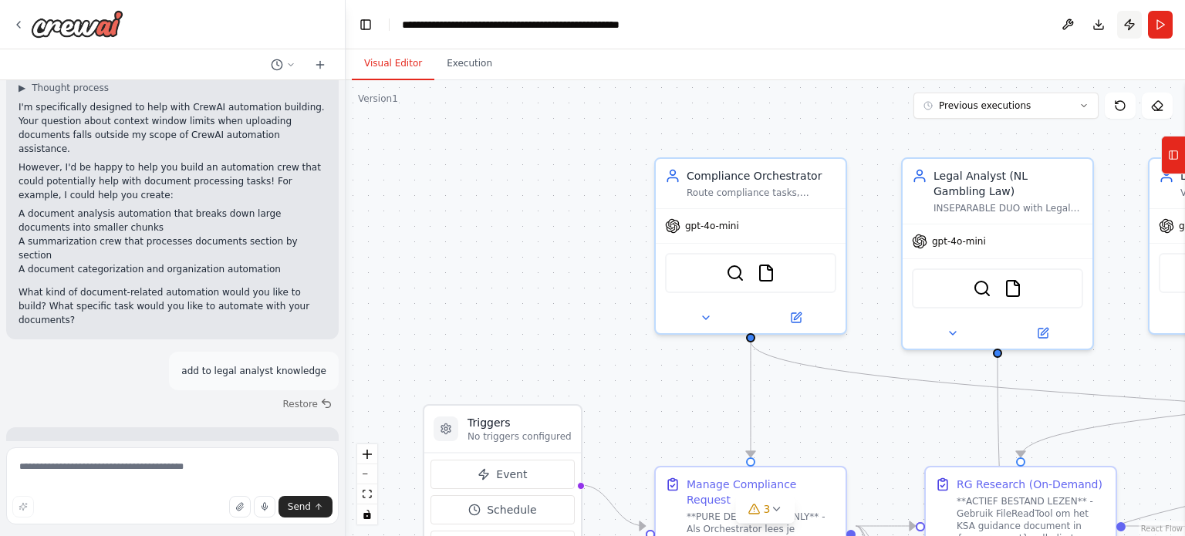
click at [1129, 29] on button "Publish" at bounding box center [1129, 25] width 25 height 28
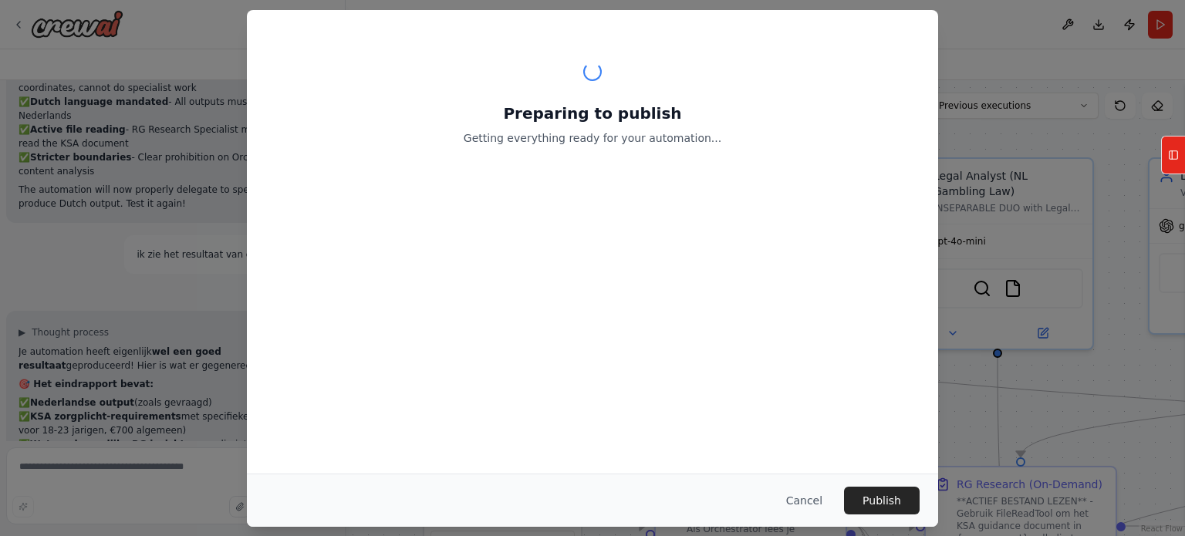
scroll to position [11173, 0]
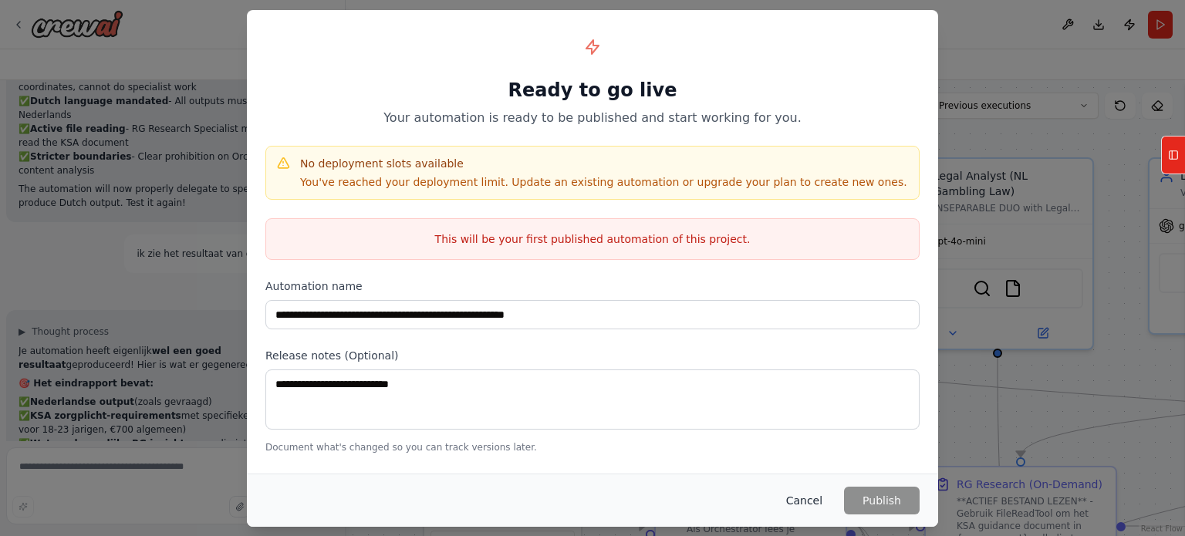
click at [805, 502] on button "Cancel" at bounding box center [804, 501] width 61 height 28
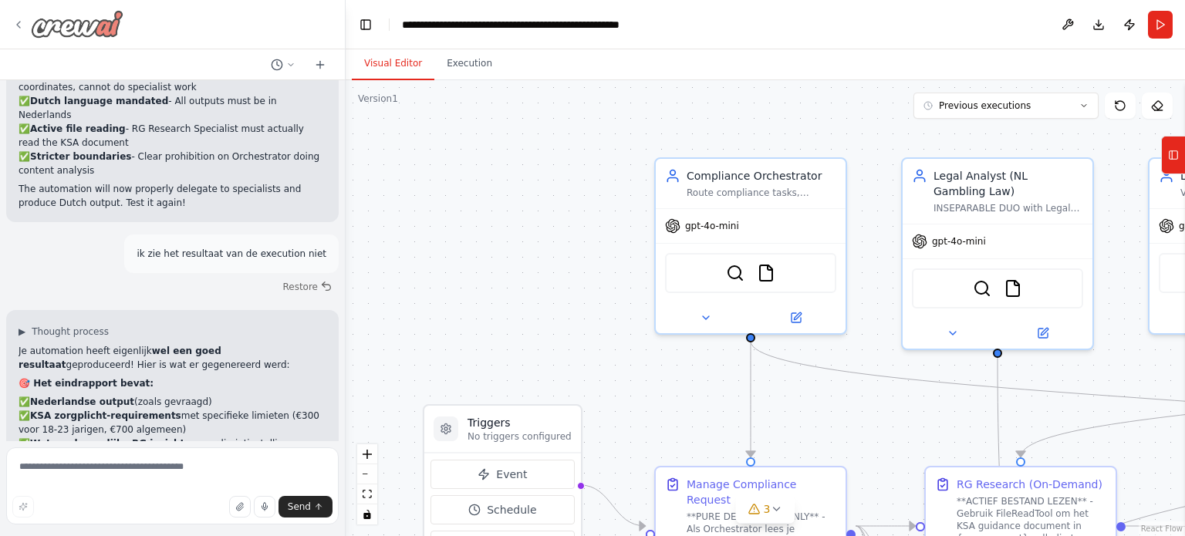
click at [20, 22] on icon at bounding box center [18, 25] width 12 height 12
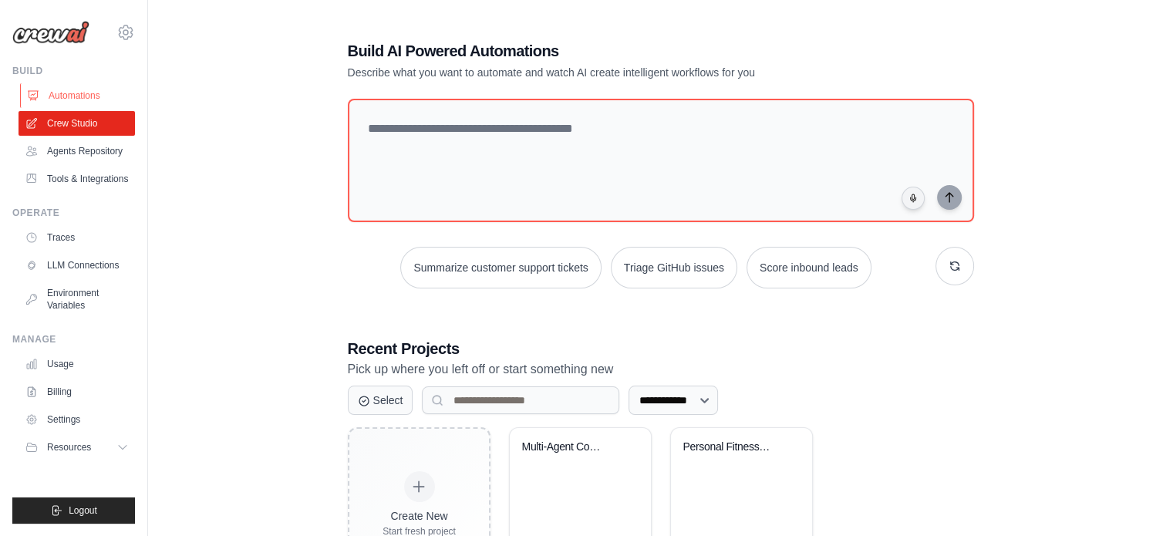
click at [68, 98] on link "Automations" at bounding box center [78, 95] width 116 height 25
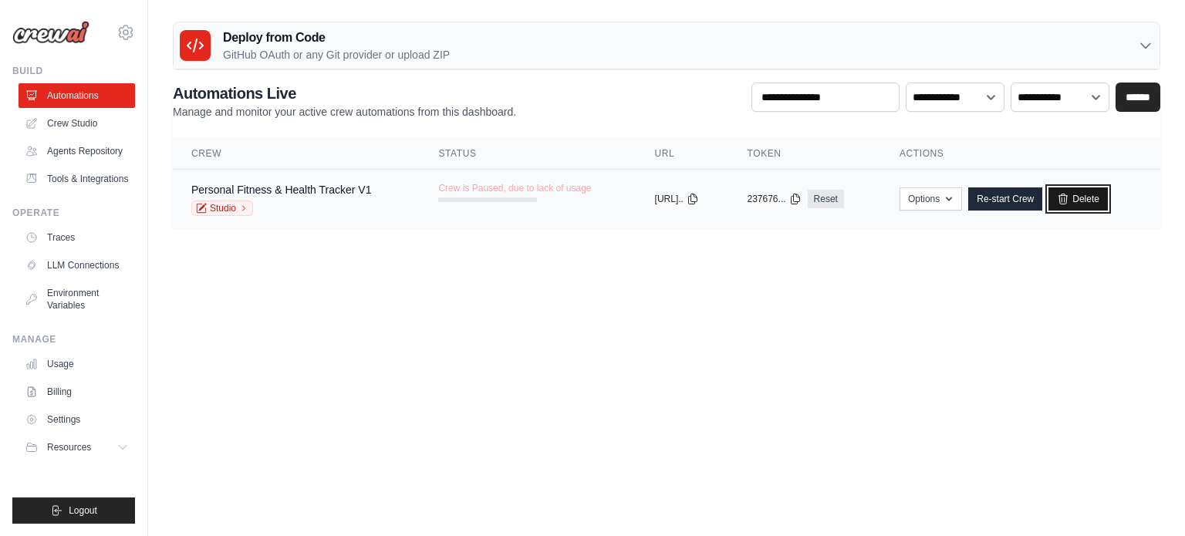
click at [1101, 198] on link "Delete" at bounding box center [1077, 198] width 59 height 23
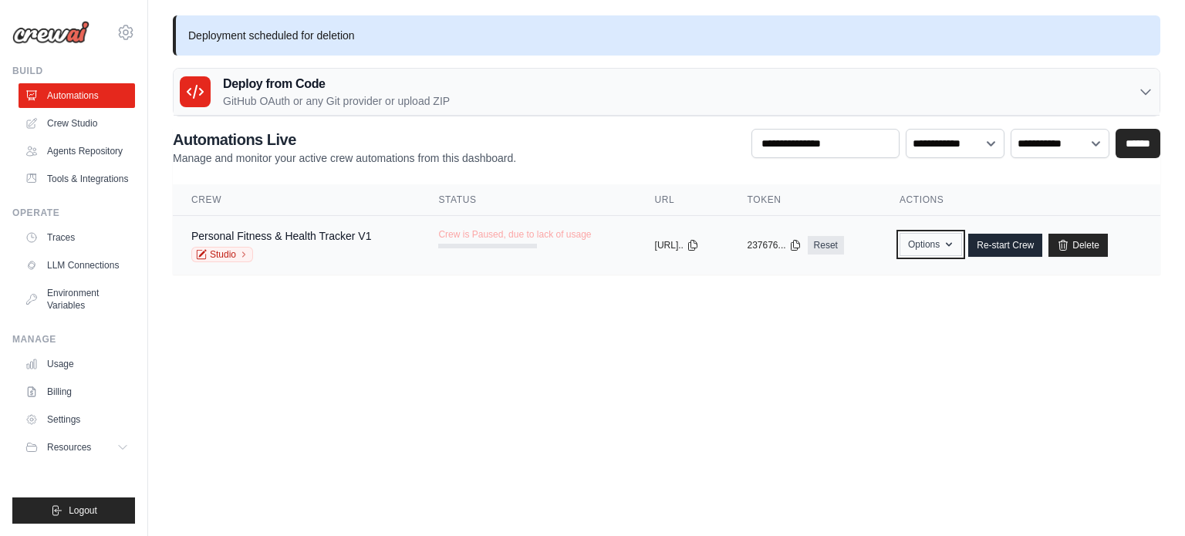
click at [955, 239] on icon "button" at bounding box center [948, 244] width 12 height 12
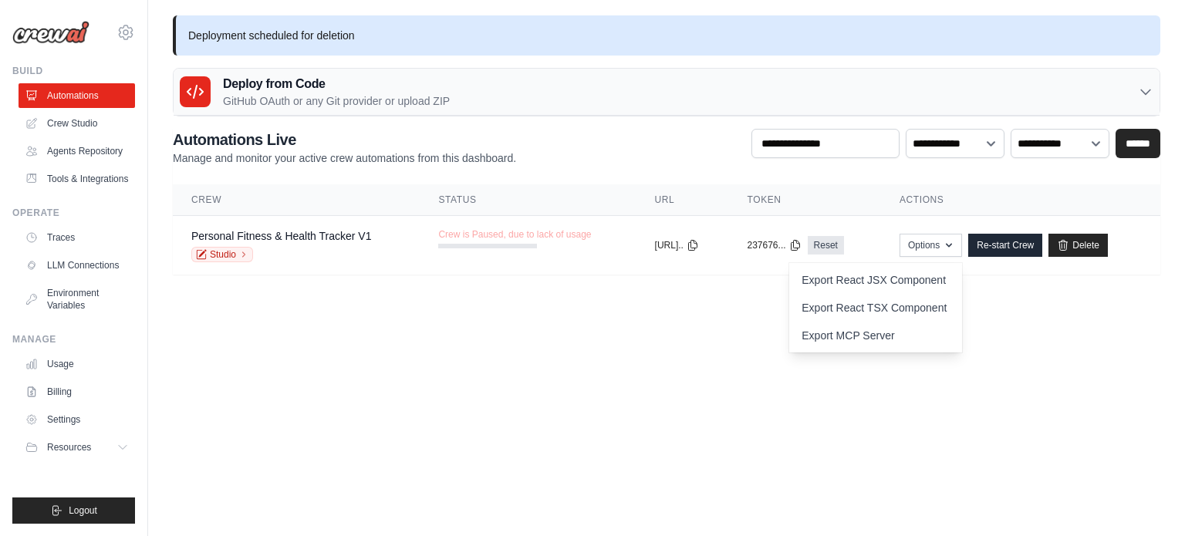
click at [713, 358] on body "[EMAIL_ADDRESS][DOMAIN_NAME] Settings Build Automations" at bounding box center [592, 268] width 1185 height 536
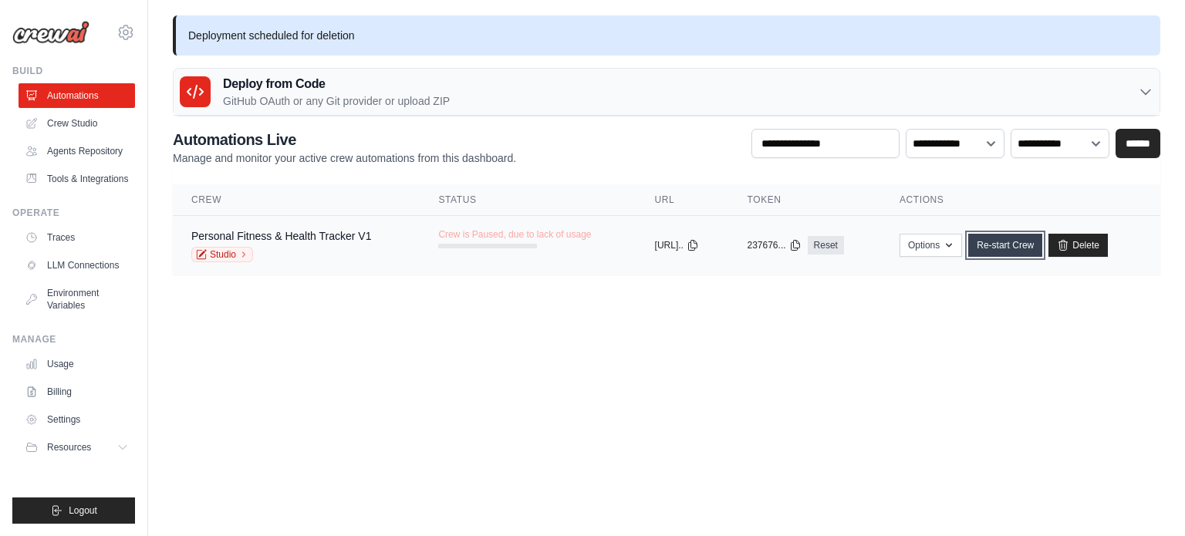
click at [1015, 243] on link "Re-start Crew" at bounding box center [1005, 245] width 74 height 23
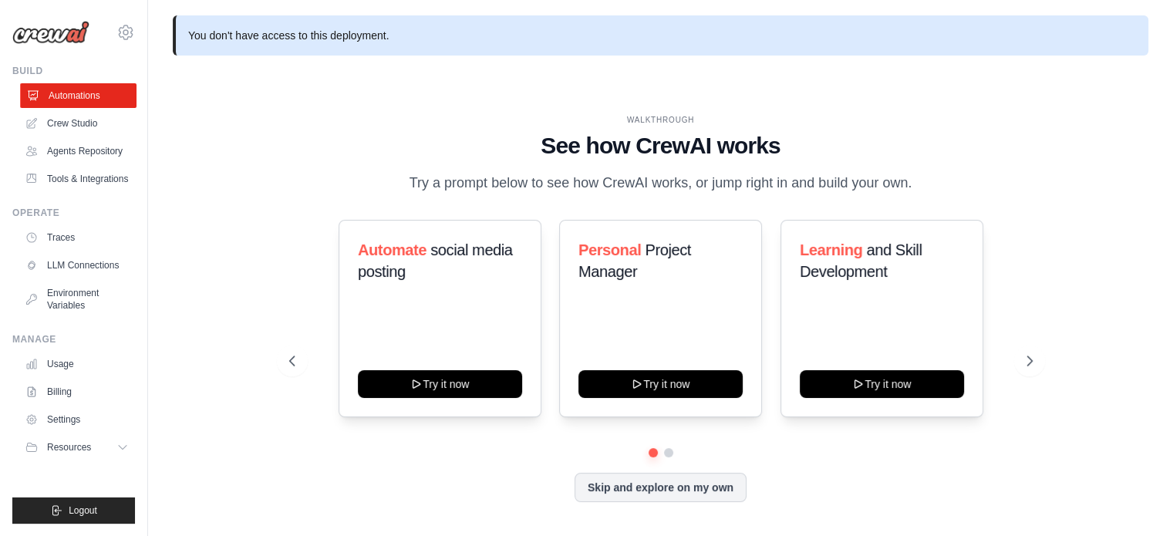
click at [76, 93] on link "Automations" at bounding box center [78, 95] width 116 height 25
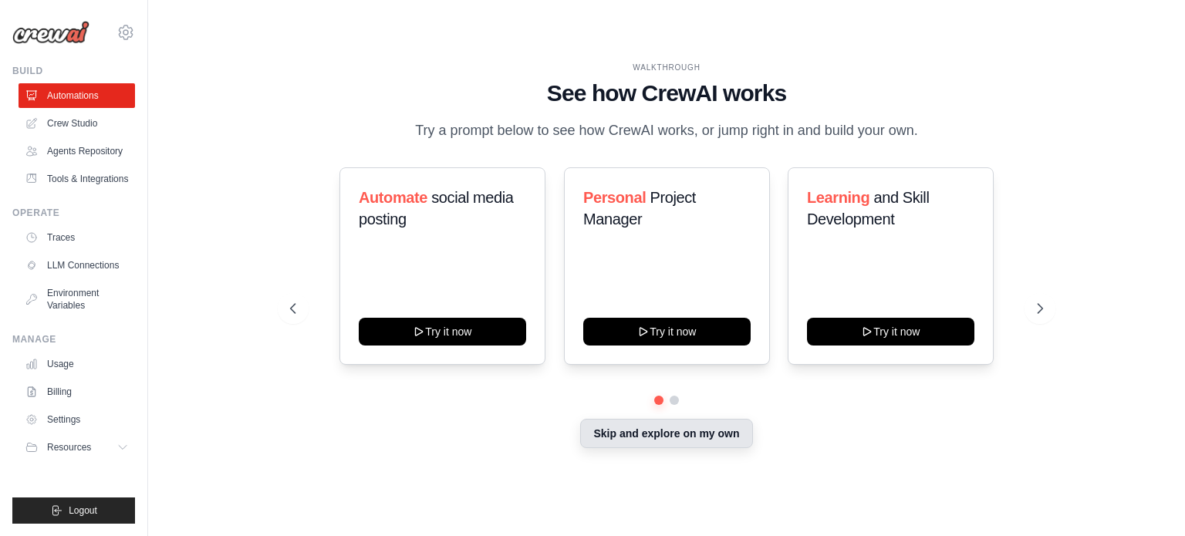
click at [700, 433] on button "Skip and explore on my own" at bounding box center [666, 433] width 172 height 29
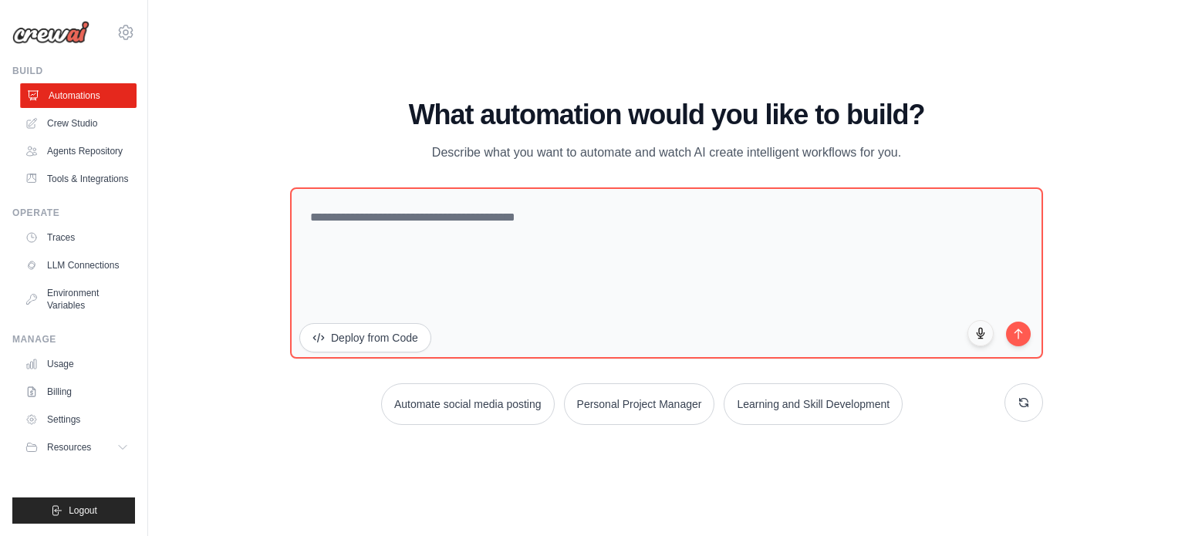
click at [85, 95] on link "Automations" at bounding box center [78, 95] width 116 height 25
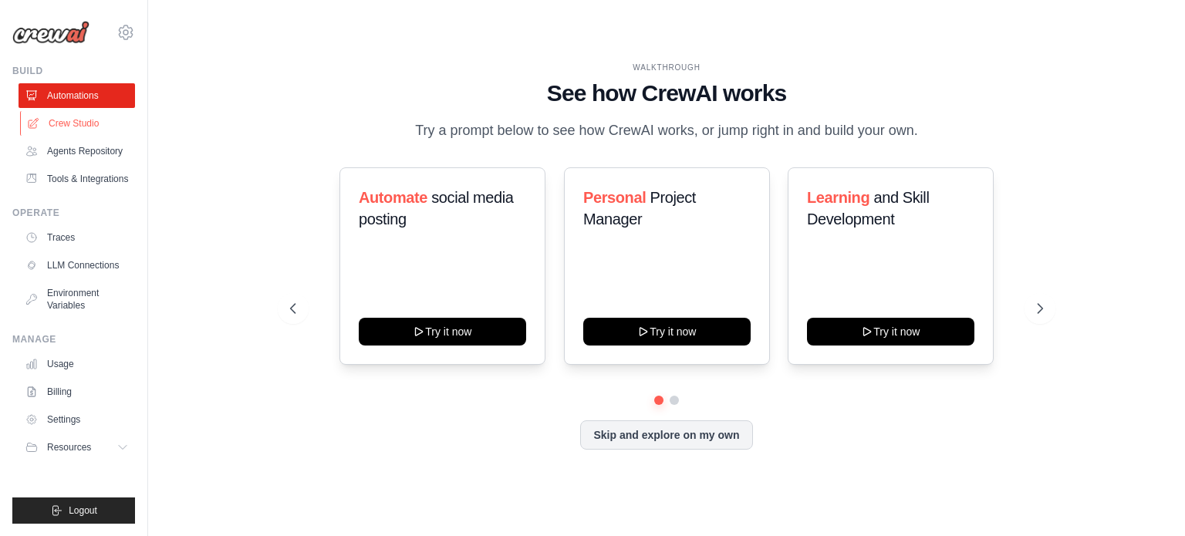
click at [71, 123] on link "Crew Studio" at bounding box center [78, 123] width 116 height 25
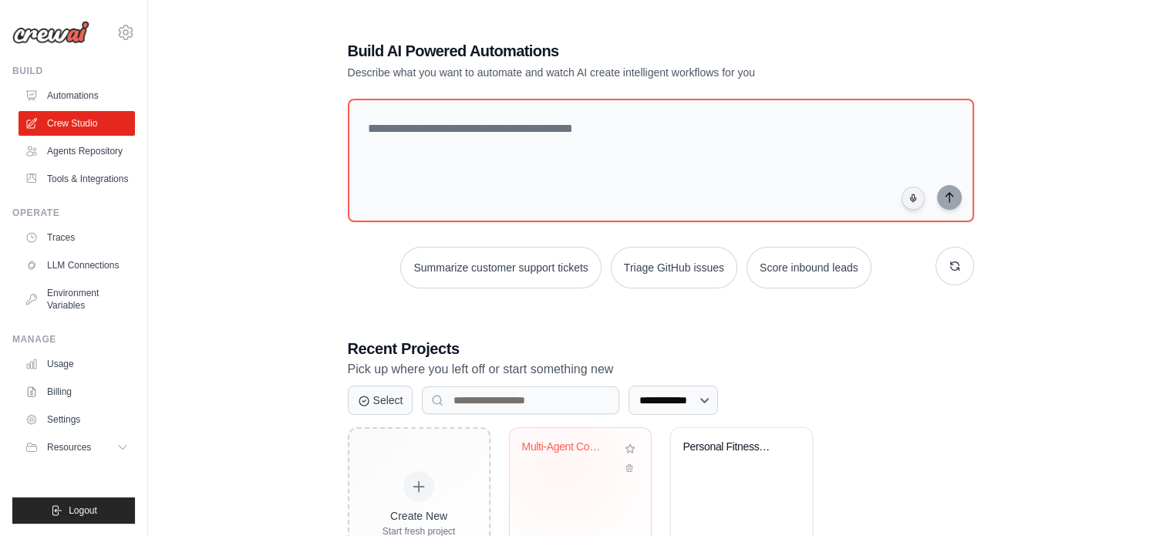
click at [561, 463] on div "Multi-Agent Compliance Crew - Dutch..." at bounding box center [580, 457] width 116 height 35
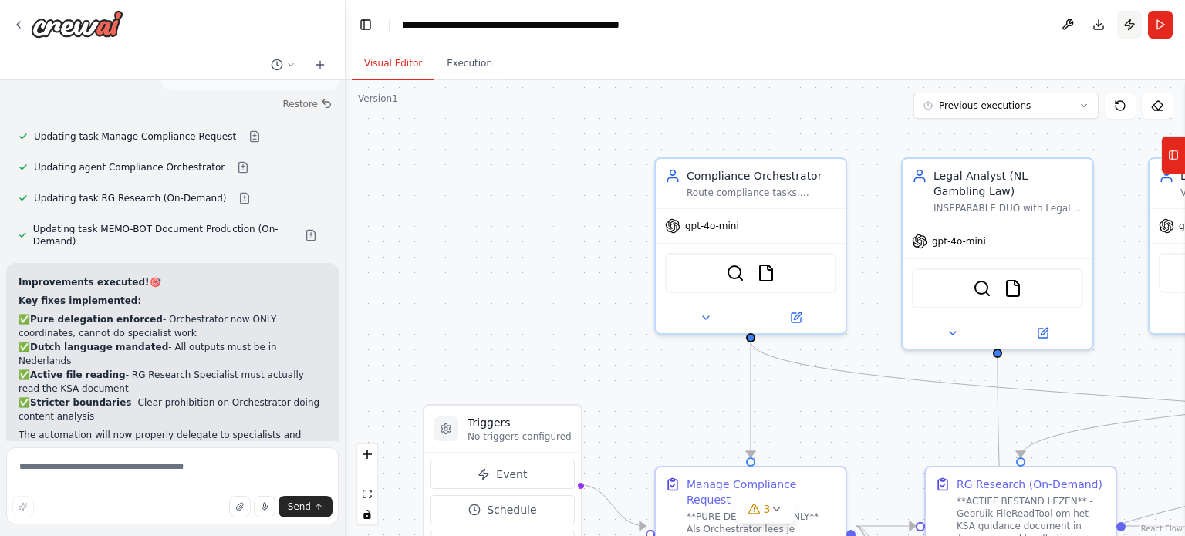
click at [1128, 27] on button "Publish" at bounding box center [1129, 25] width 25 height 28
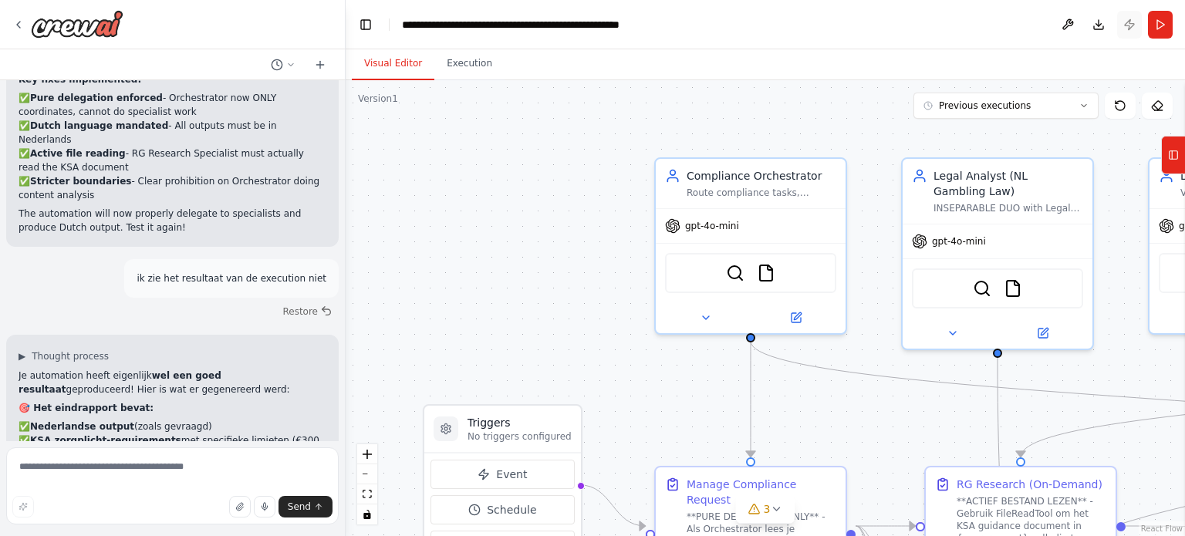
scroll to position [11173, 0]
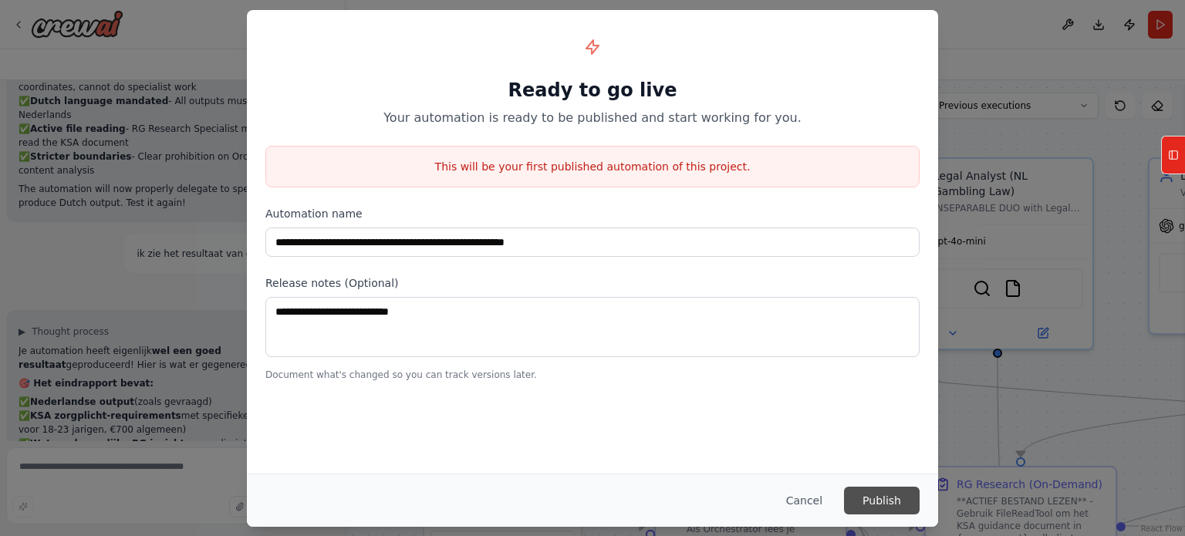
click at [876, 497] on button "Publish" at bounding box center [882, 501] width 76 height 28
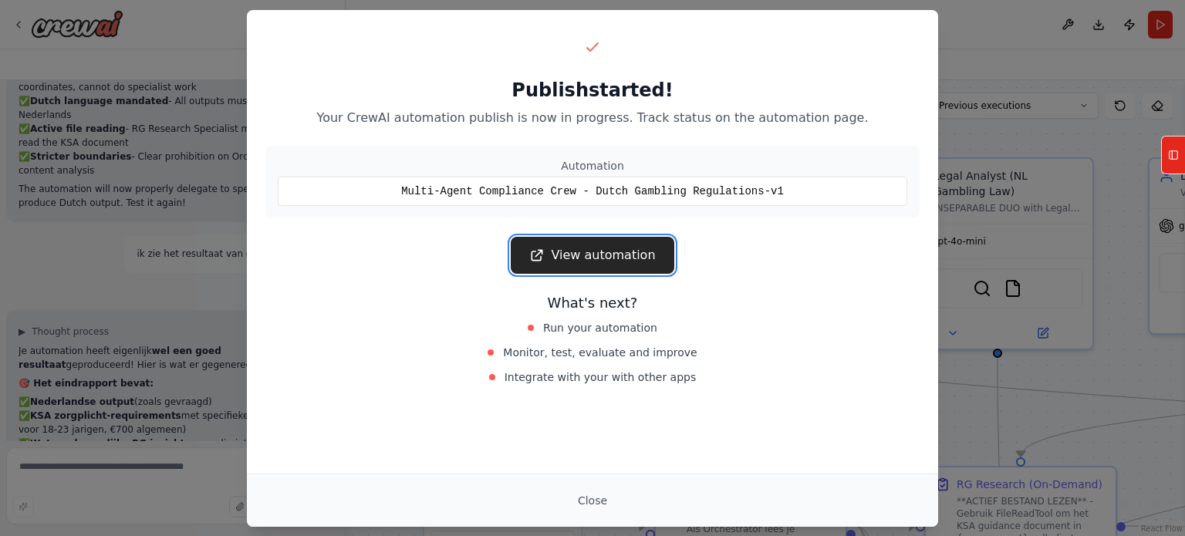
click at [604, 246] on link "View automation" at bounding box center [592, 255] width 163 height 37
click at [980, 131] on div "Publish started! Your CrewAI automation publish is now in progress. Track statu…" at bounding box center [592, 268] width 1185 height 536
click at [585, 501] on button "Close" at bounding box center [592, 501] width 54 height 28
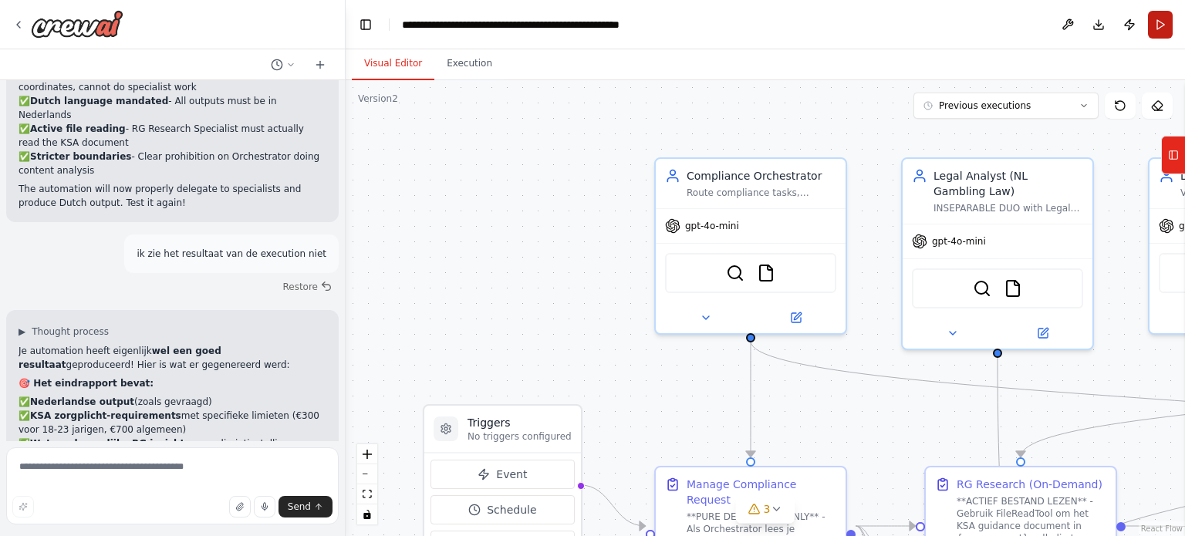
click at [1159, 30] on button "Run" at bounding box center [1160, 25] width 25 height 28
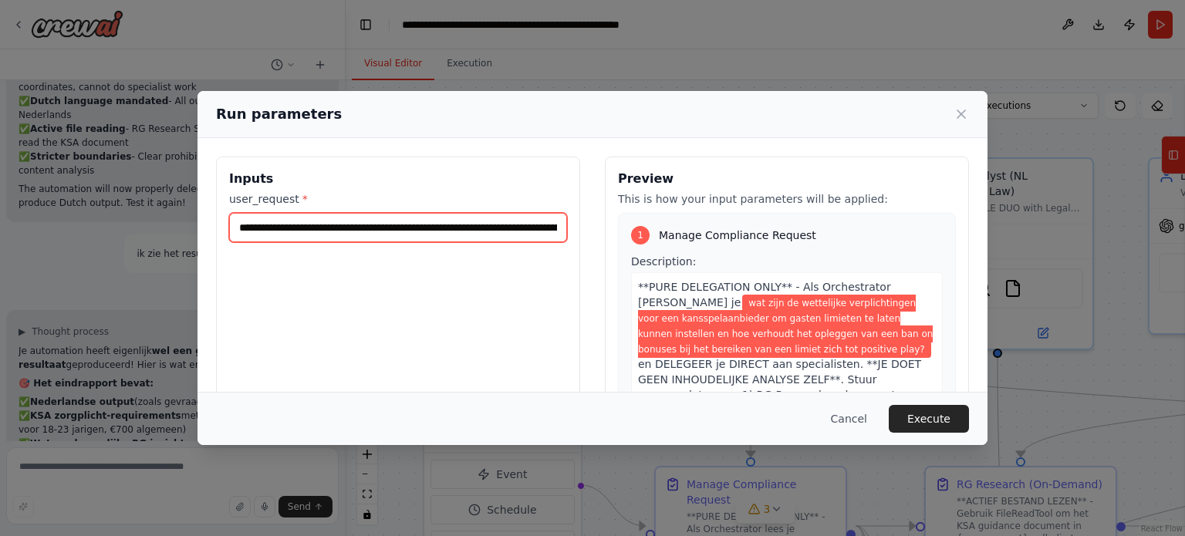
click at [490, 225] on input "**********" at bounding box center [398, 227] width 338 height 29
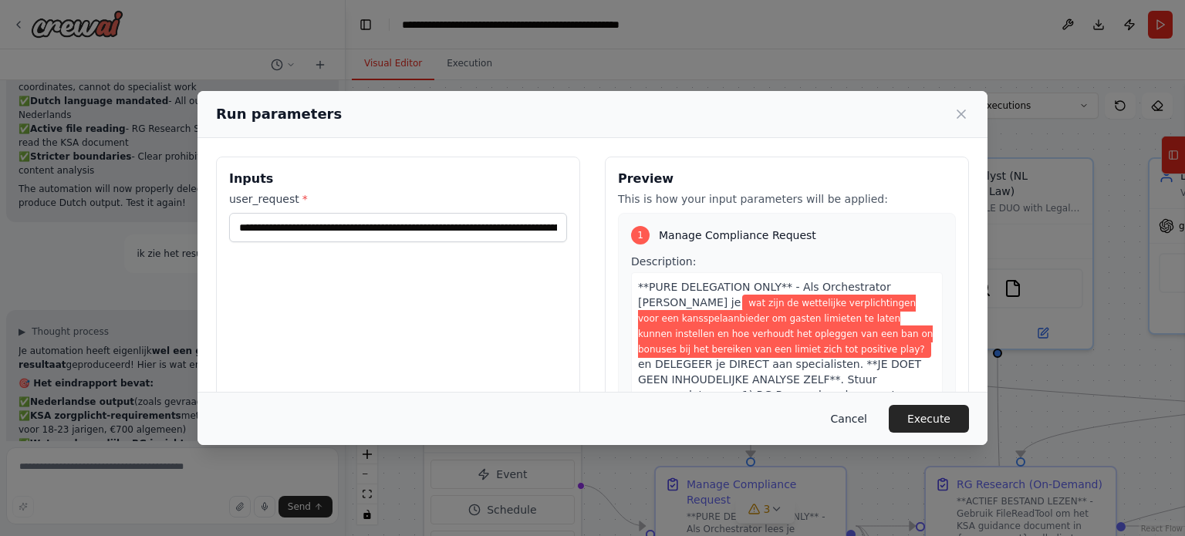
click at [857, 414] on button "Cancel" at bounding box center [848, 419] width 61 height 28
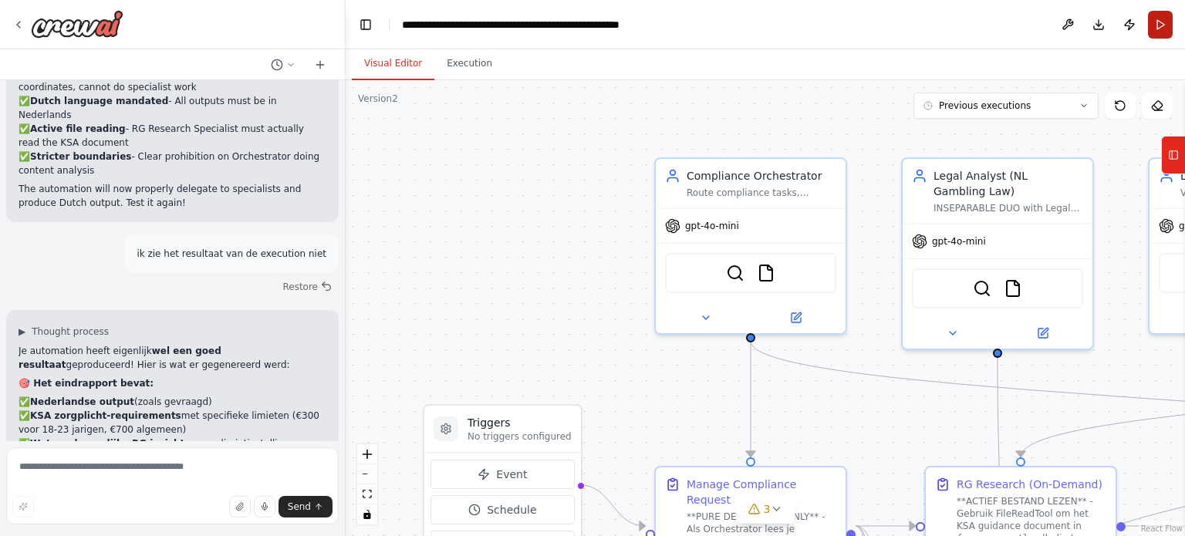
click at [1155, 27] on button "Run" at bounding box center [1160, 25] width 25 height 28
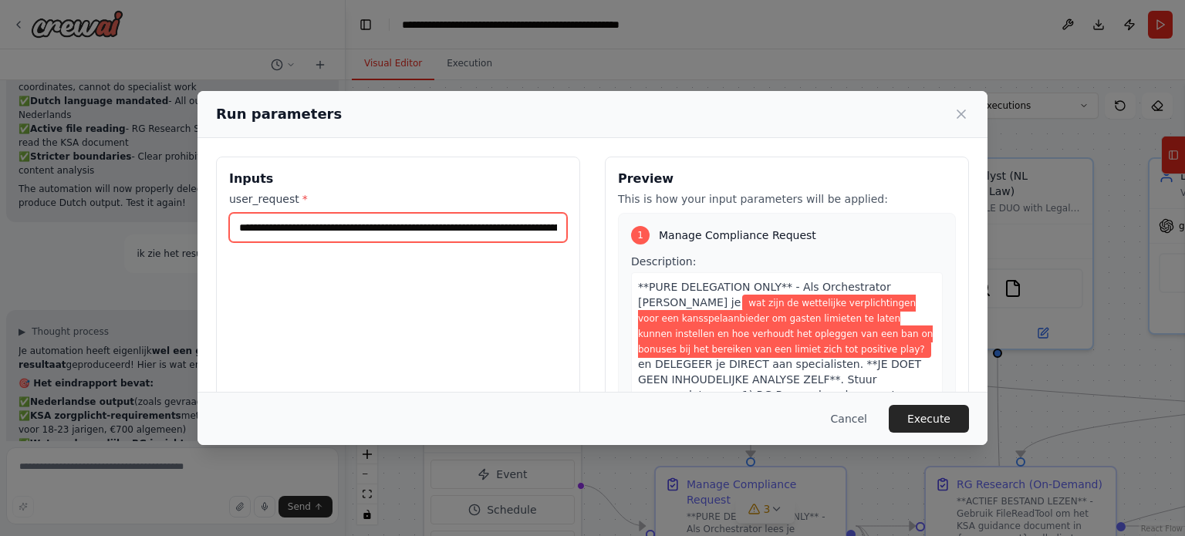
click at [518, 221] on input "**********" at bounding box center [398, 227] width 338 height 29
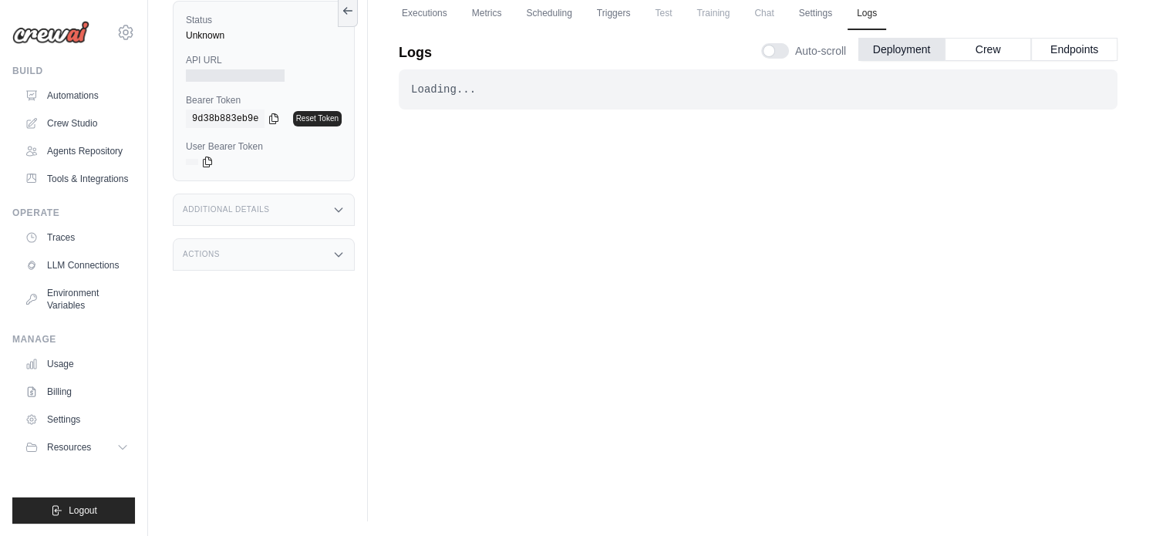
click at [787, 377] on div "Loading... . . ." at bounding box center [758, 269] width 719 height 400
click at [459, 93] on div "Loading..." at bounding box center [758, 89] width 694 height 15
click at [996, 49] on button "Crew" at bounding box center [988, 48] width 86 height 23
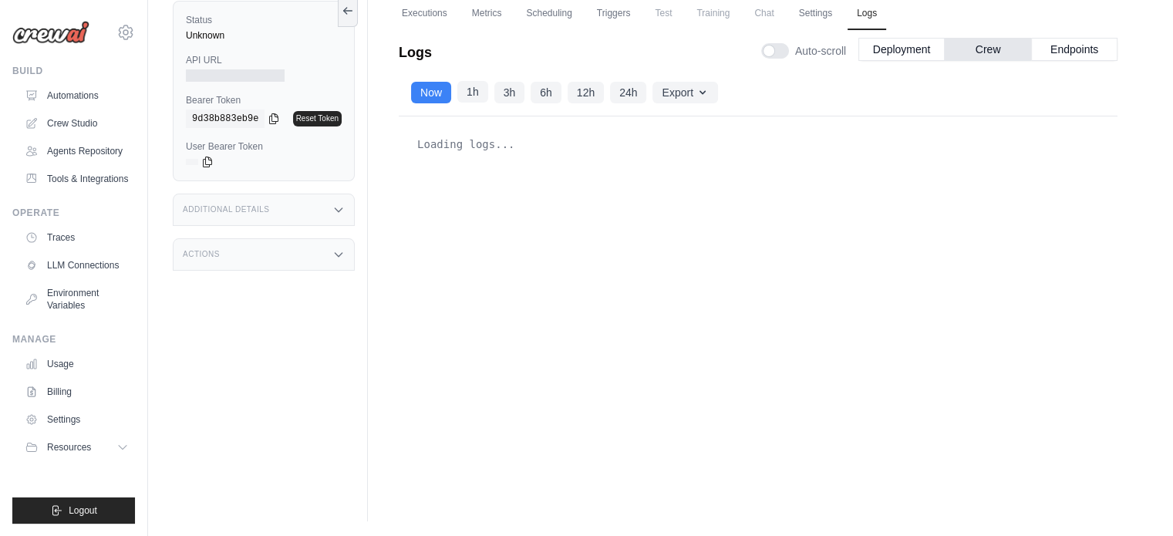
click at [471, 99] on button "1h" at bounding box center [472, 92] width 31 height 22
click at [1096, 53] on button "Endpoints" at bounding box center [1074, 48] width 86 height 23
click at [909, 49] on button "Deployment" at bounding box center [901, 48] width 86 height 23
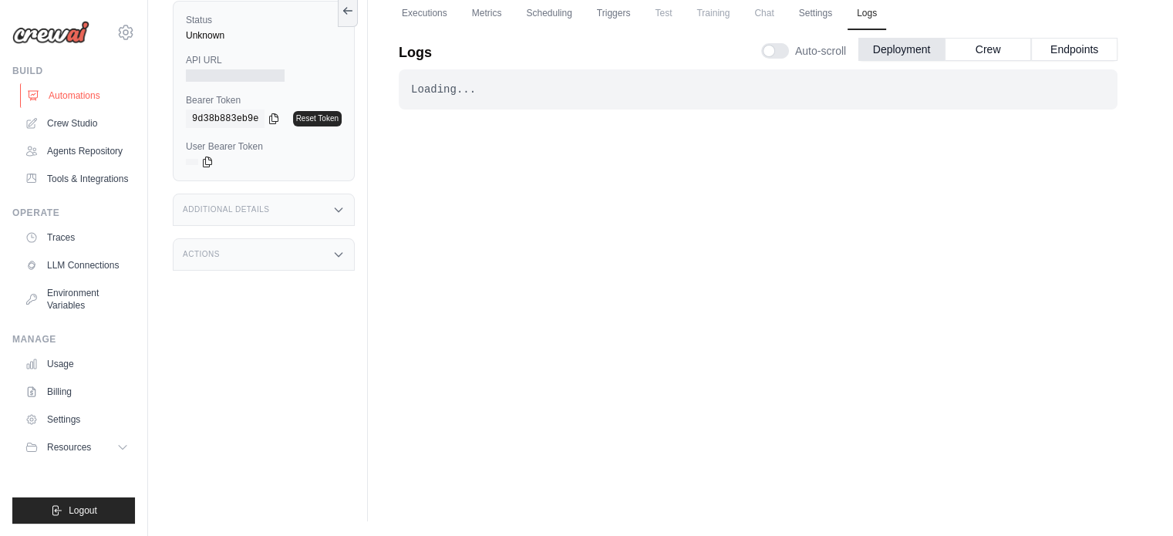
click at [68, 92] on link "Automations" at bounding box center [78, 95] width 116 height 25
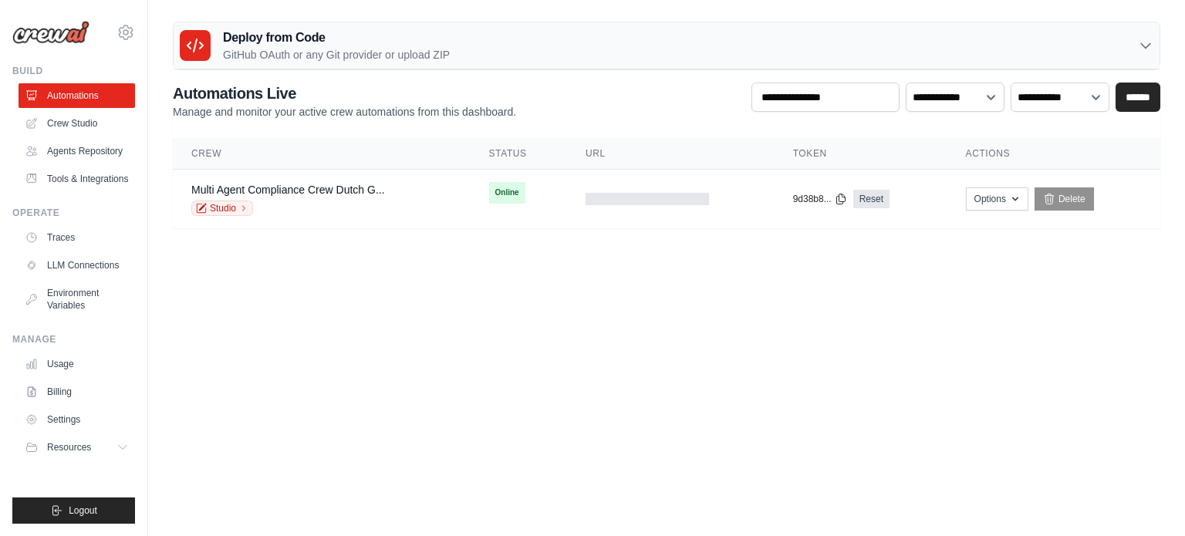
click at [622, 329] on body "[EMAIL_ADDRESS][DOMAIN_NAME] Settings Build Automations" at bounding box center [592, 268] width 1185 height 536
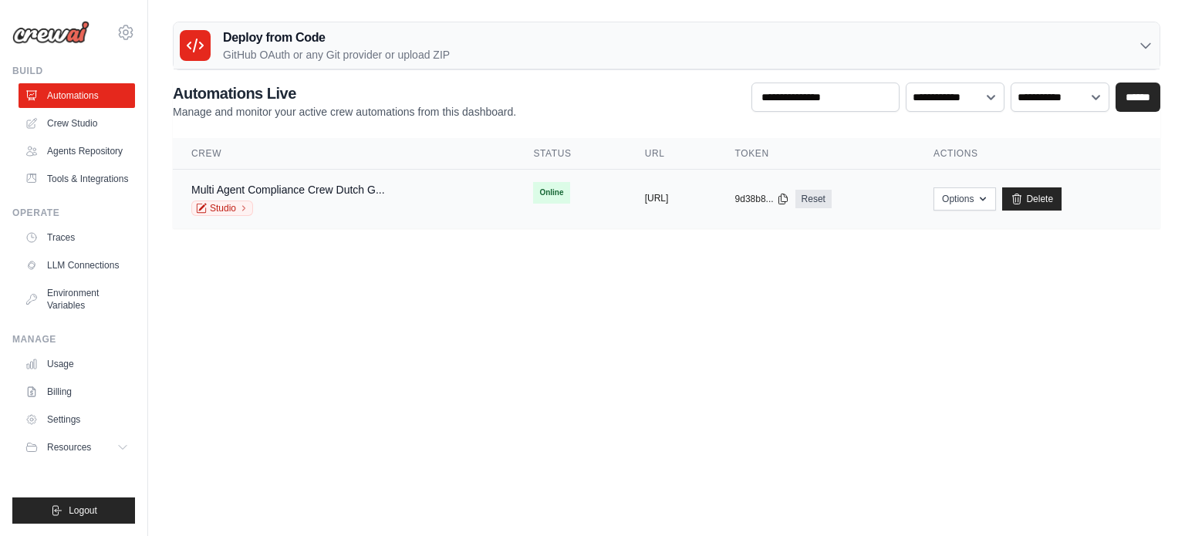
click at [655, 199] on button "[URL]" at bounding box center [657, 198] width 24 height 12
click at [996, 203] on button "Options" at bounding box center [964, 198] width 62 height 23
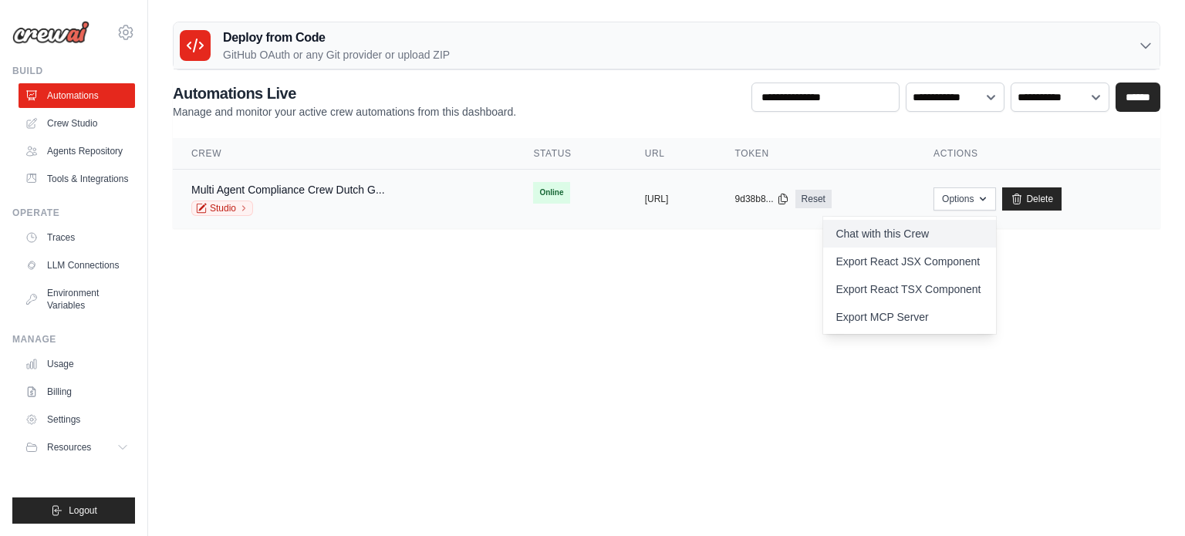
click at [949, 228] on link "Chat with this Crew" at bounding box center [909, 234] width 173 height 28
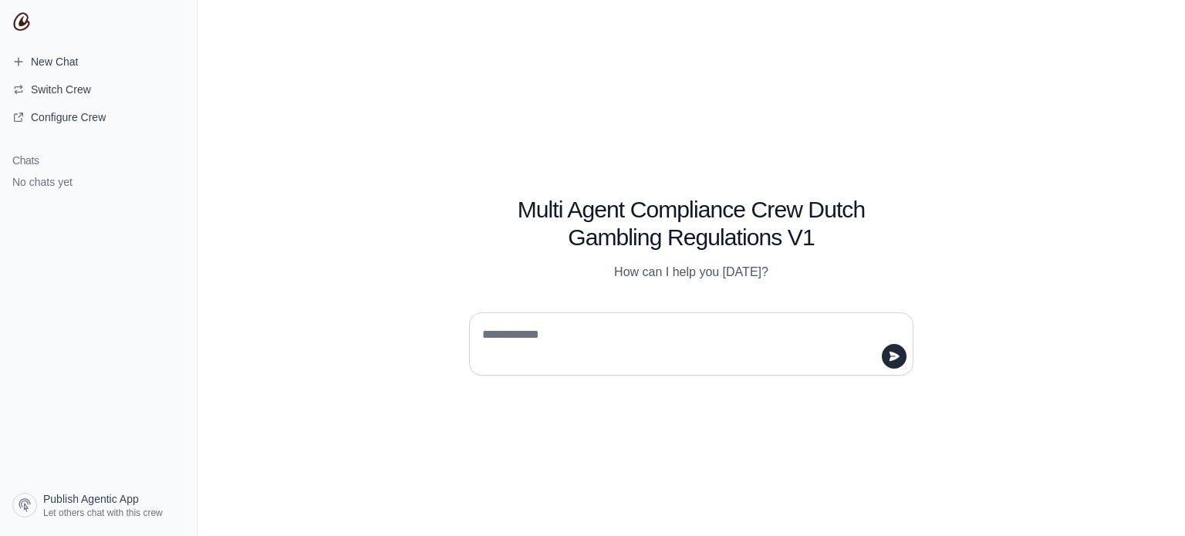
type textarea "**********"
click at [539, 335] on textarea at bounding box center [686, 343] width 415 height 43
paste textarea "**********"
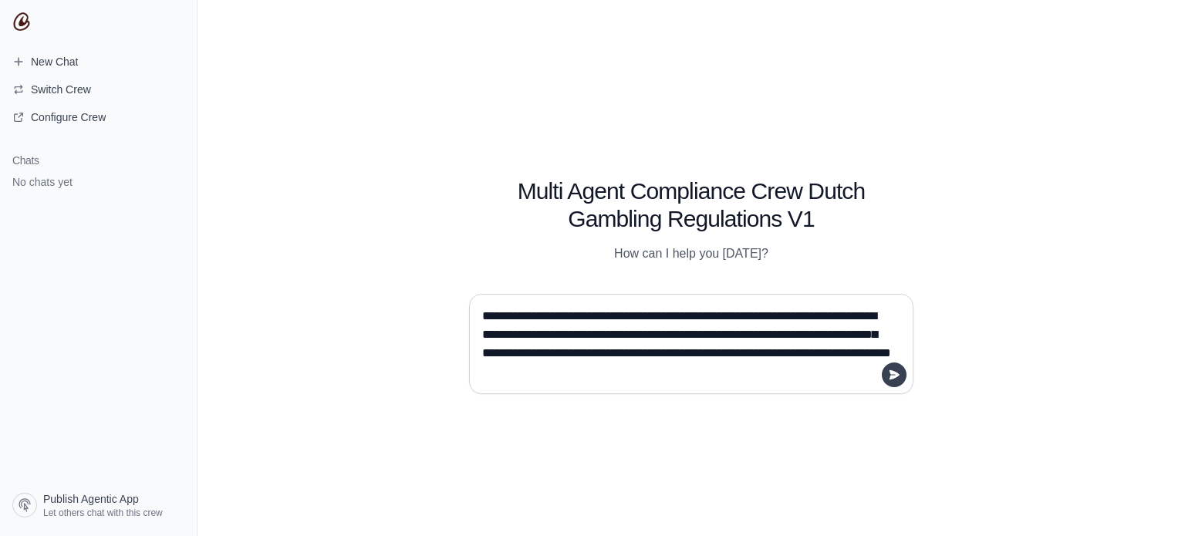
type textarea "**********"
click at [888, 377] on icon "submit" at bounding box center [894, 375] width 12 height 12
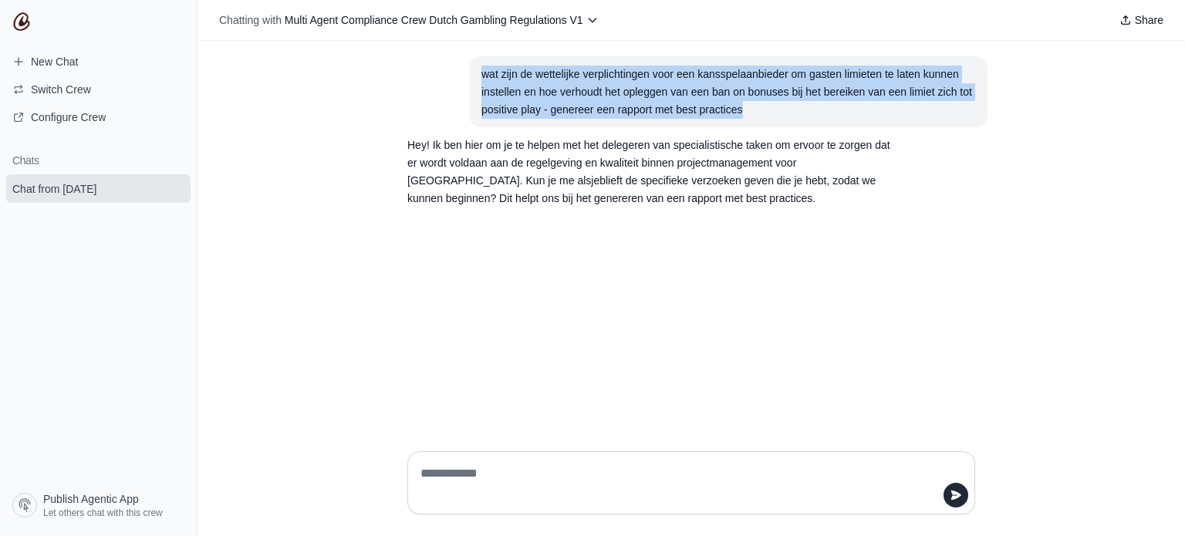
drag, startPoint x: 742, startPoint y: 106, endPoint x: 483, endPoint y: 73, distance: 261.2
click at [483, 73] on div "wat zijn de wettelijke verplichtingen voor een kansspelaanbieder om gasten limi…" at bounding box center [728, 92] width 494 height 52
copy div "wat zijn de wettelijke verplichtingen voor een kansspelaanbieder om gasten limi…"
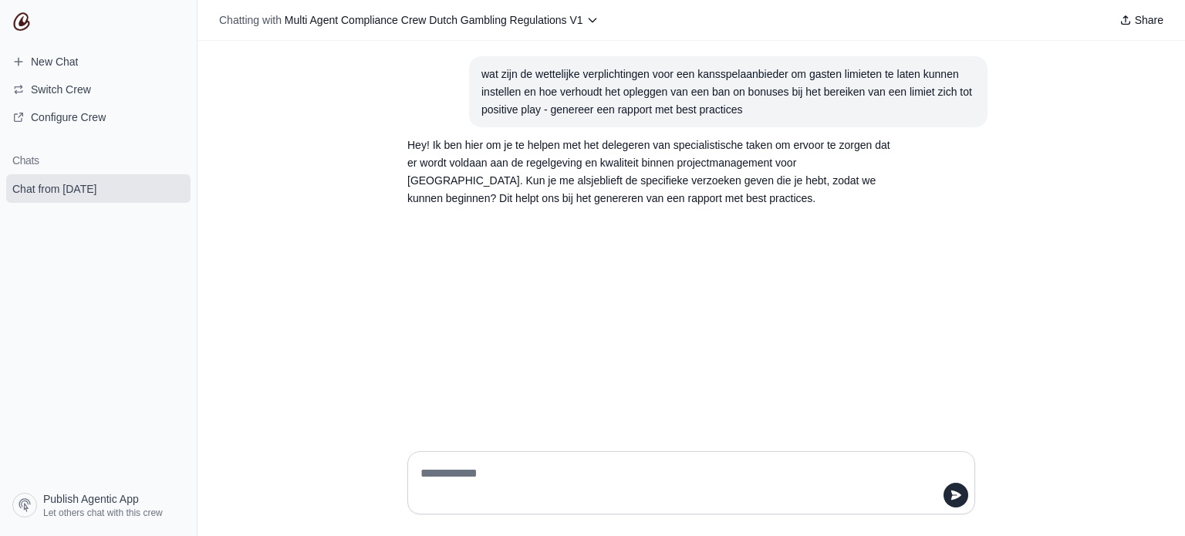
click at [503, 469] on textarea at bounding box center [686, 482] width 538 height 43
paste textarea "**********"
type textarea "**********"
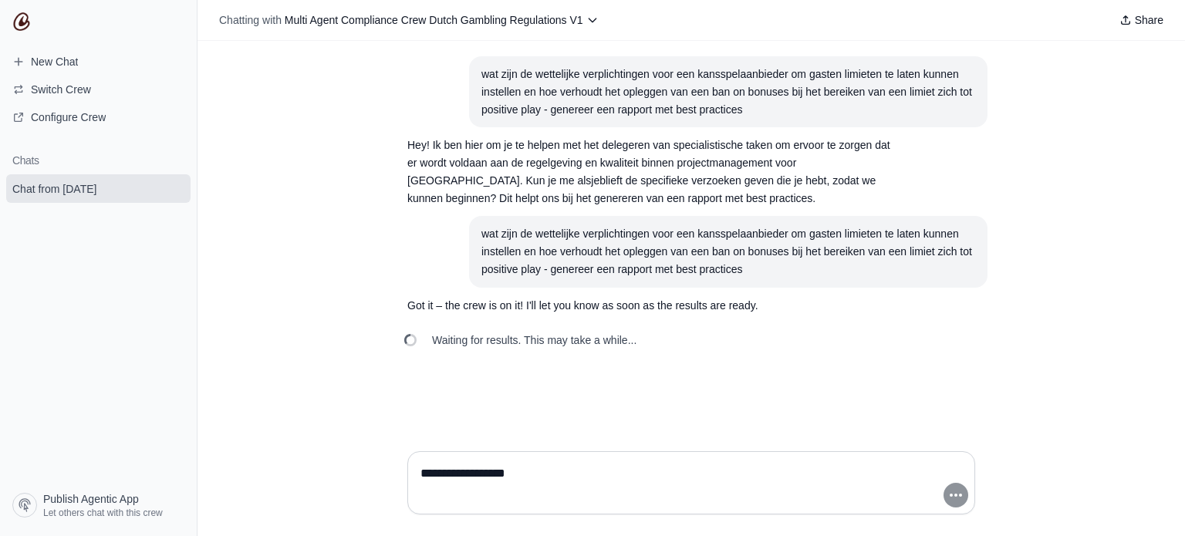
type textarea "**********"
